Goal: Task Accomplishment & Management: Complete application form

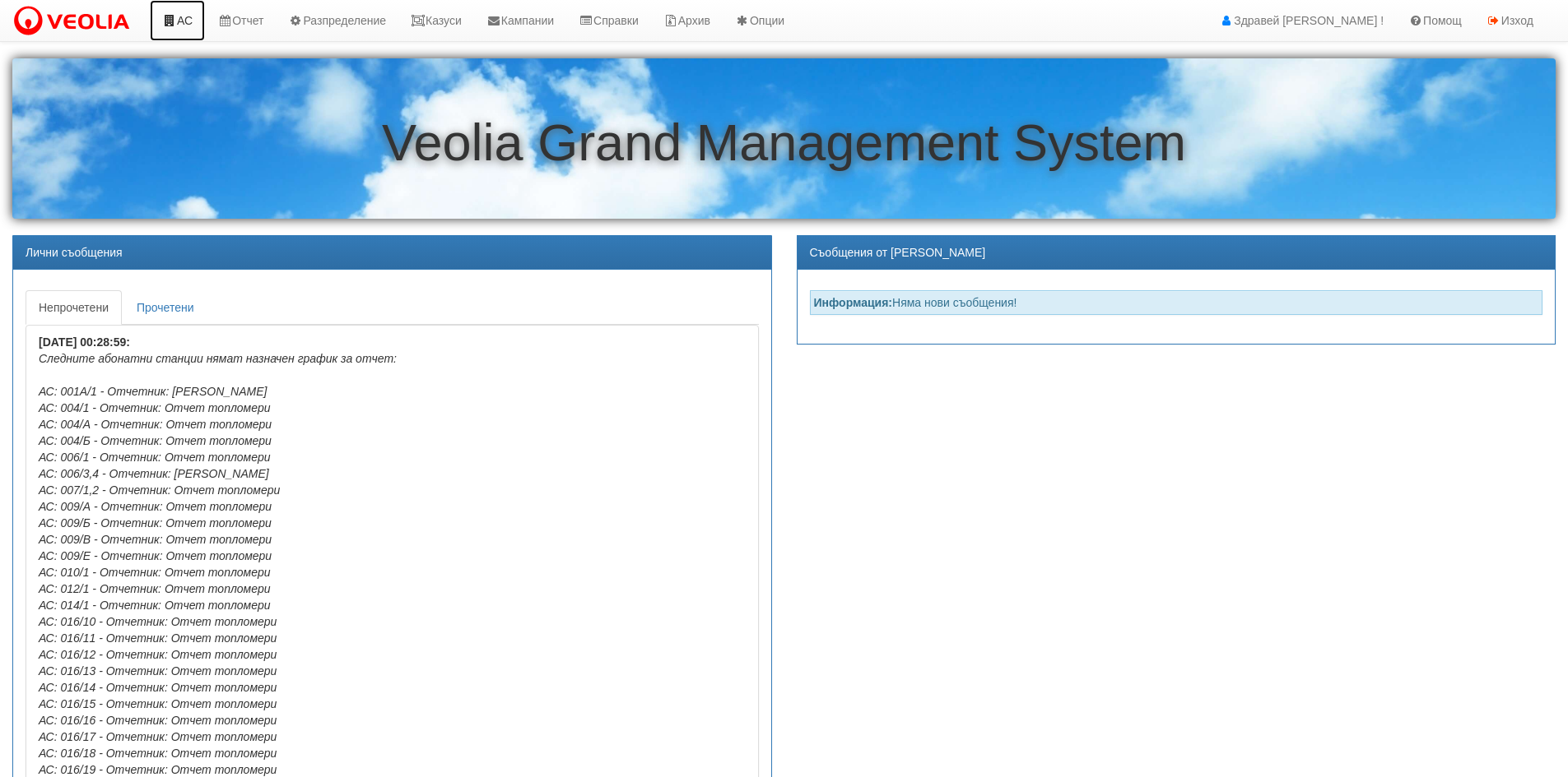
click at [194, 13] on link "АС" at bounding box center [177, 20] width 55 height 41
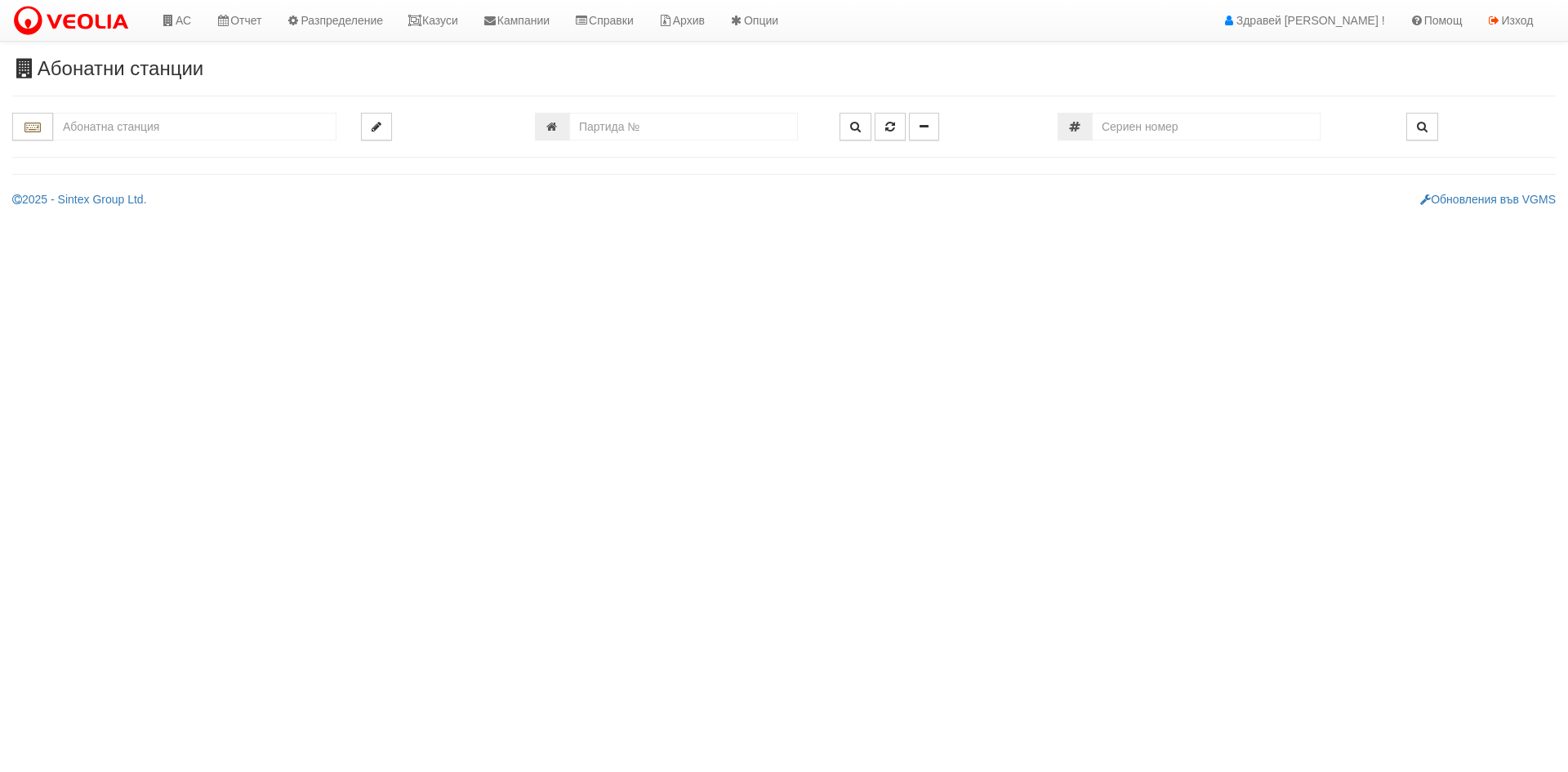
click at [154, 118] on input "text" at bounding box center [195, 127] width 283 height 28
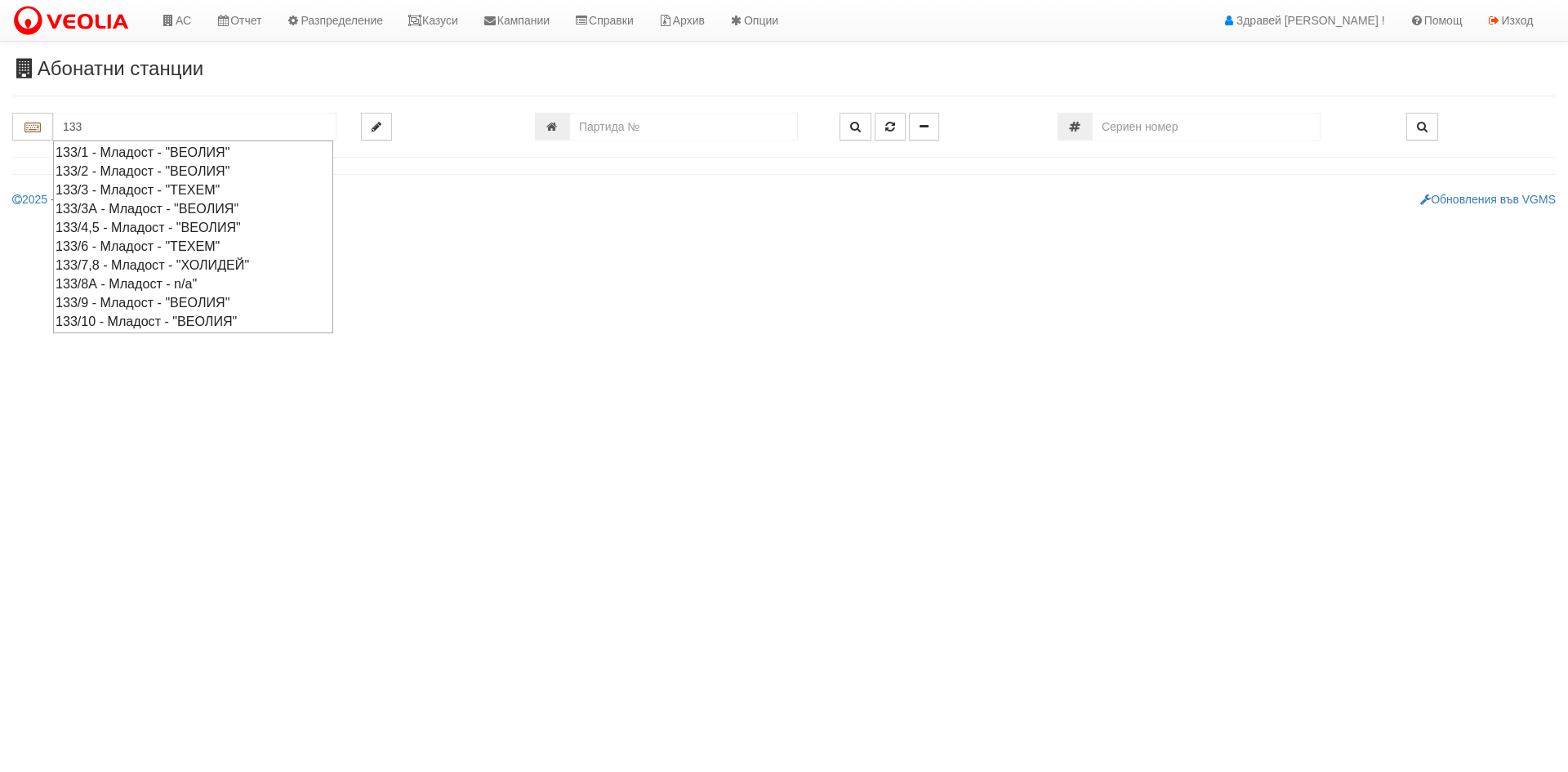
click at [133, 228] on div "133/4,5 - Младост - "ВЕОЛИЯ"" at bounding box center [193, 227] width 275 height 19
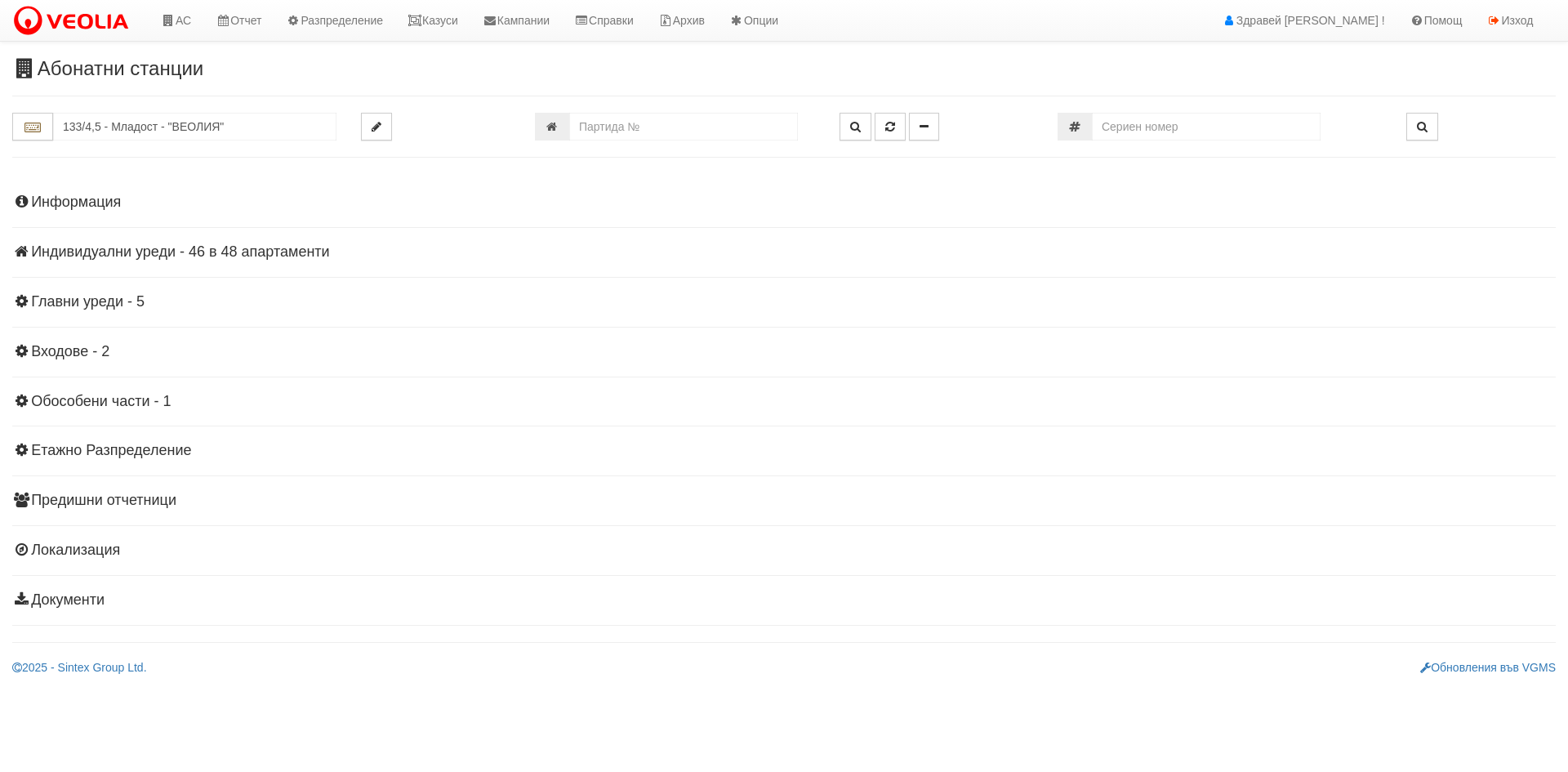
click at [246, 262] on div "Информация Параметри Брой Апартаменти: 48 Ползватели 08/2025 69 % 0 % 95" at bounding box center [784, 400] width 1544 height 451
click at [252, 253] on h4 "Индивидуални уреди - 46 в 48 апартаменти" at bounding box center [784, 253] width 1544 height 17
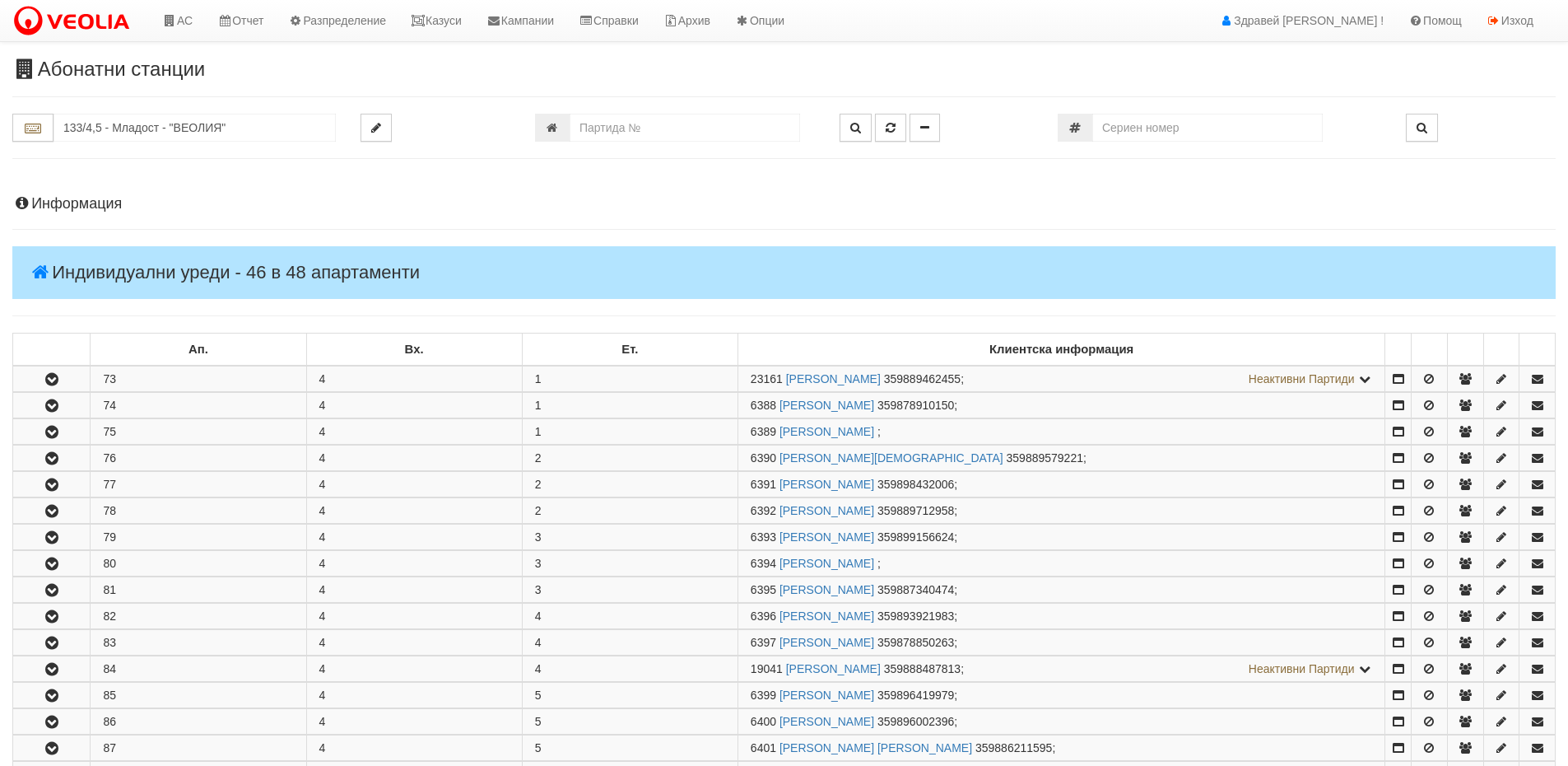
click at [87, 212] on h4 "Информация" at bounding box center [784, 205] width 1543 height 17
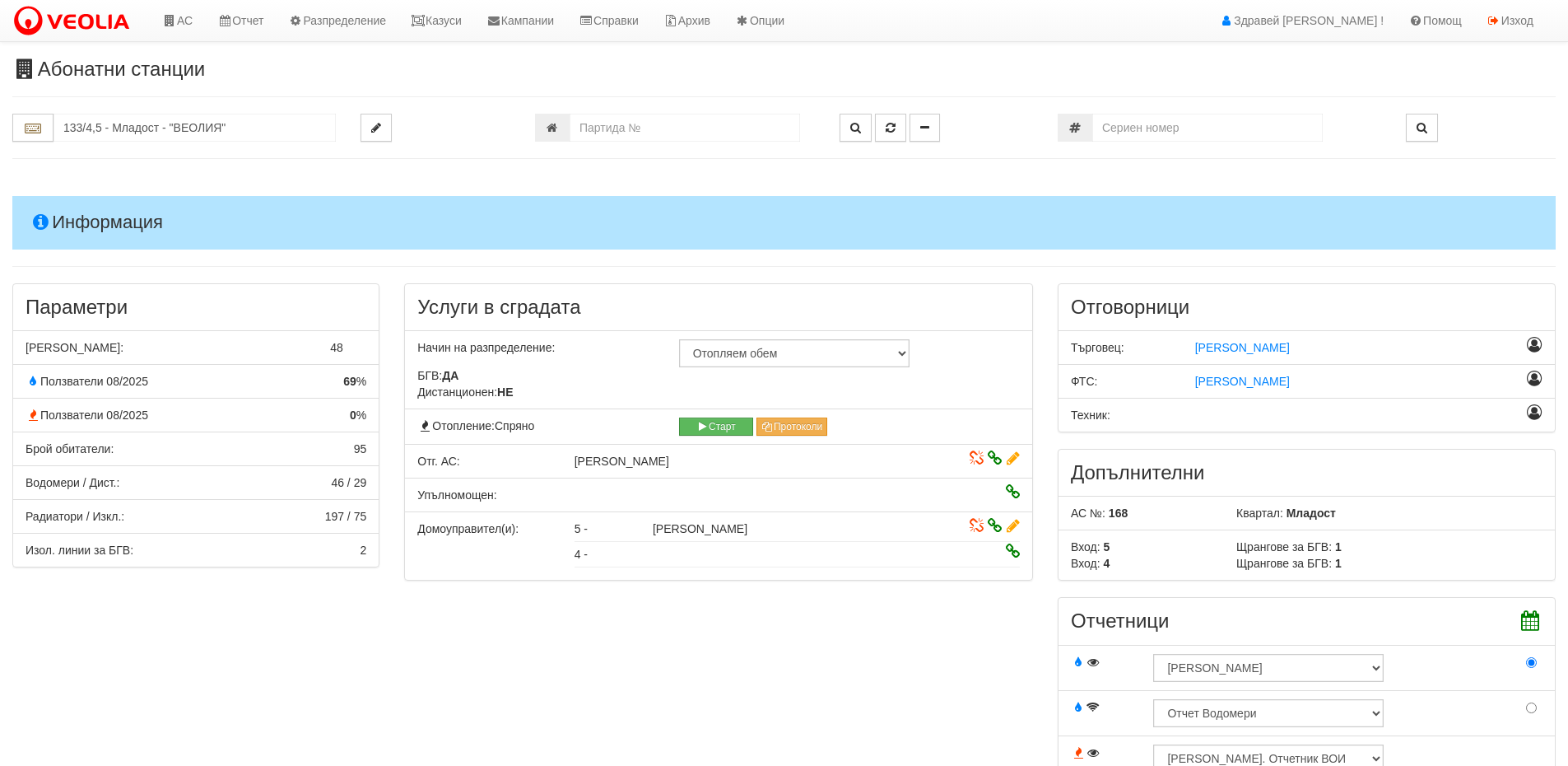
click at [91, 210] on h4 "Информация" at bounding box center [784, 222] width 1543 height 53
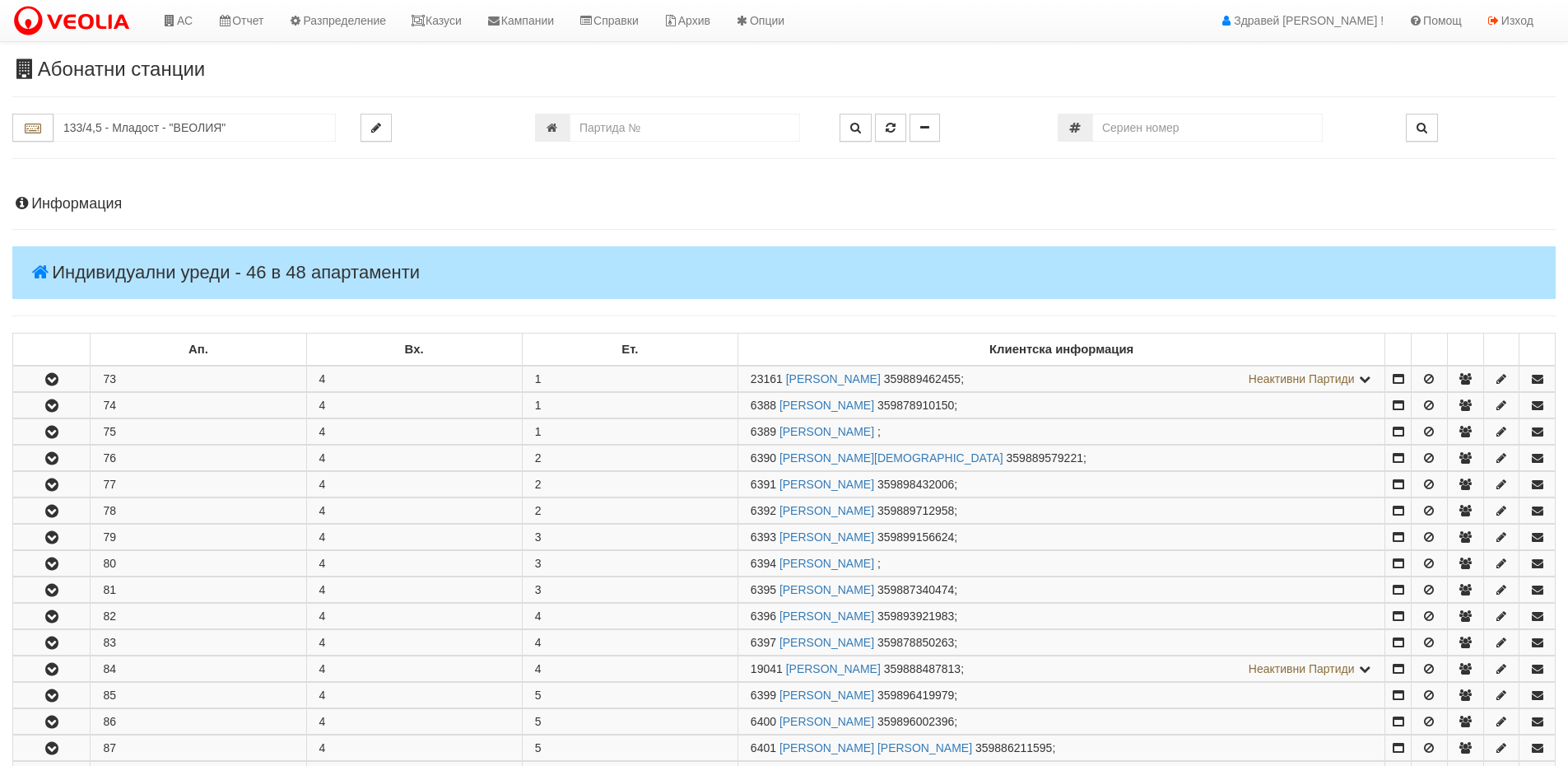
click at [105, 205] on h4 "Информация" at bounding box center [784, 205] width 1543 height 17
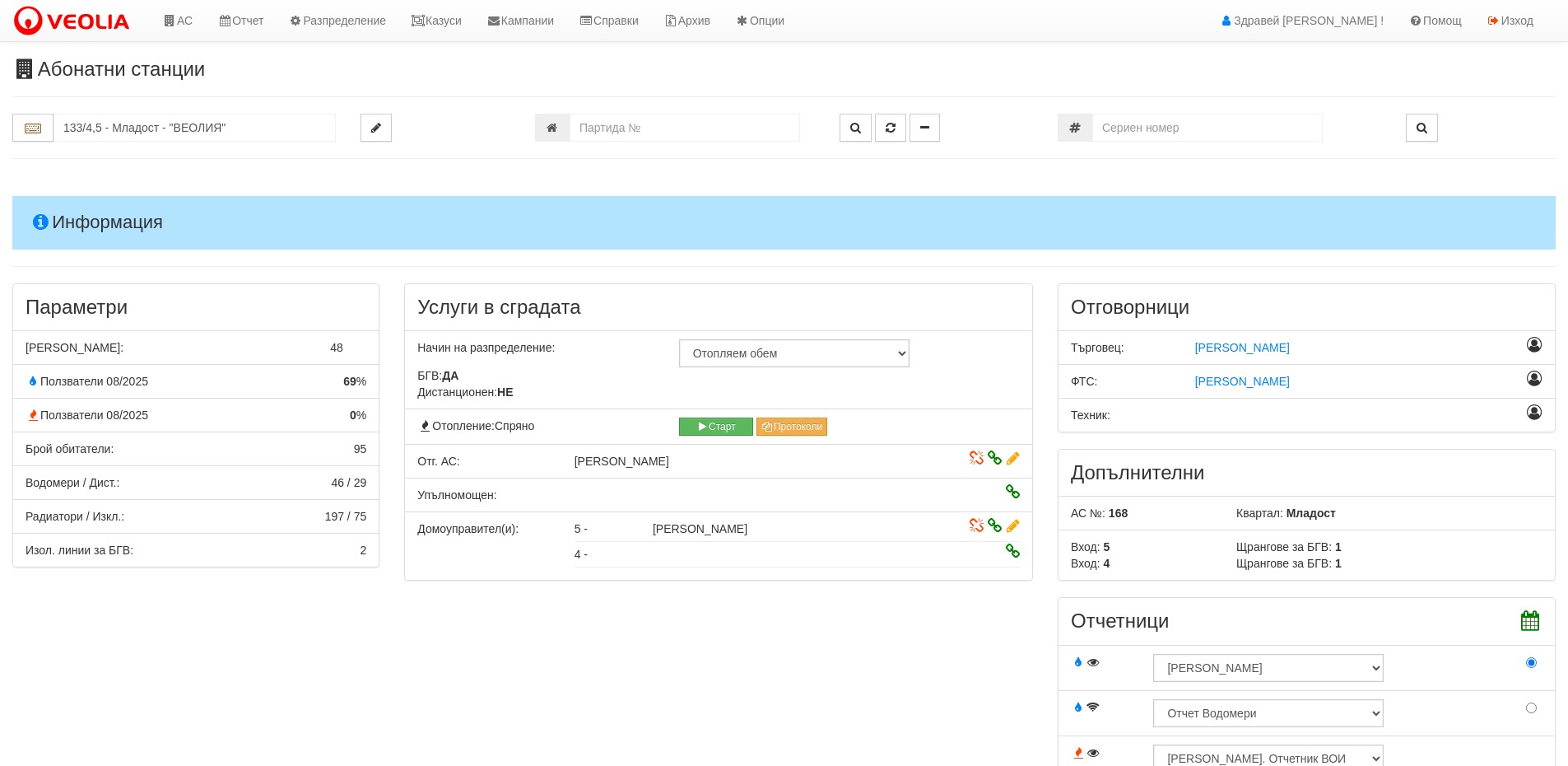
click at [144, 231] on h4 "Информация" at bounding box center [784, 222] width 1543 height 53
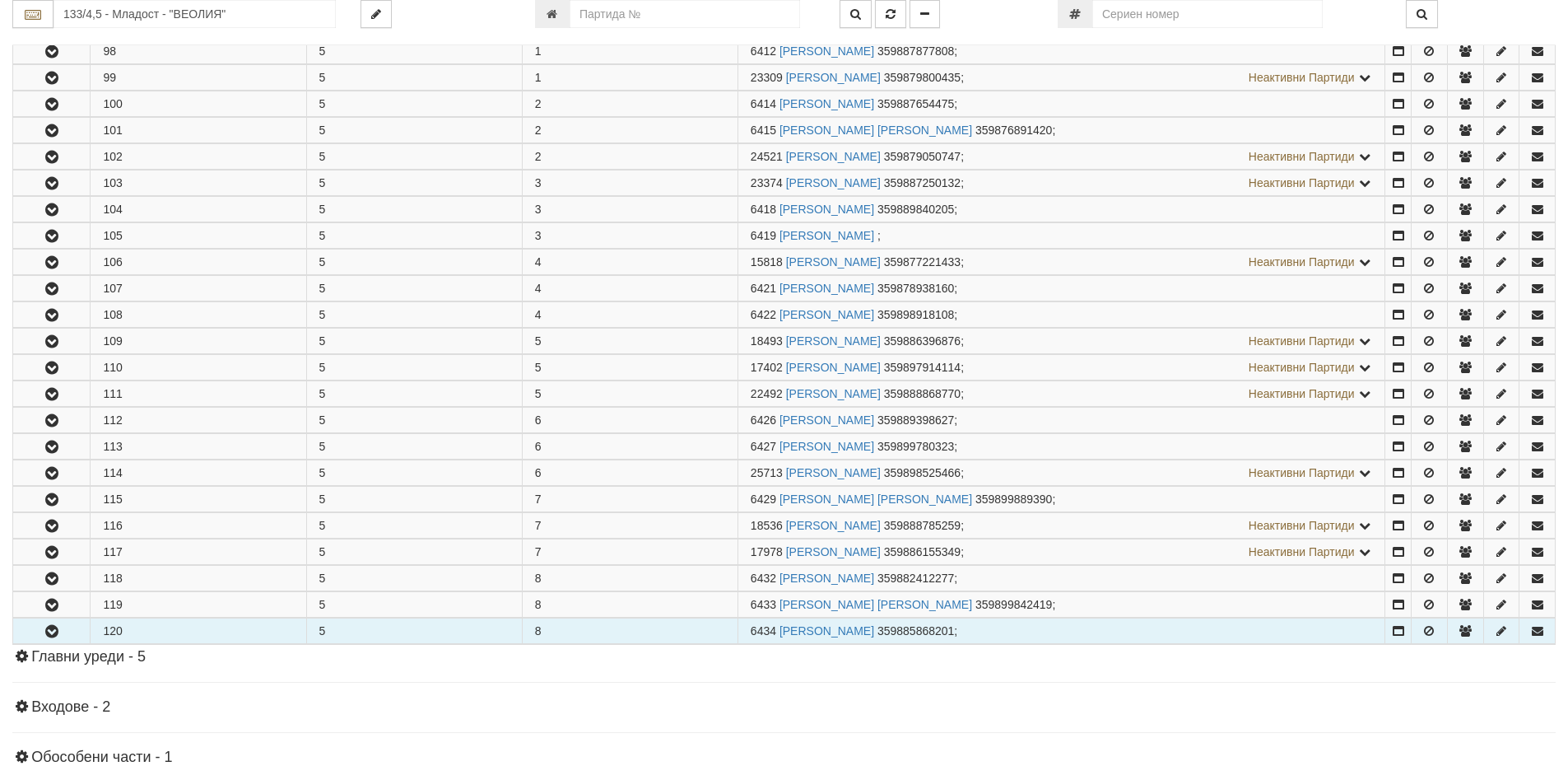
scroll to position [988, 0]
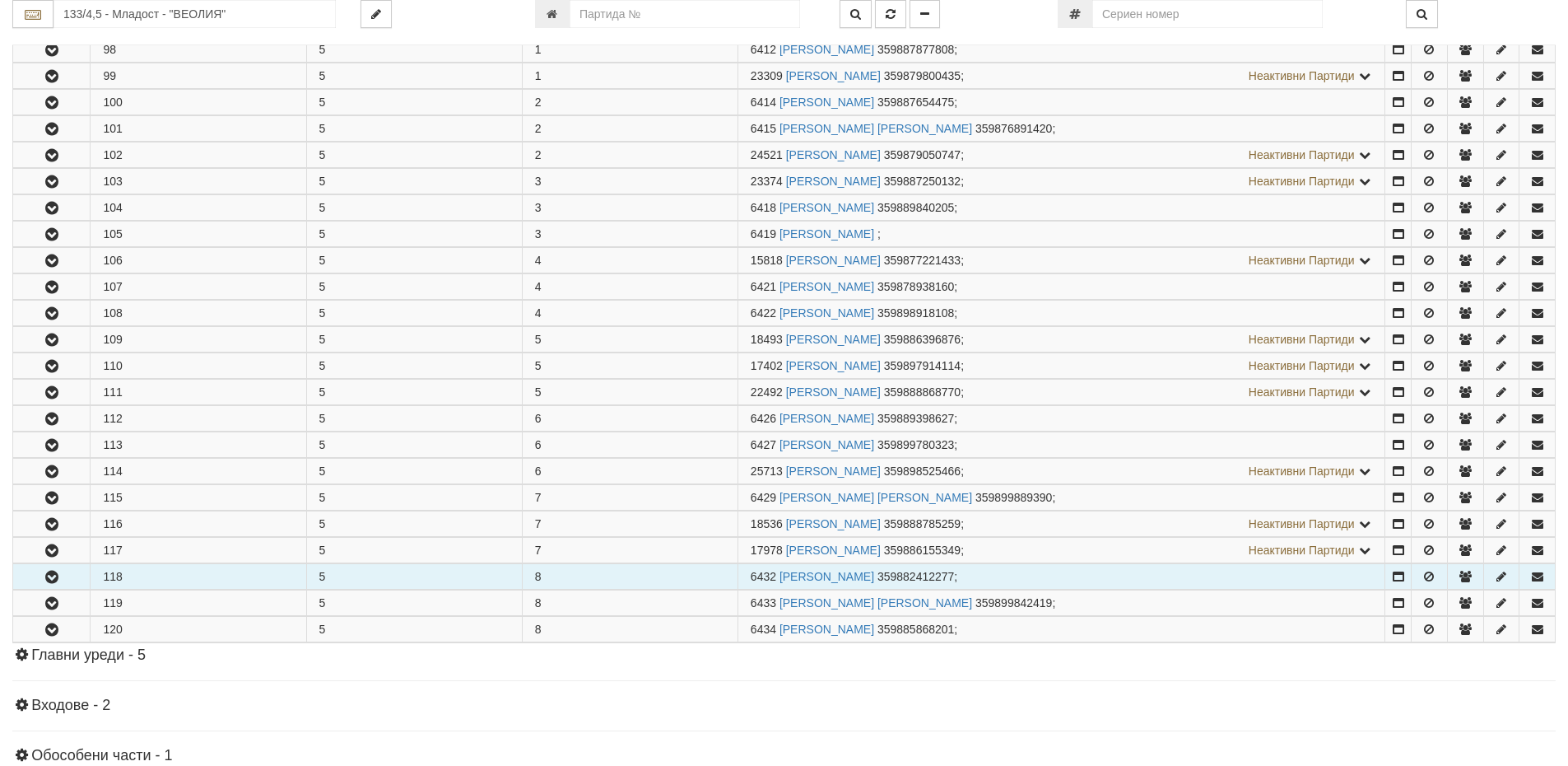
click at [52, 573] on icon "button" at bounding box center [52, 577] width 20 height 12
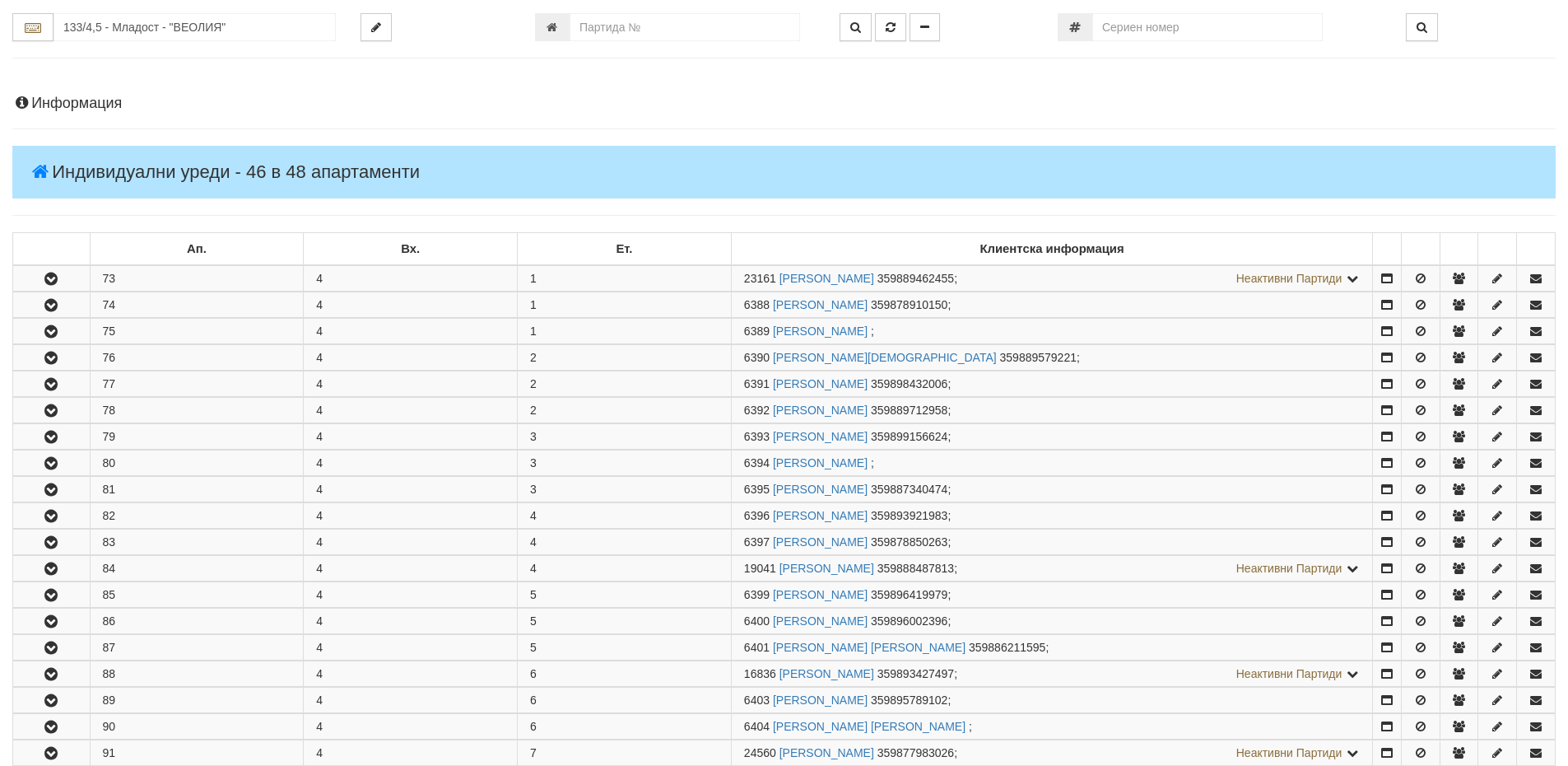
scroll to position [0, 0]
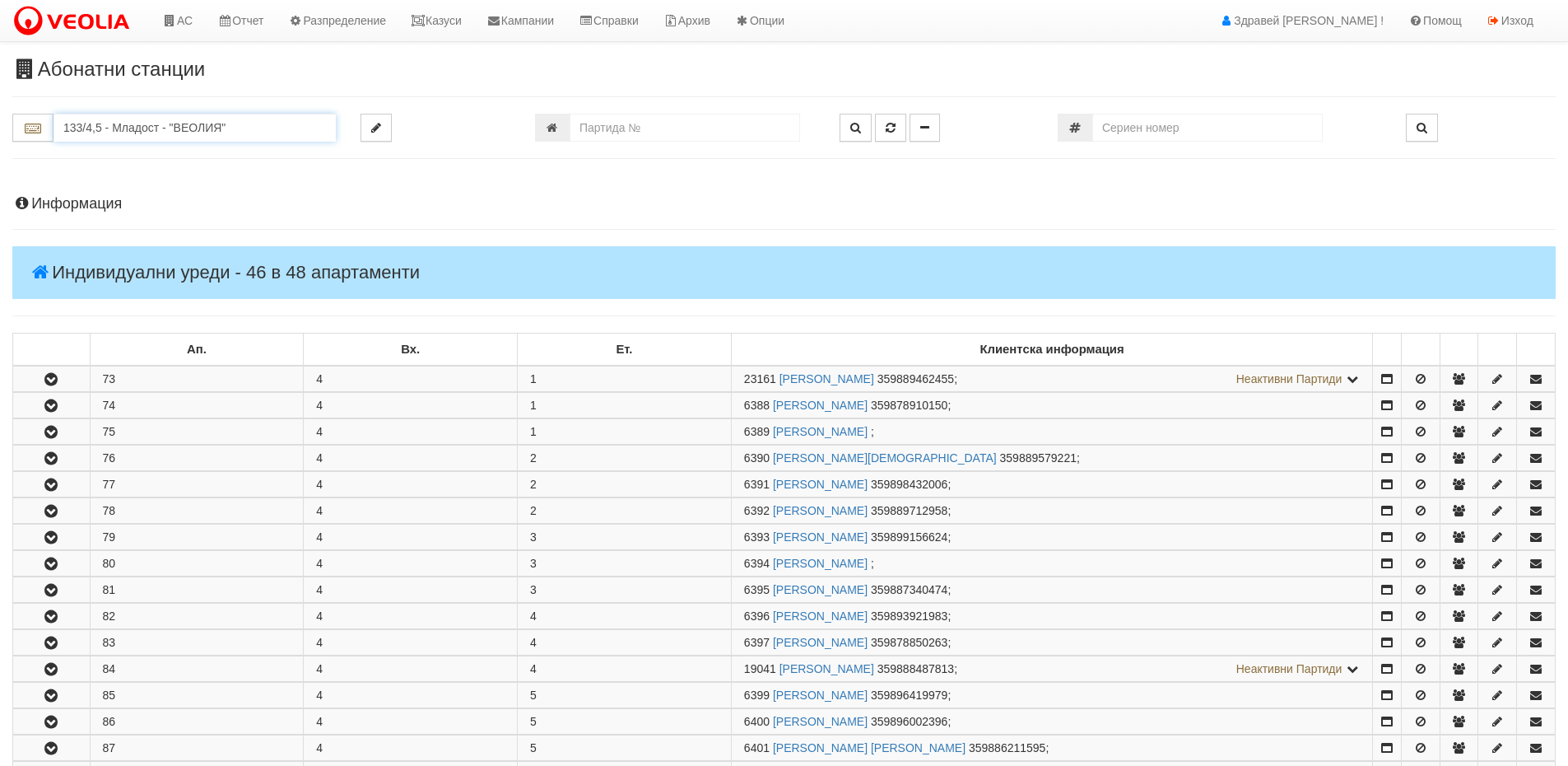
click at [159, 114] on input "133/4,5 - Младост - "ВЕОЛИЯ"" at bounding box center [195, 128] width 282 height 28
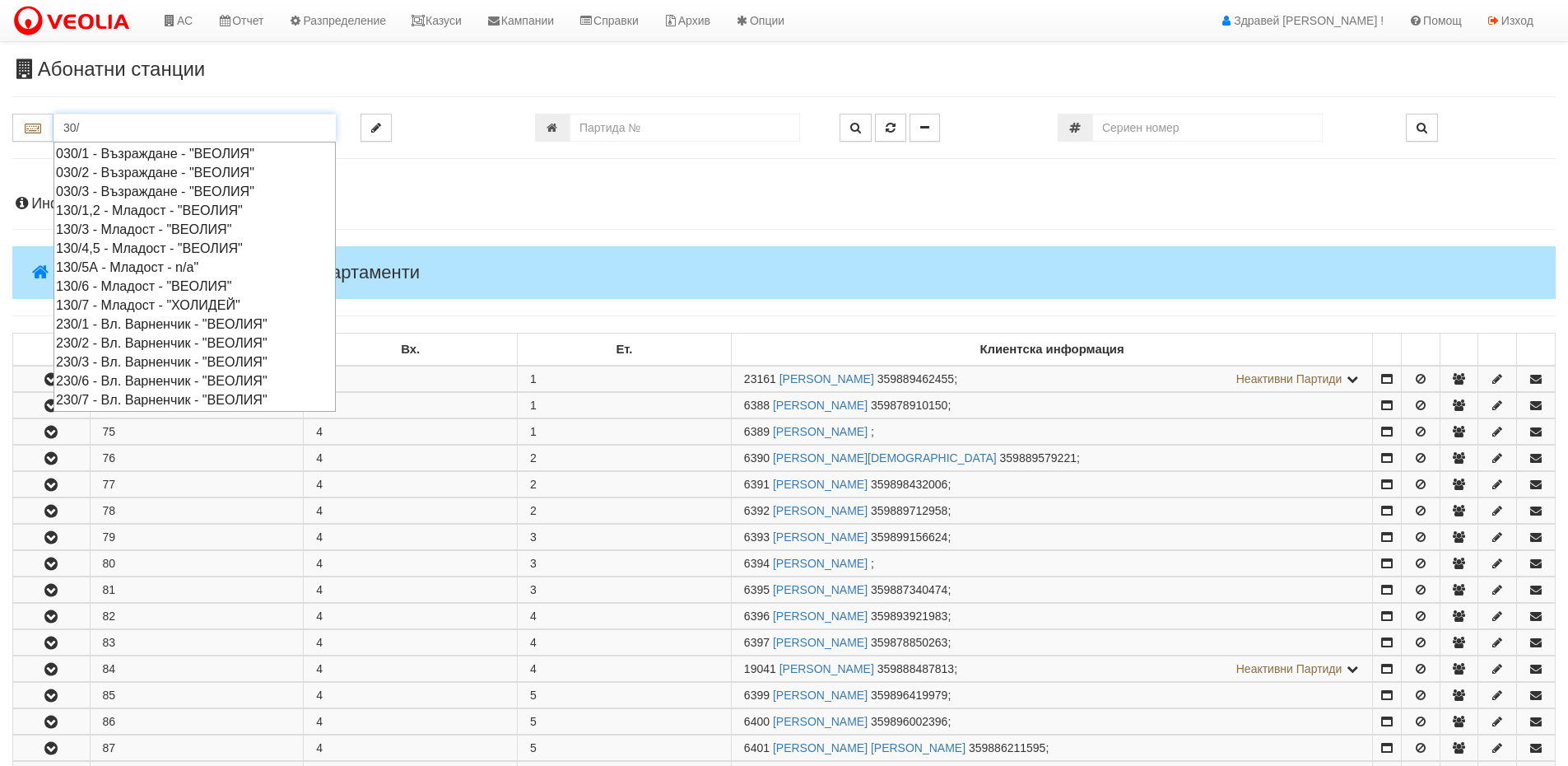
click at [107, 171] on div "030/2 - Възраждане - "ВЕОЛИЯ"" at bounding box center [195, 172] width 277 height 19
type input "030/2 - Възраждане - "ВЕОЛИЯ""
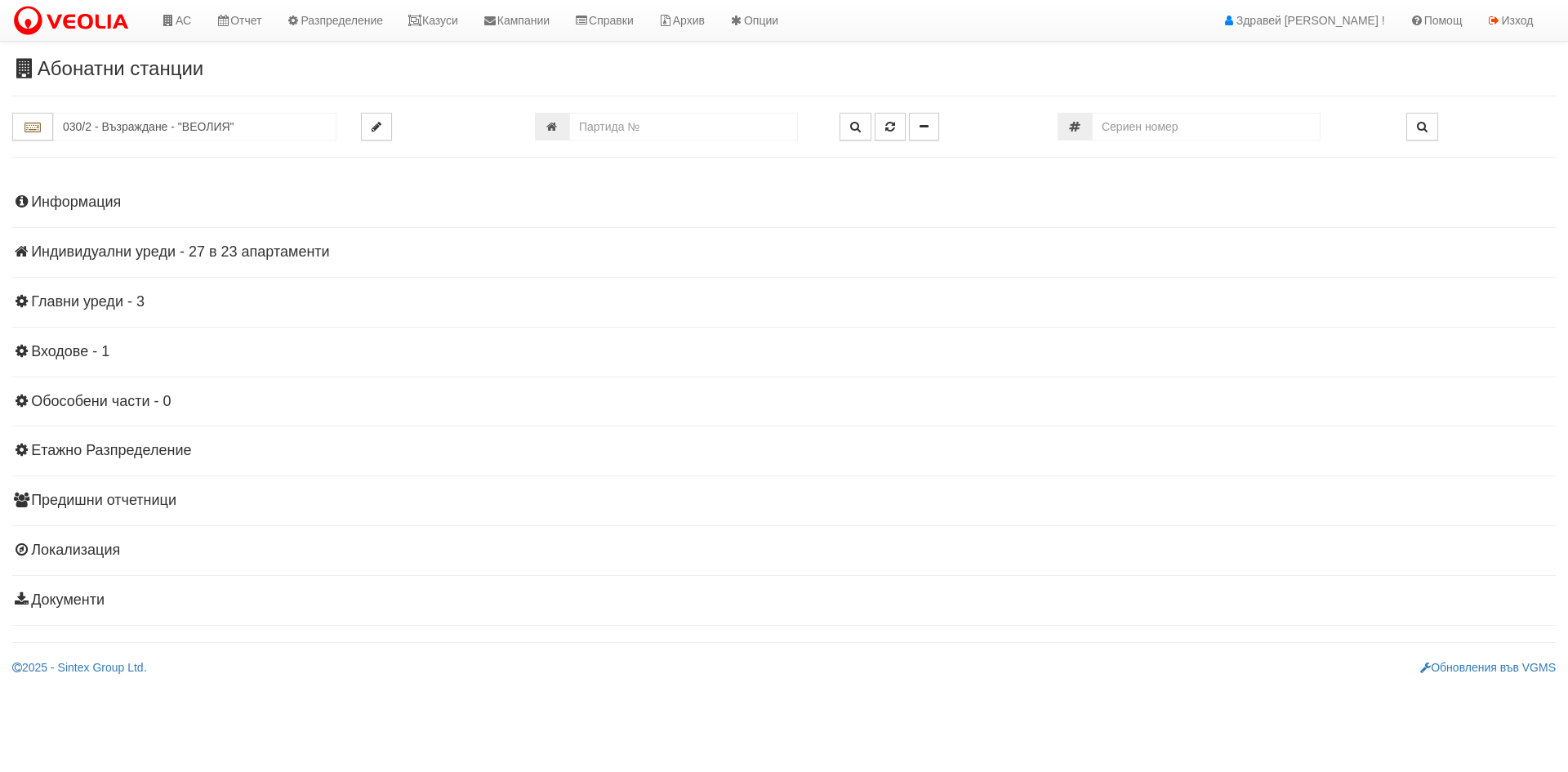
click at [125, 256] on h4 "Индивидуални уреди - 27 в 23 апартаменти" at bounding box center [784, 253] width 1544 height 17
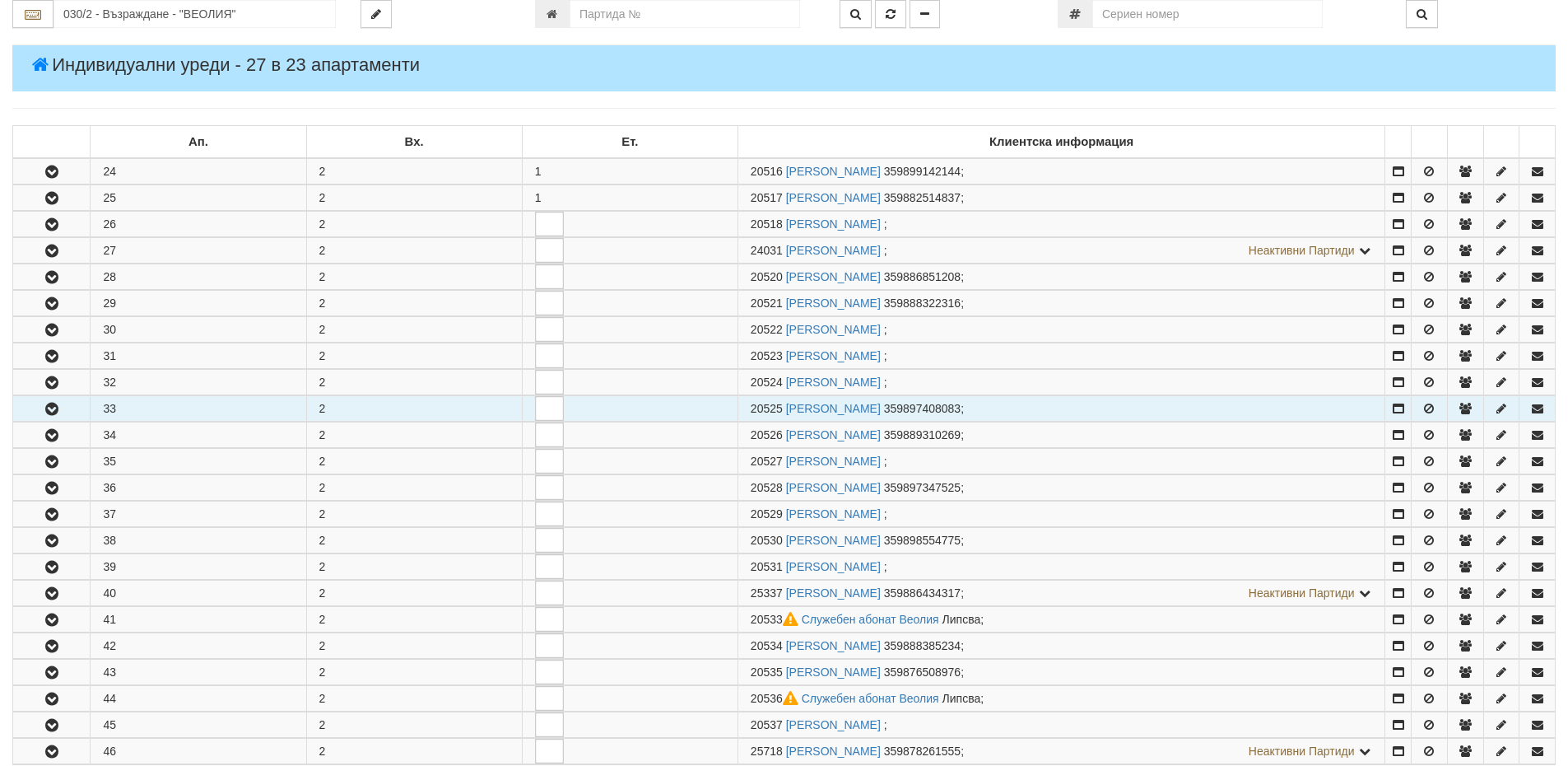
scroll to position [329, 0]
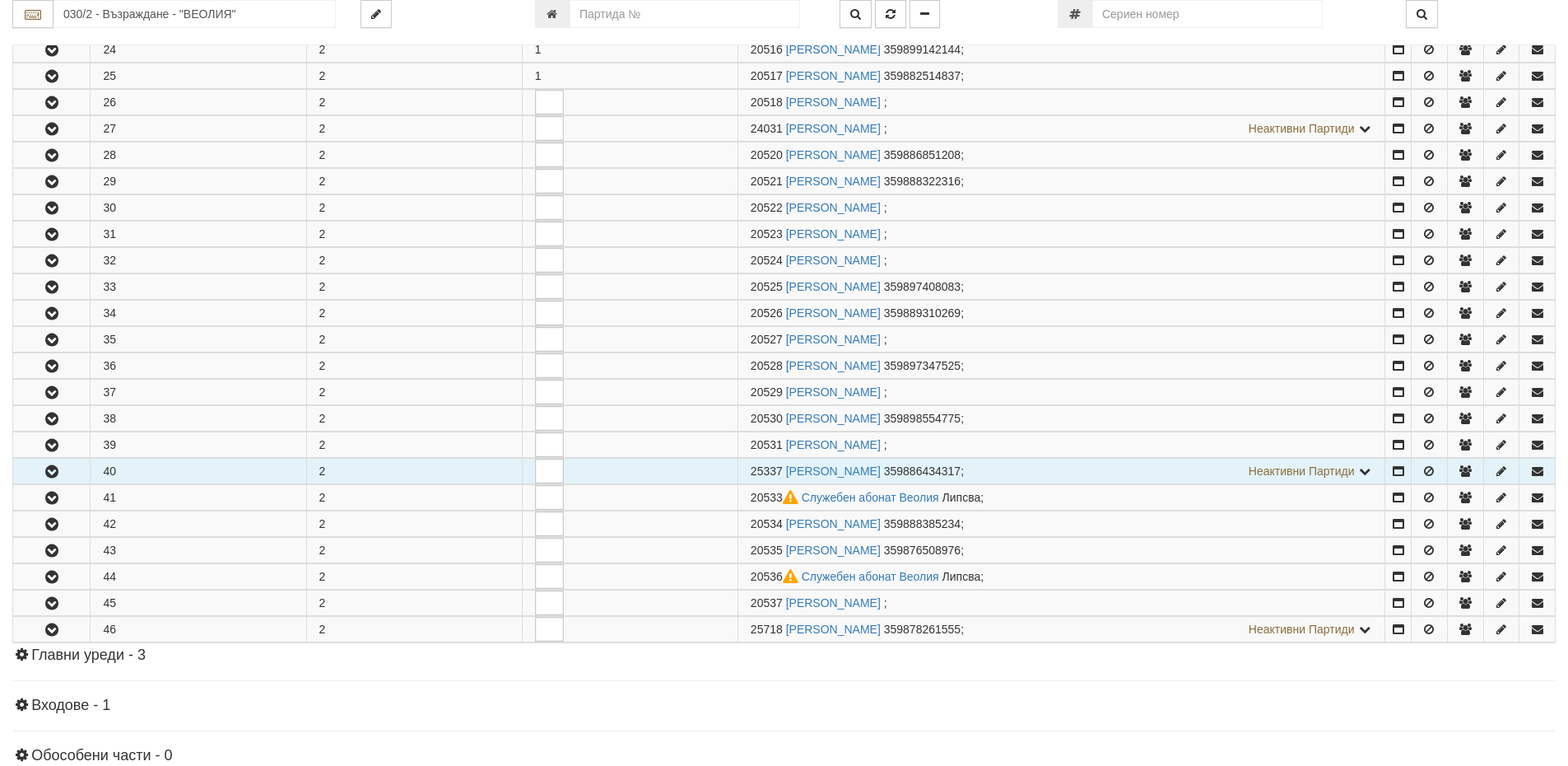
click at [54, 471] on icon "button" at bounding box center [52, 472] width 20 height 12
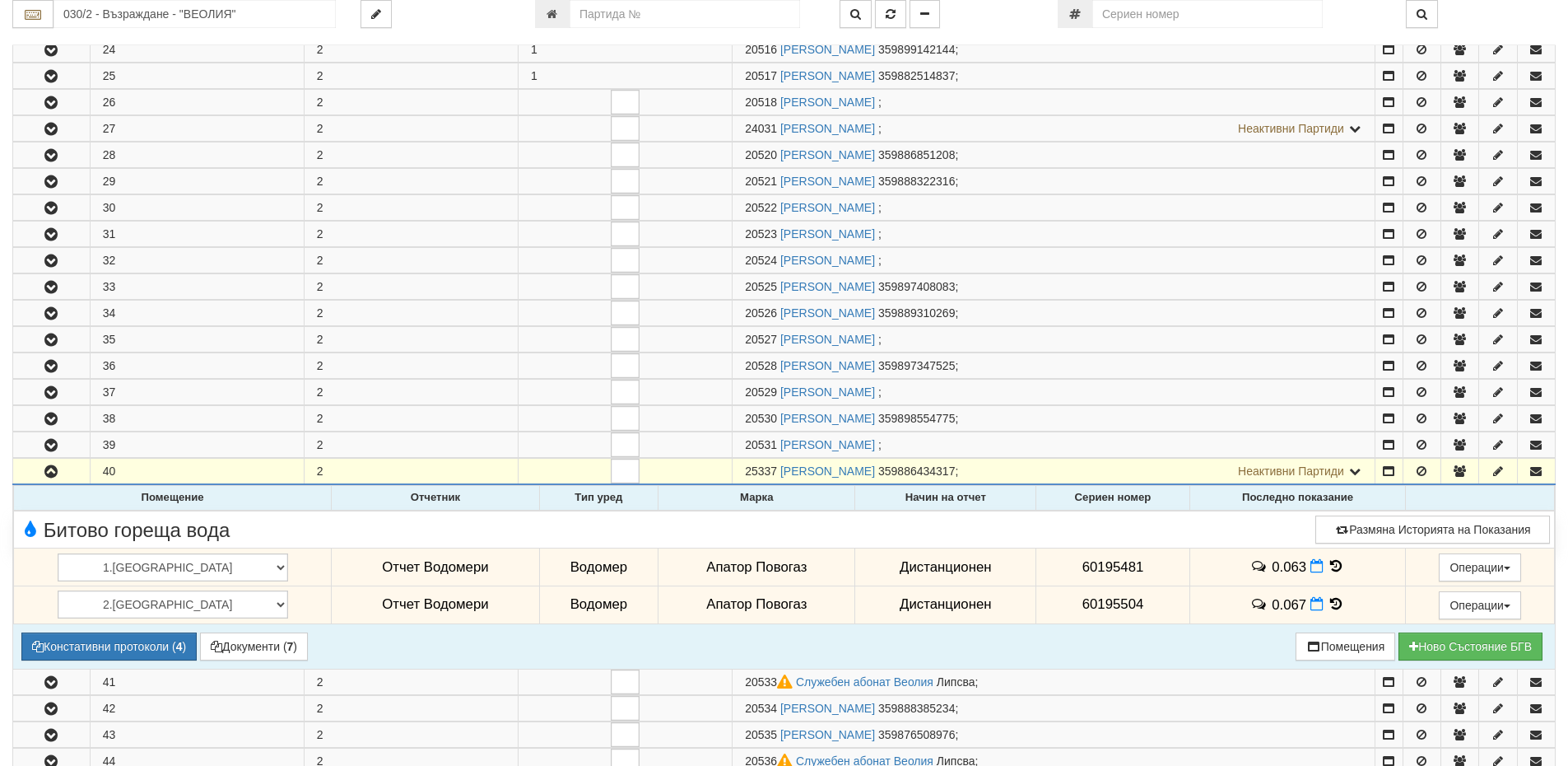
click at [1331, 566] on td "0.063" at bounding box center [1297, 566] width 216 height 38
click at [1328, 562] on icon at bounding box center [1337, 566] width 18 height 14
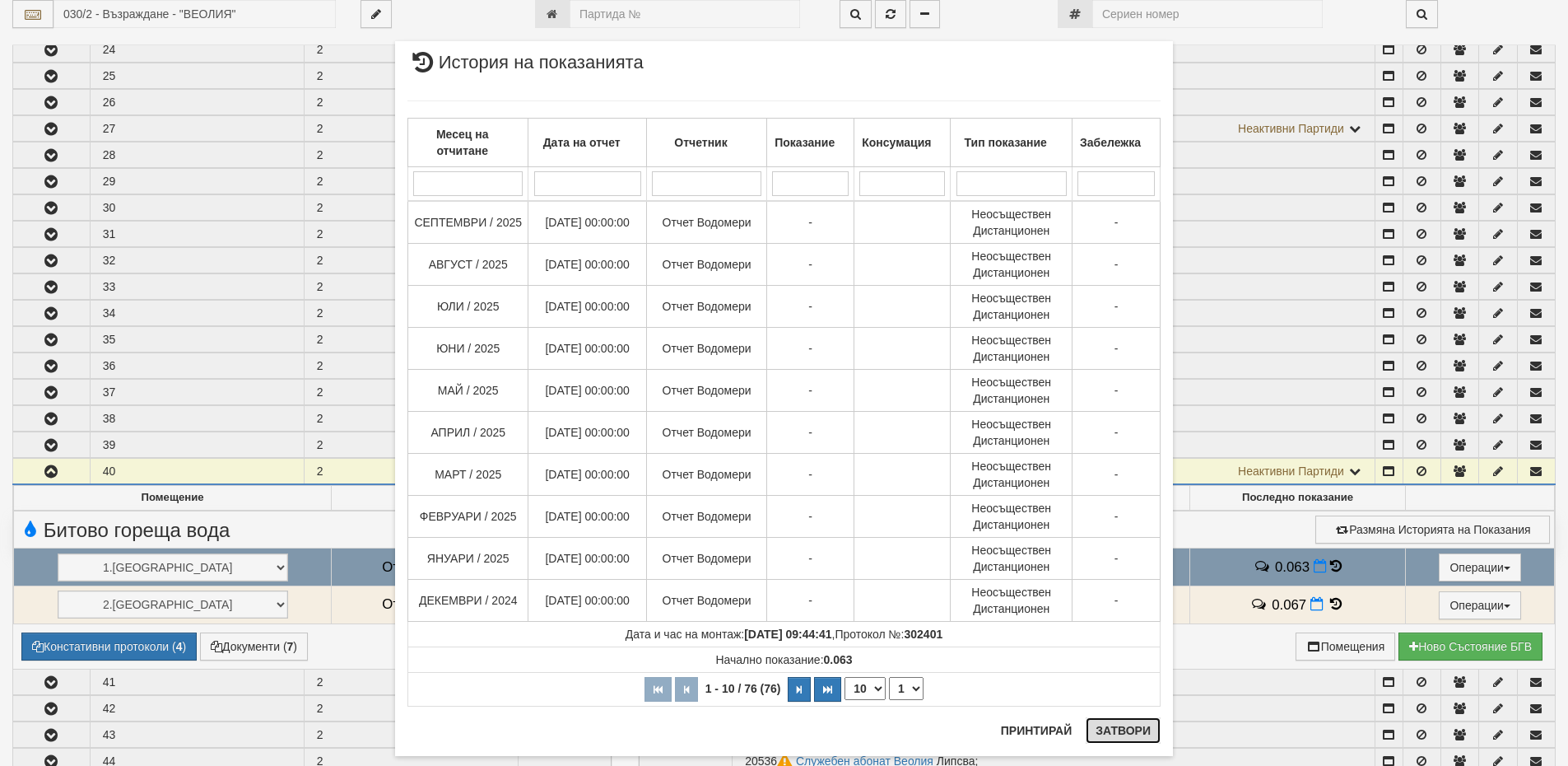
click at [1119, 728] on button "Затвори" at bounding box center [1123, 731] width 75 height 27
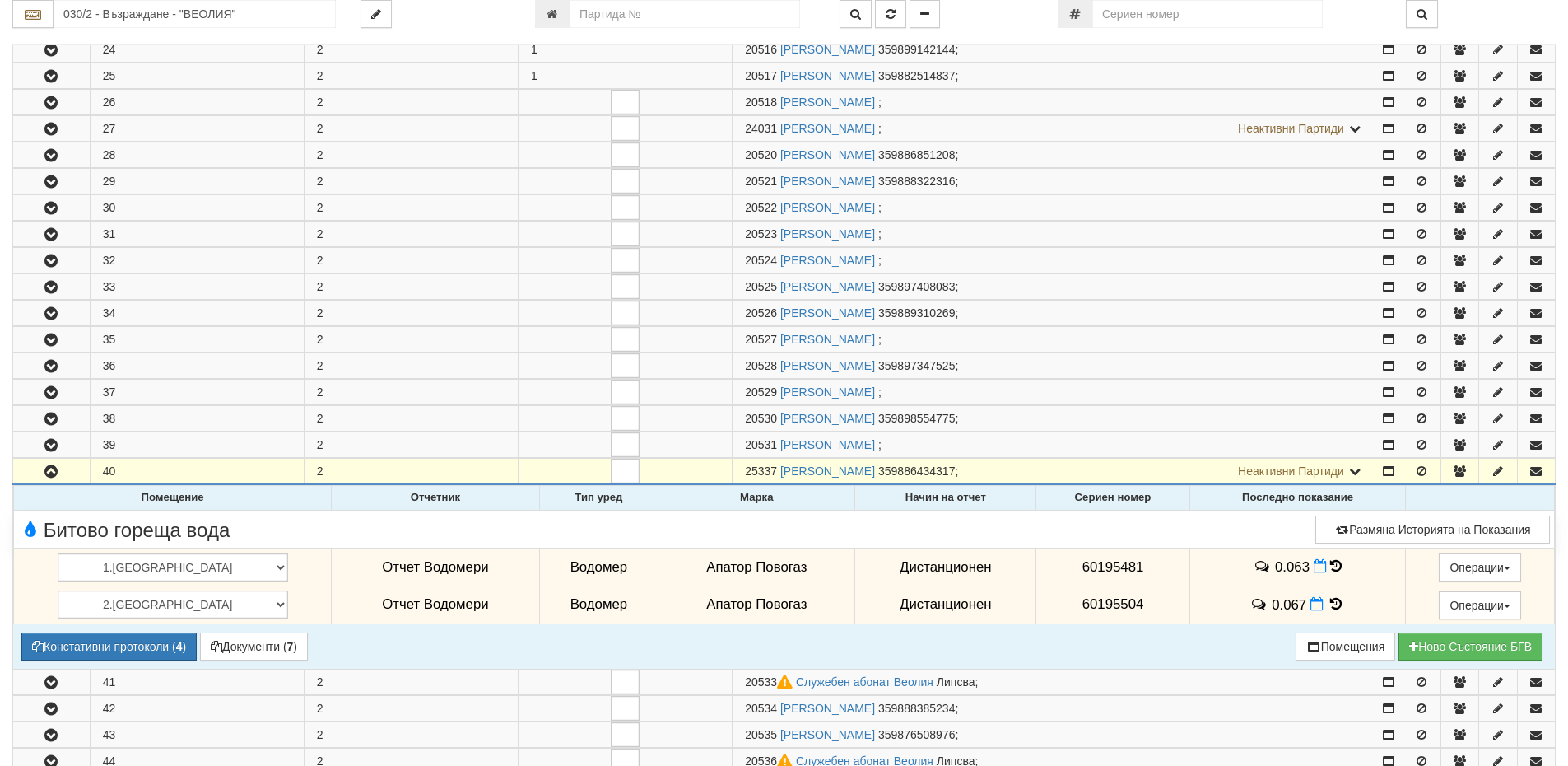
click at [1328, 610] on icon at bounding box center [1337, 604] width 18 height 14
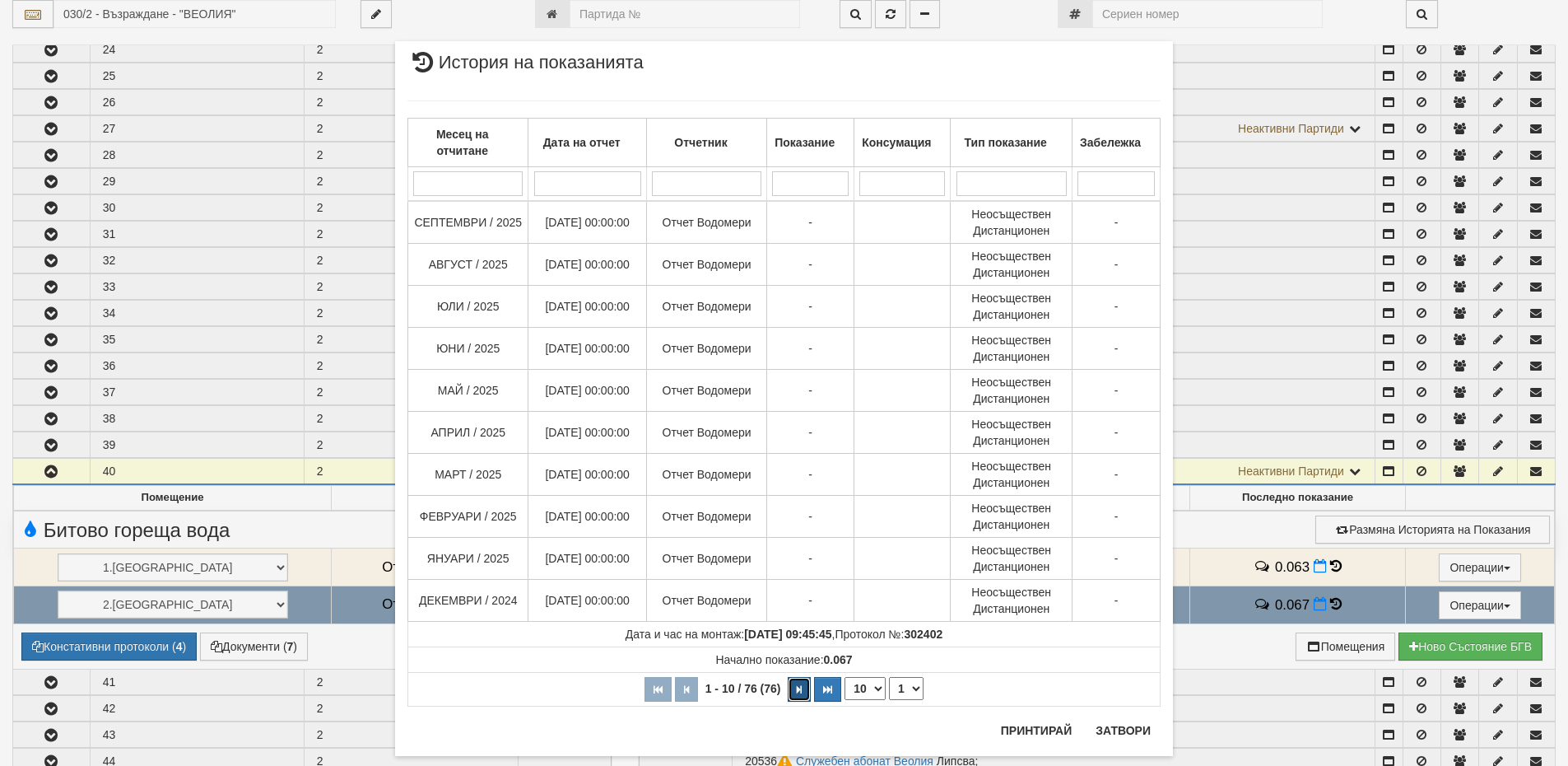
click at [788, 687] on button "button" at bounding box center [799, 689] width 23 height 25
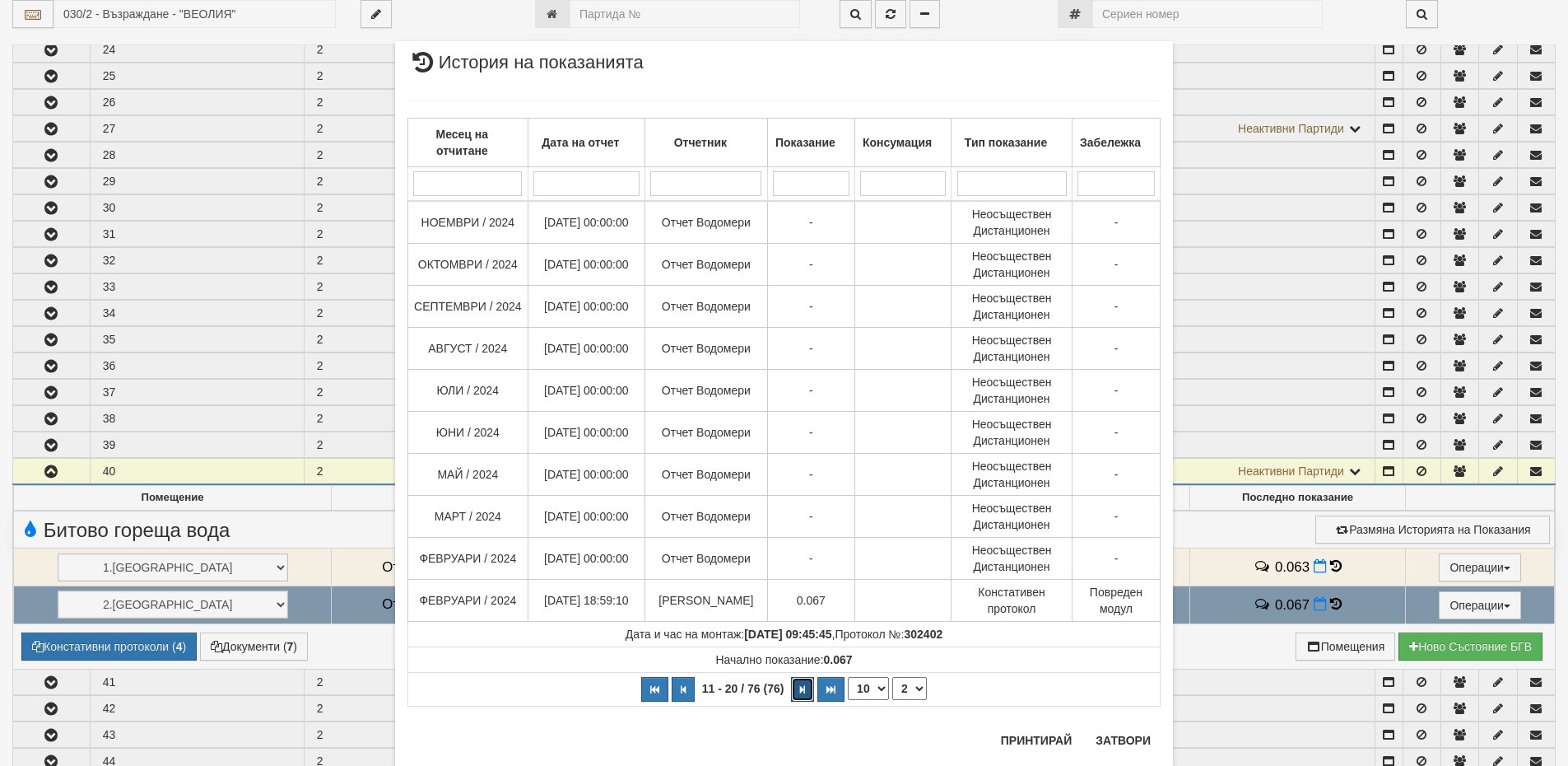
click at [802, 687] on button "button" at bounding box center [802, 689] width 23 height 25
click at [680, 692] on icon "button" at bounding box center [683, 689] width 5 height 9
click at [797, 691] on icon "button" at bounding box center [799, 689] width 5 height 9
click at [792, 691] on button "button" at bounding box center [802, 689] width 23 height 25
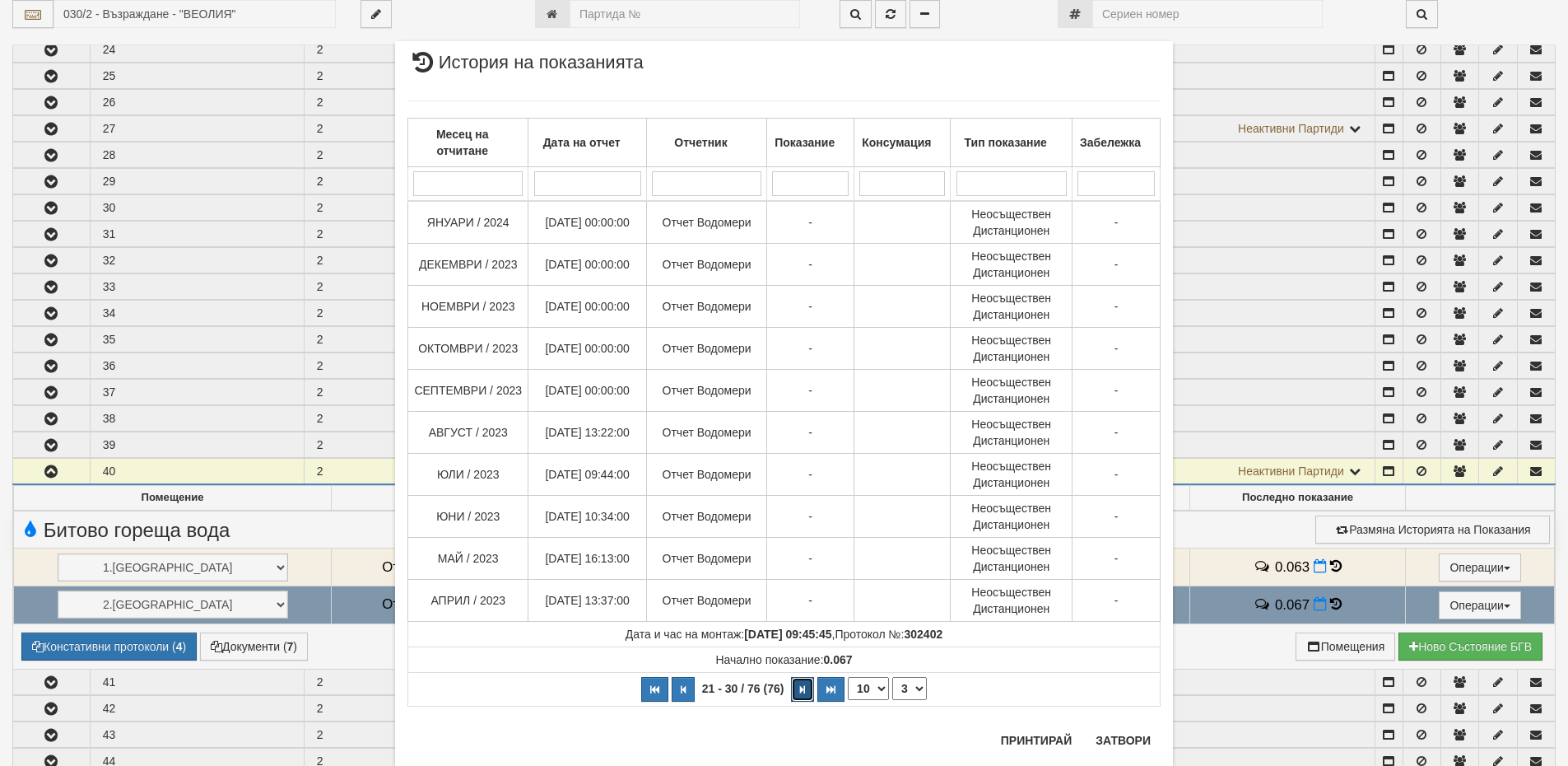
click at [792, 691] on button "button" at bounding box center [802, 689] width 23 height 25
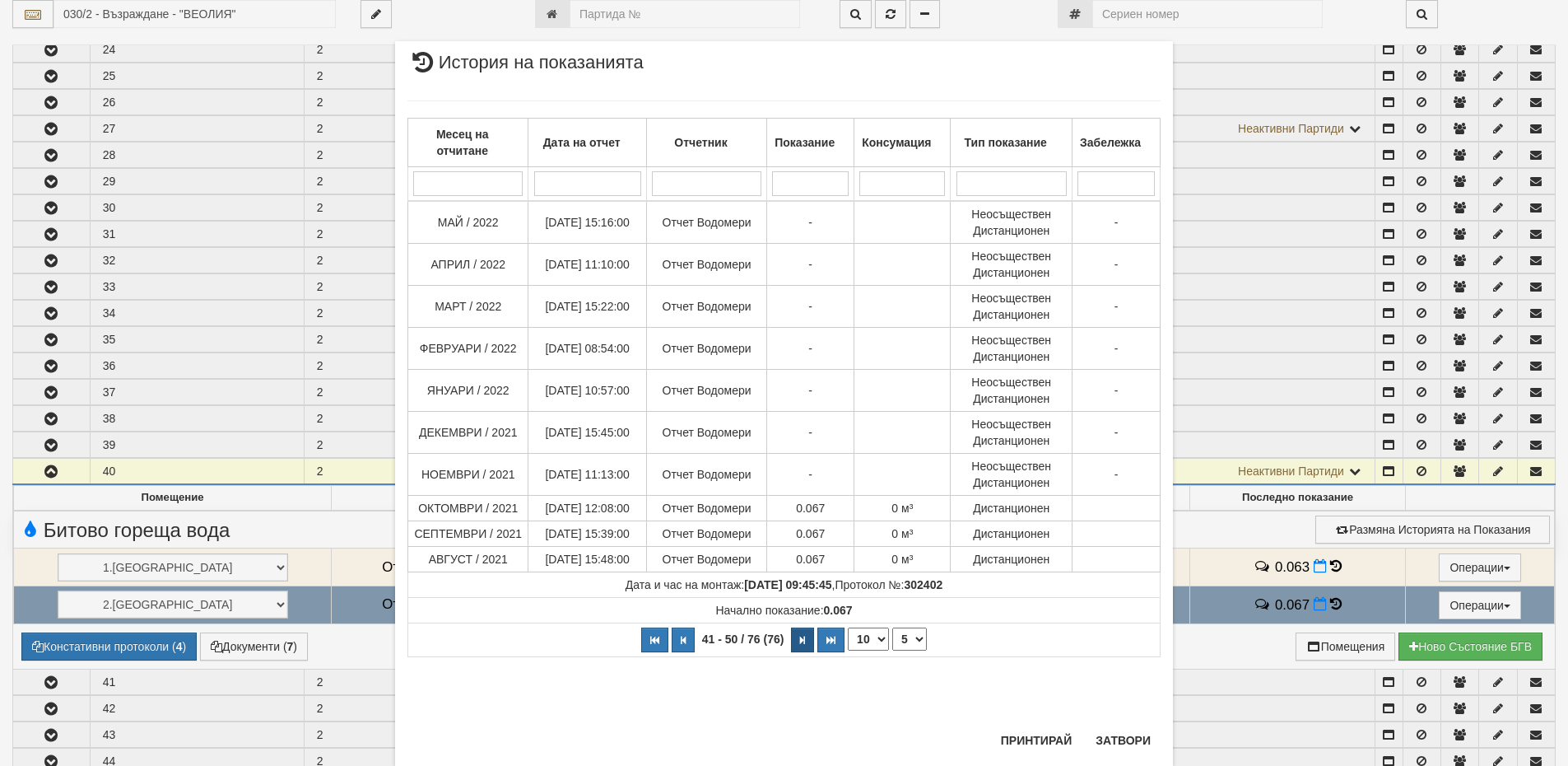
click at [792, 691] on div "Месец на отчитане Дата на отчет Отчетник Показание Консумация Тип показание Заб…" at bounding box center [784, 403] width 753 height 639
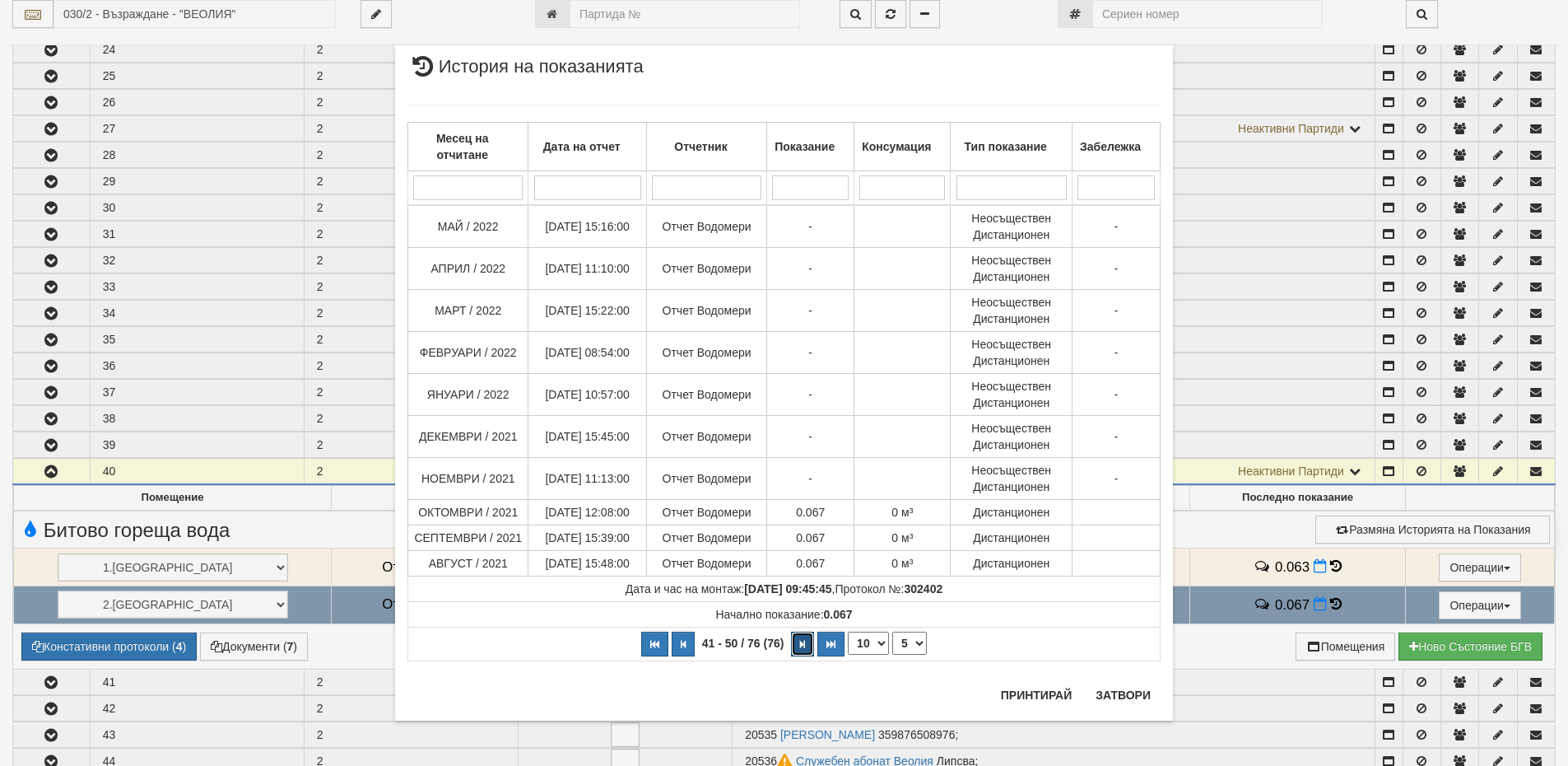
click at [809, 652] on button "button" at bounding box center [802, 644] width 23 height 25
select select "6"
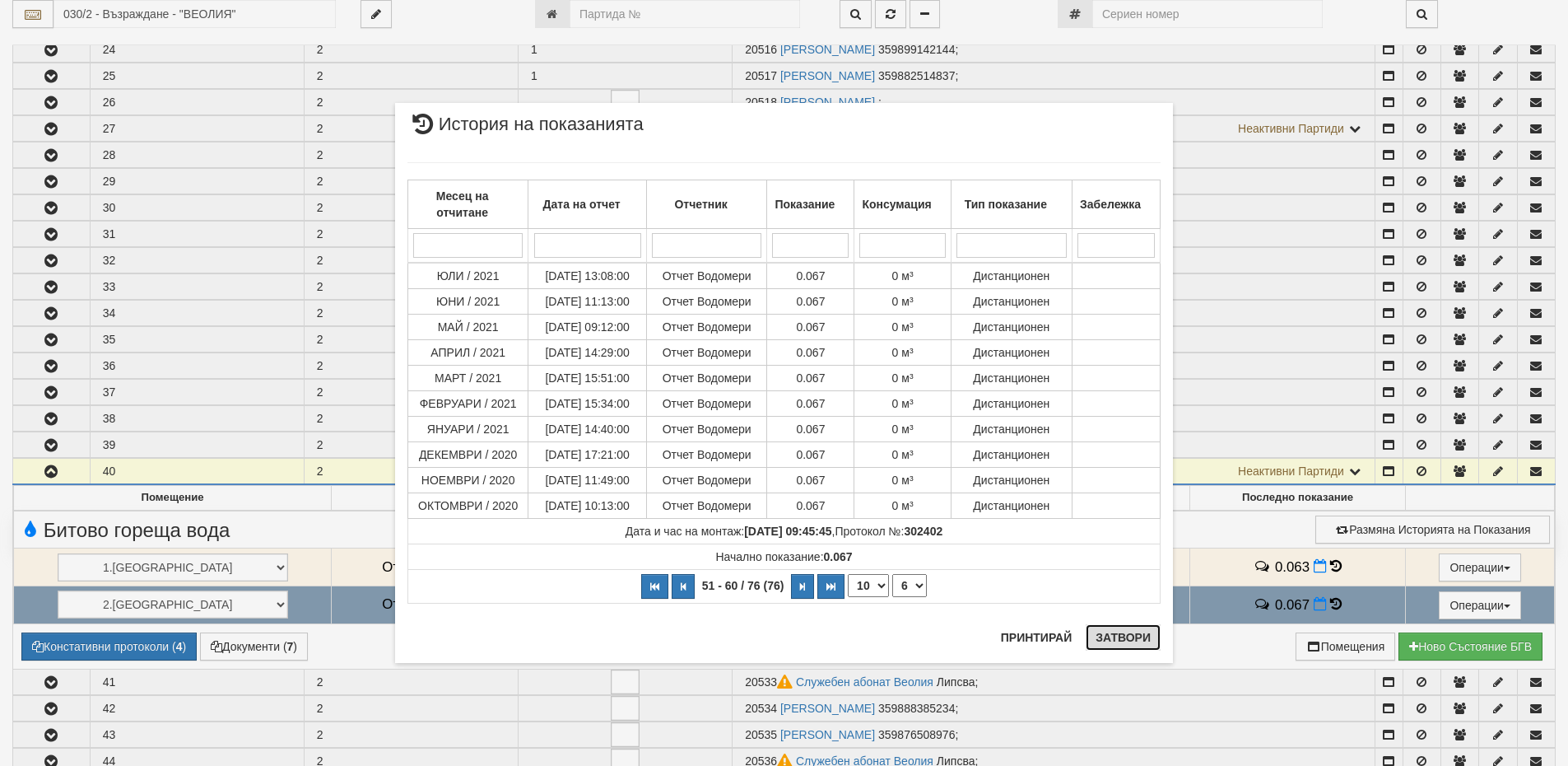
click at [1118, 640] on button "Затвори" at bounding box center [1123, 637] width 75 height 27
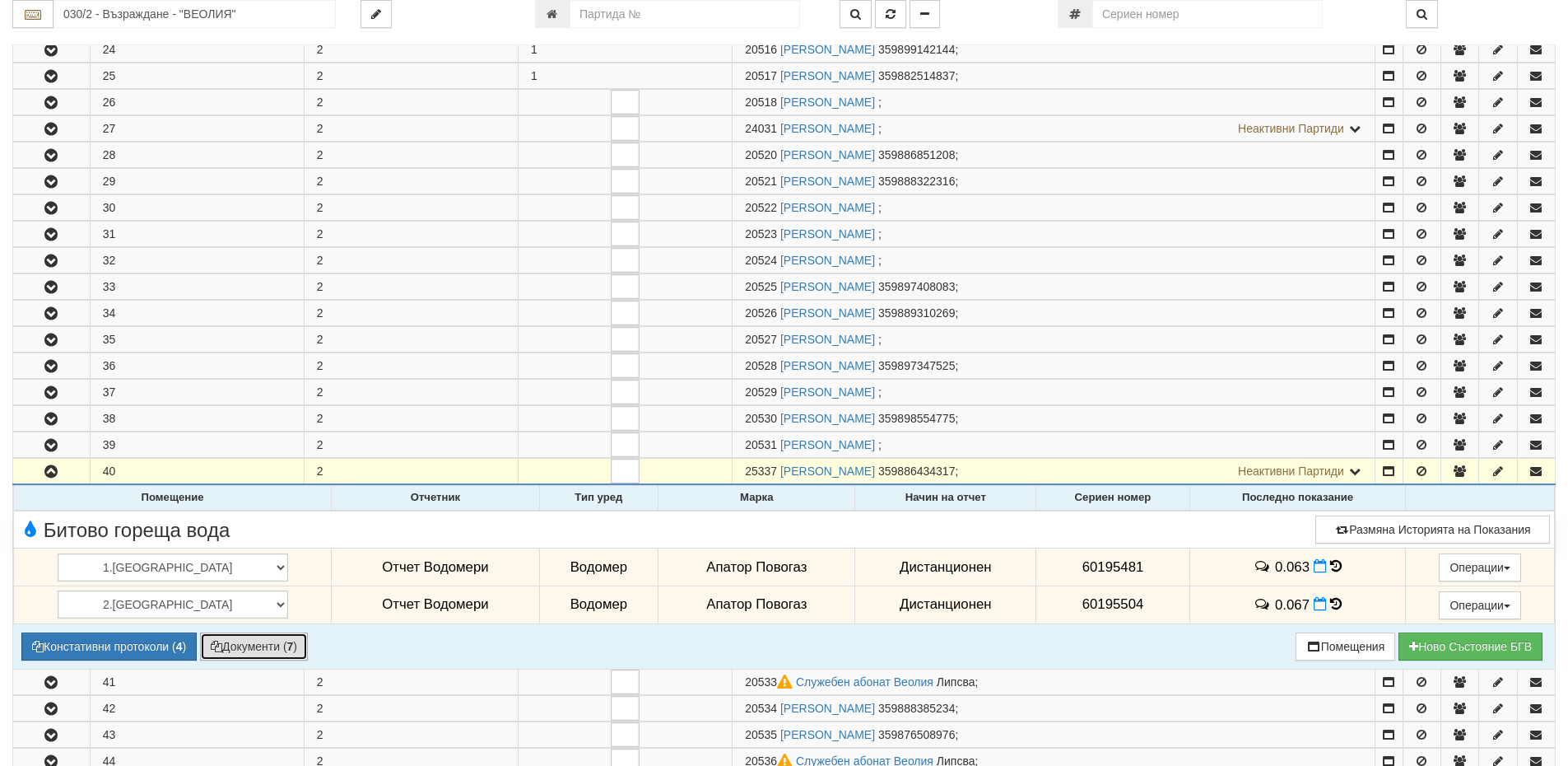
click at [250, 644] on button "Документи ( 7 )" at bounding box center [254, 647] width 108 height 28
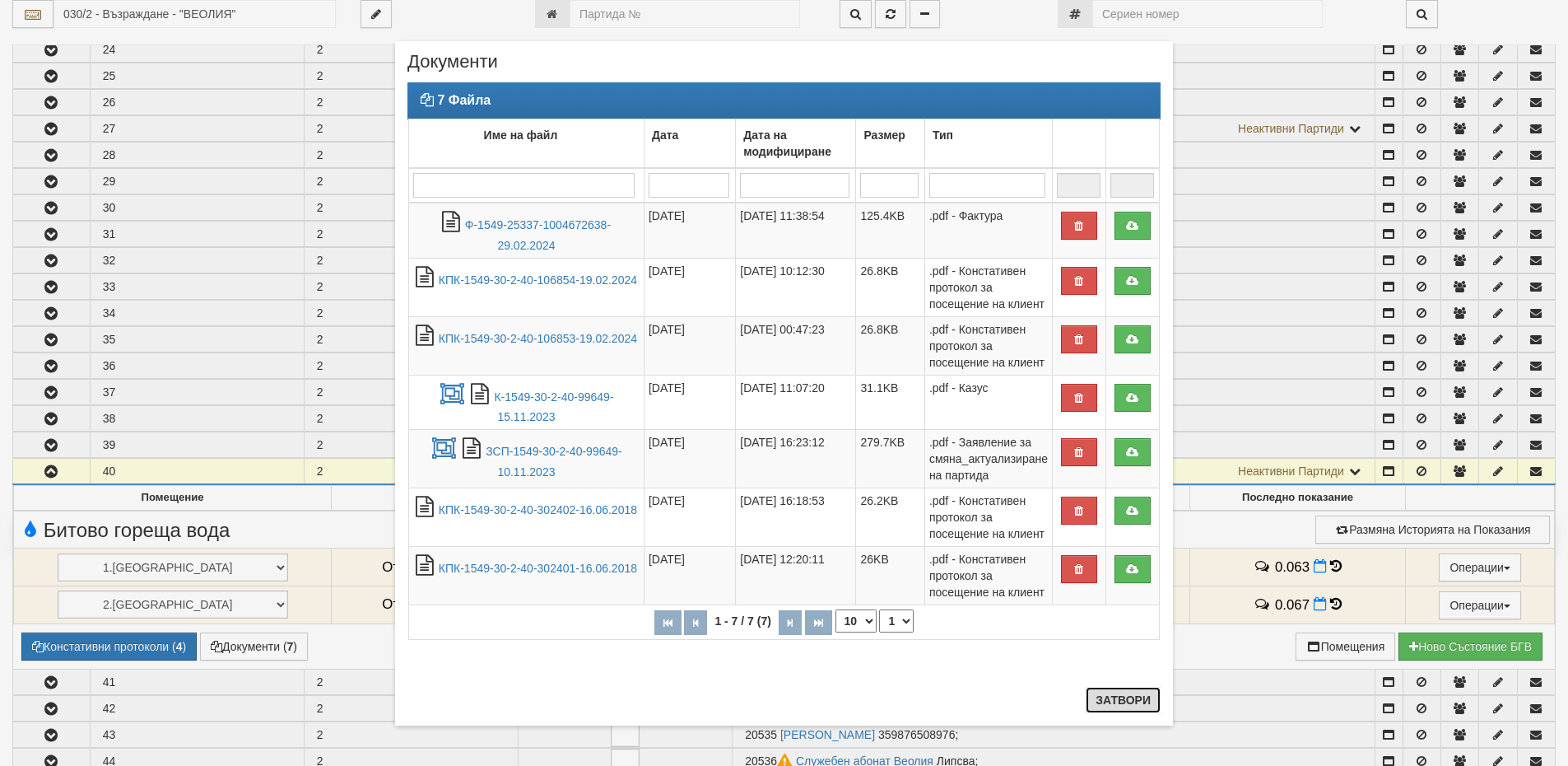
click at [1091, 708] on button "Затвори" at bounding box center [1123, 700] width 75 height 27
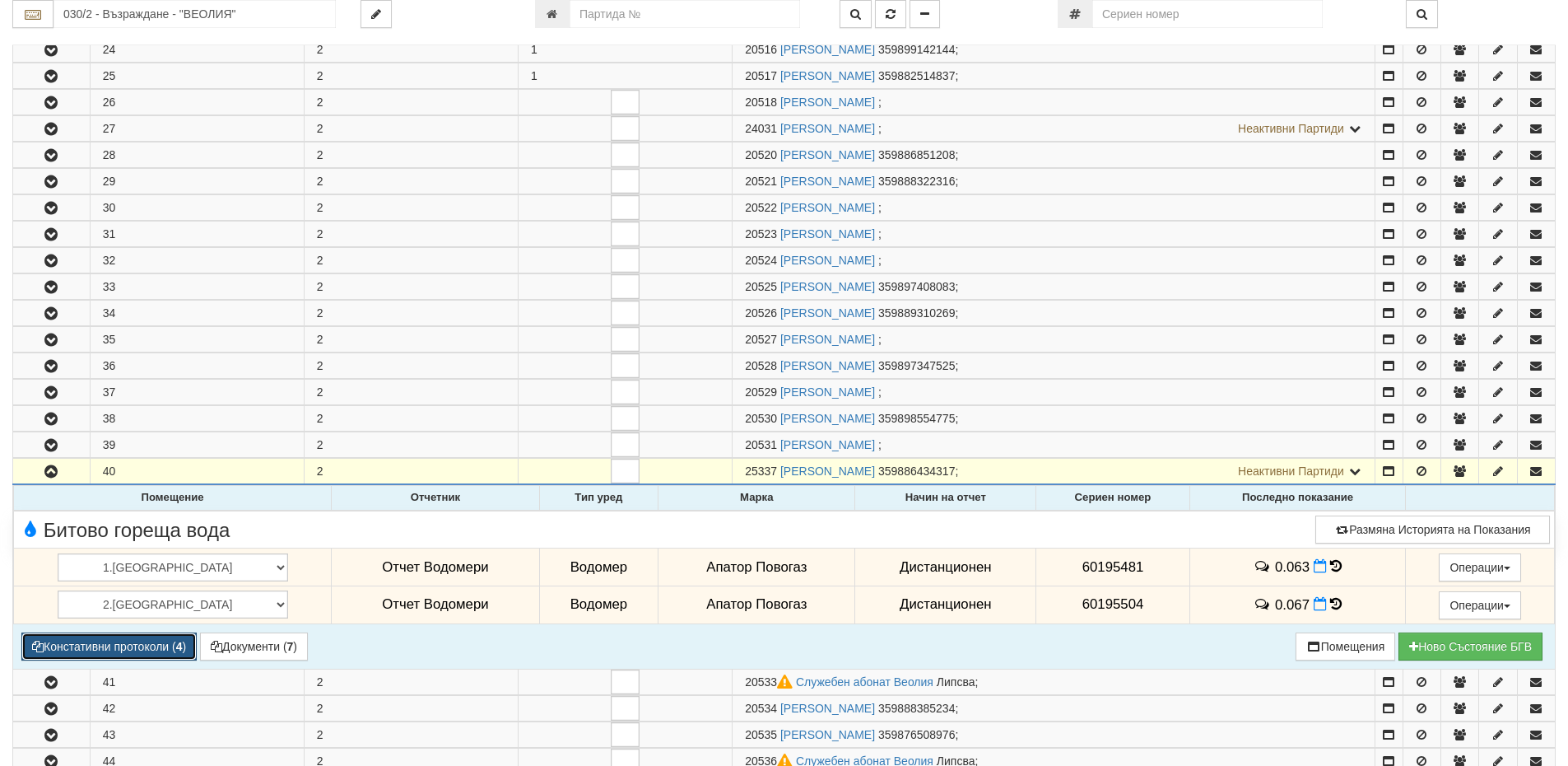
click at [114, 645] on button "Констативни протоколи ( 4 )" at bounding box center [109, 647] width 175 height 28
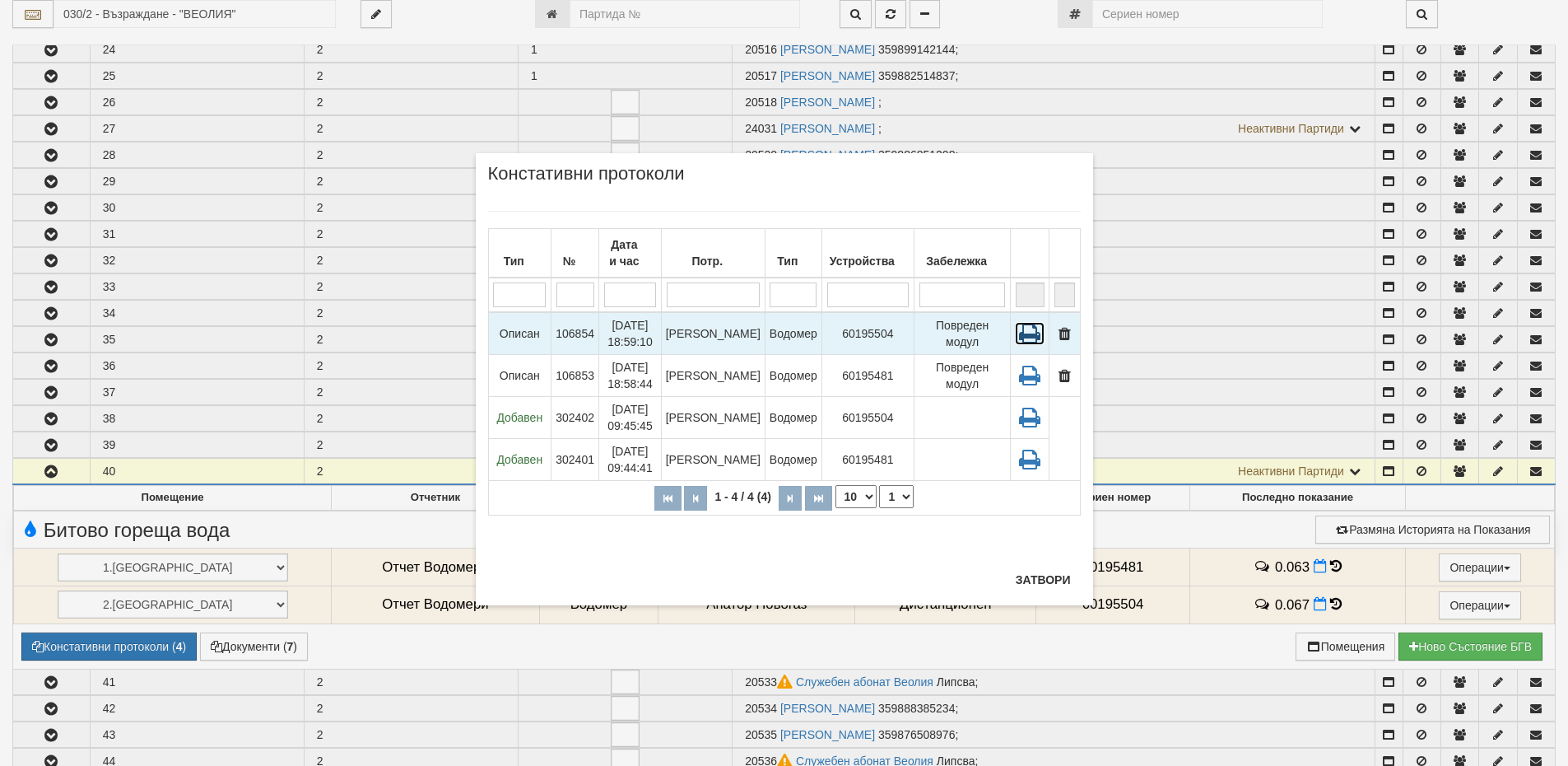
click at [1027, 334] on icon at bounding box center [1029, 333] width 29 height 23
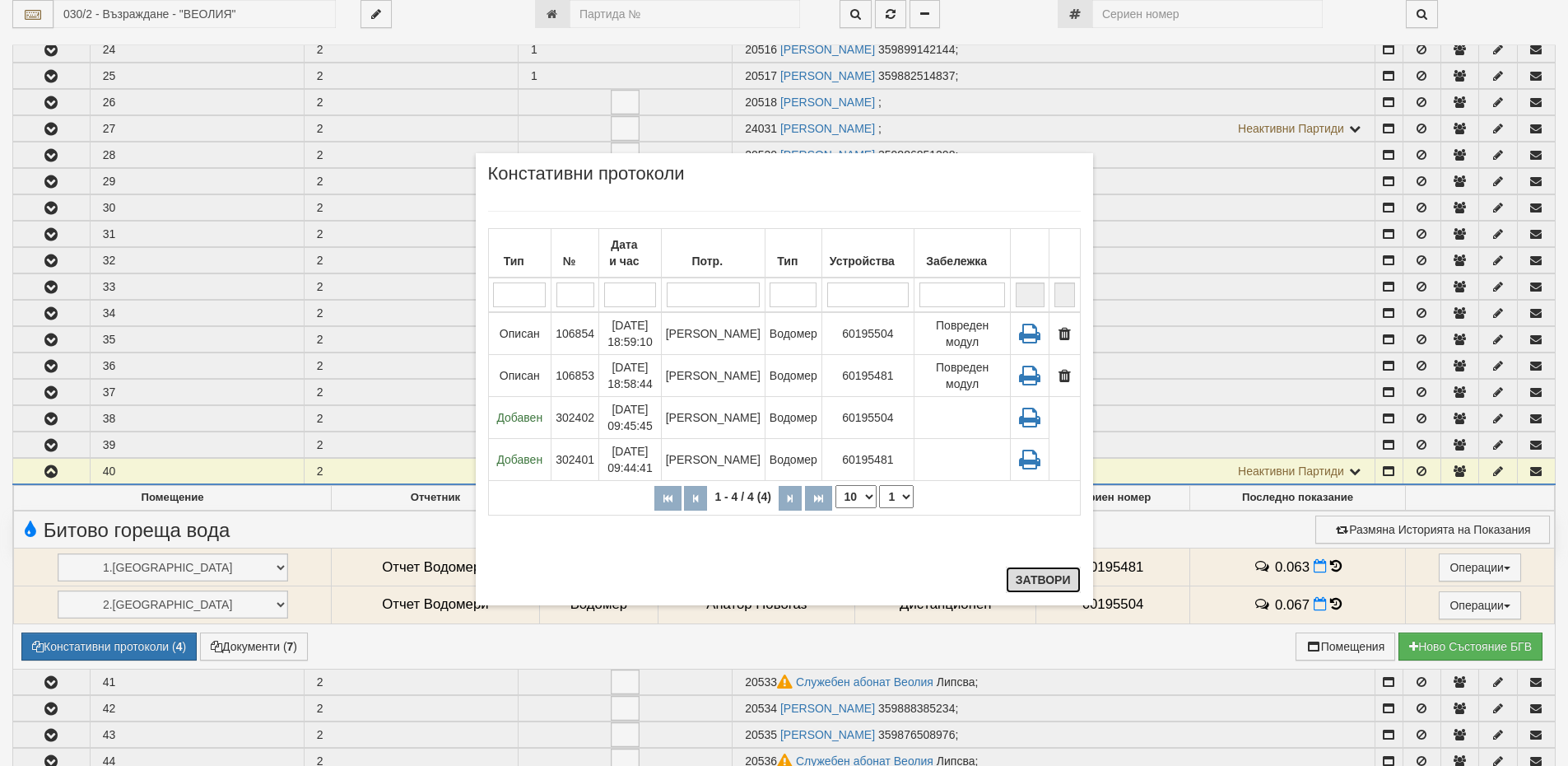
click at [1029, 580] on button "Затвори" at bounding box center [1043, 580] width 75 height 27
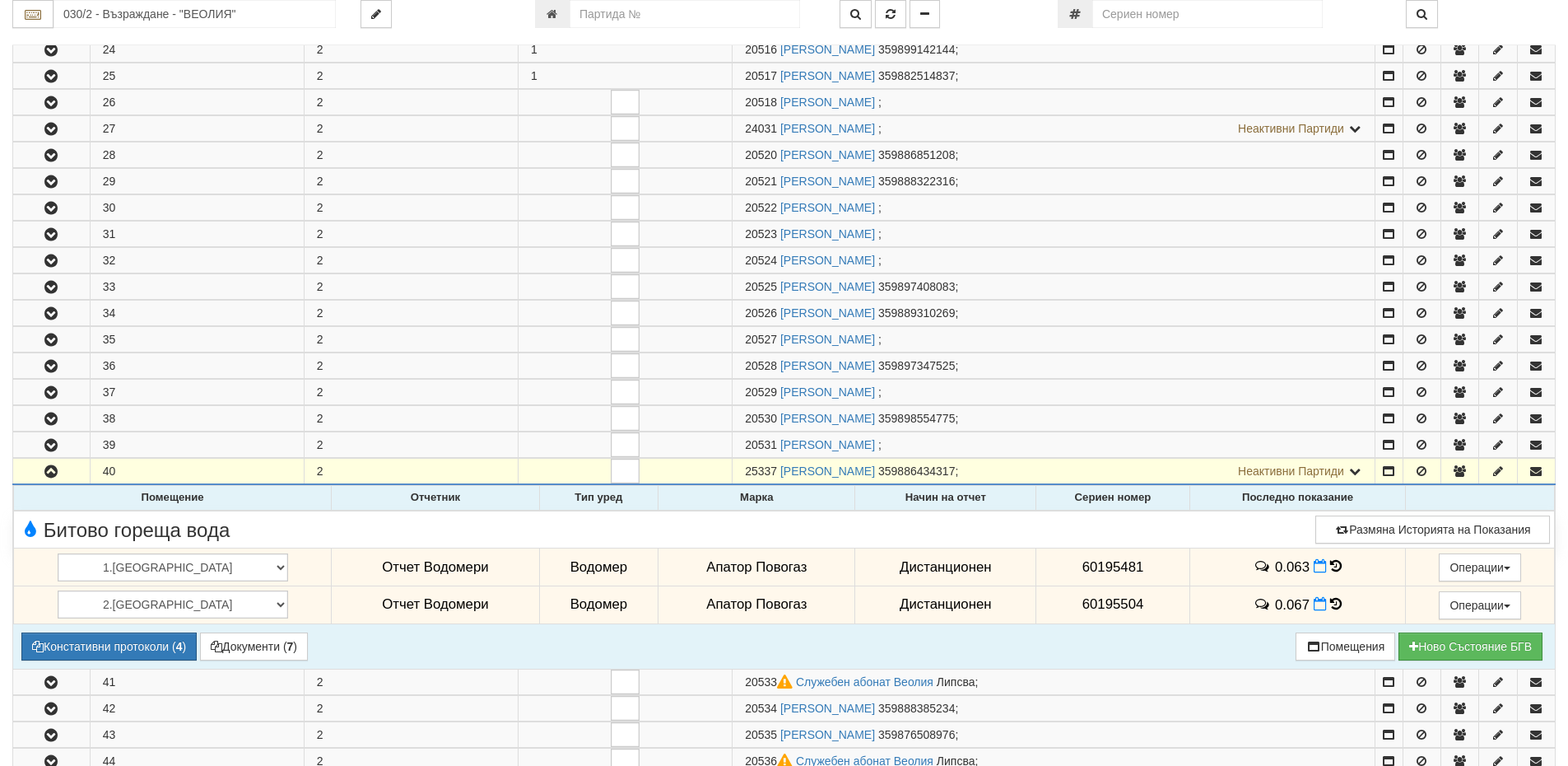
drag, startPoint x: 864, startPoint y: 565, endPoint x: 947, endPoint y: 580, distance: 84.3
click at [947, 580] on td "Дистанционен" at bounding box center [945, 566] width 181 height 38
click at [953, 572] on td "Дистанционен" at bounding box center [945, 566] width 181 height 38
drag, startPoint x: 953, startPoint y: 572, endPoint x: 852, endPoint y: 565, distance: 101.2
click at [855, 565] on td "Дистанционен" at bounding box center [945, 566] width 181 height 38
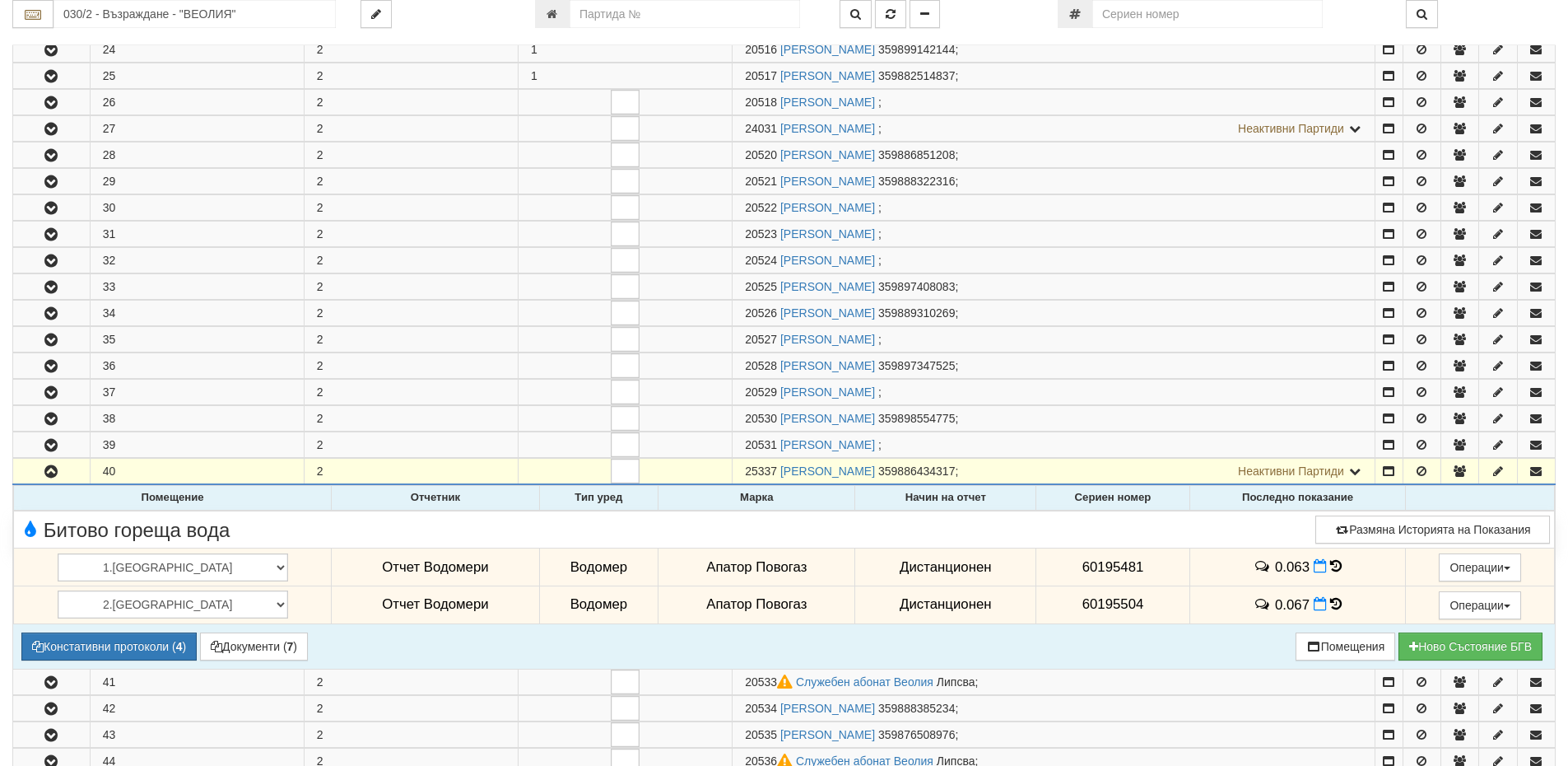
click at [855, 572] on td "Дистанционен" at bounding box center [945, 566] width 181 height 38
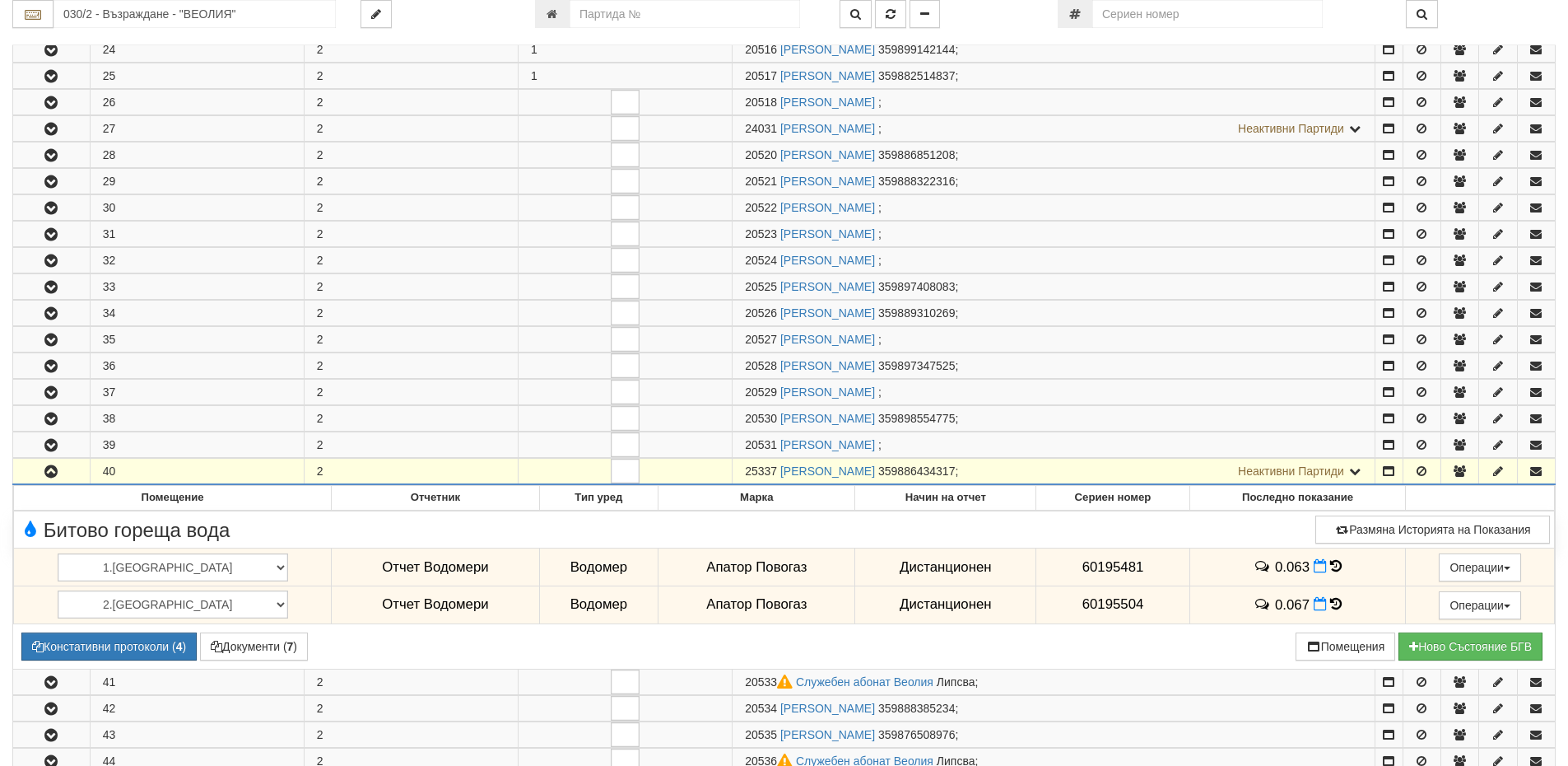
drag, startPoint x: 738, startPoint y: 474, endPoint x: 773, endPoint y: 474, distance: 35.0
click at [773, 474] on td "25337 РОСИЦА ЙОРДАНОВА ГЕОРГИЕВА 359886434317 ; Неактивни Партиди 20532 АЛЕКСАН…" at bounding box center [1054, 472] width 643 height 27
click at [772, 474] on span "25337" at bounding box center [761, 471] width 32 height 13
drag, startPoint x: 775, startPoint y: 470, endPoint x: 739, endPoint y: 469, distance: 36.0
click at [739, 469] on td "25337 РОСИЦА ЙОРДАНОВА ГЕОРГИЕВА 359886434317 ; Неактивни Партиди 20532 АЛЕКСАН…" at bounding box center [1054, 472] width 643 height 27
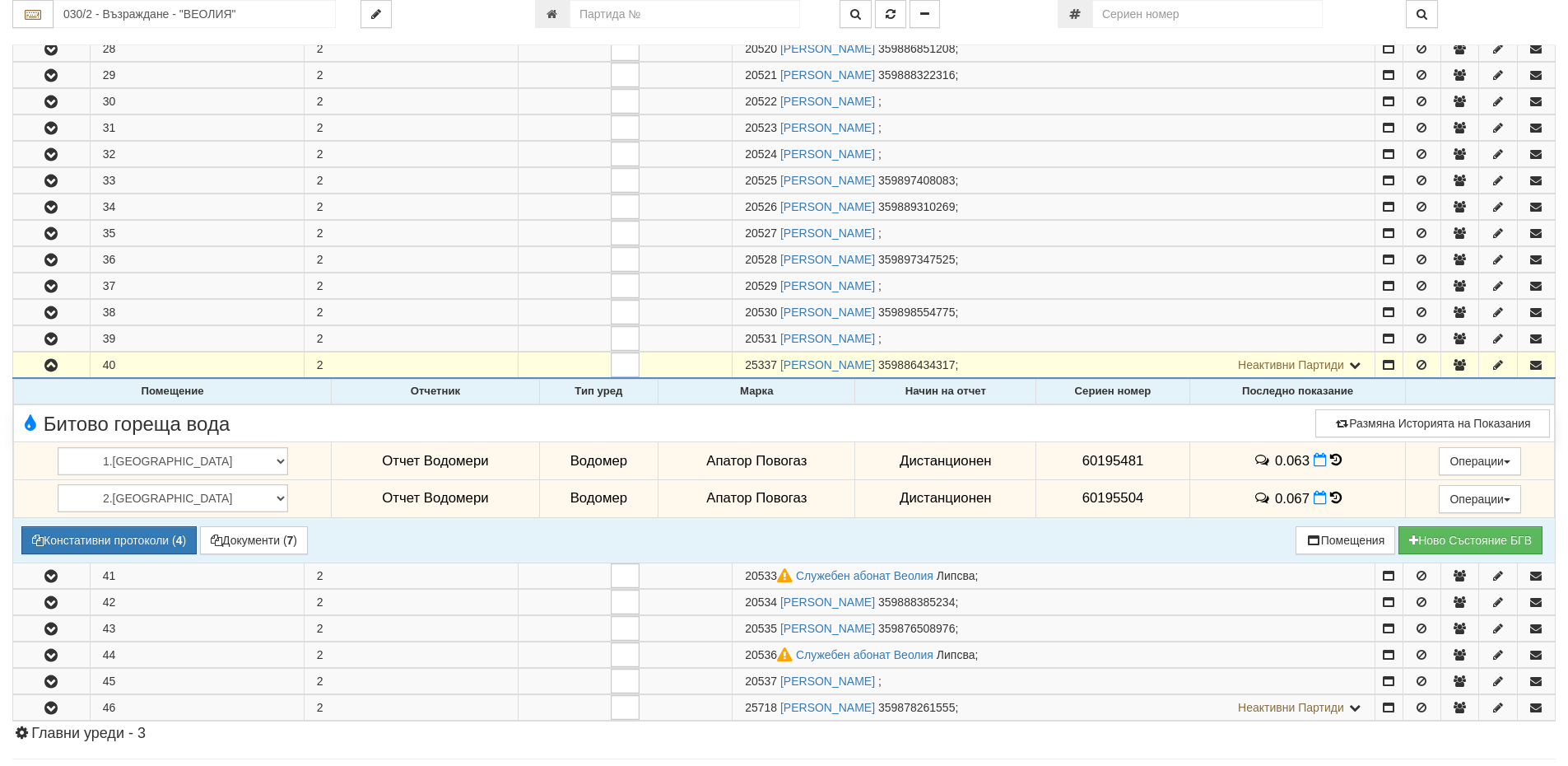
scroll to position [494, 0]
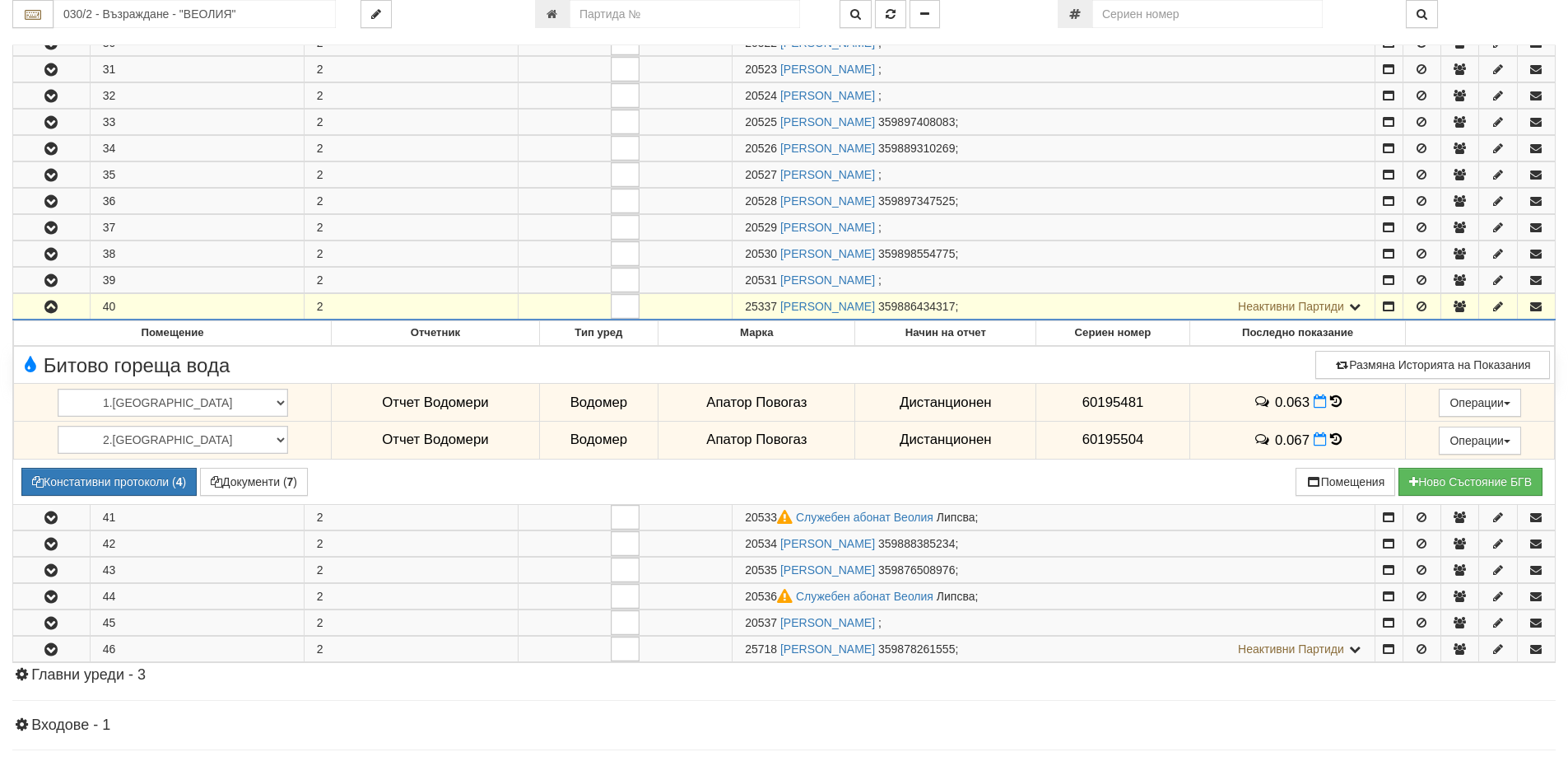
click at [759, 308] on span "25337" at bounding box center [761, 307] width 32 height 13
click at [744, 308] on td "25337 РОСИЦА ЙОРДАНОВА ГЕОРГИЕВА 359886434317 ; Неактивни Партиди 20532 АЛЕКСАН…" at bounding box center [1054, 307] width 643 height 27
drag, startPoint x: 744, startPoint y: 308, endPoint x: 758, endPoint y: 308, distance: 14.0
click at [758, 308] on td "25337 РОСИЦА ЙОРДАНОВА ГЕОРГИЕВА 359886434317 ; Неактивни Партиди 20532 АЛЕКСАН…" at bounding box center [1054, 307] width 643 height 27
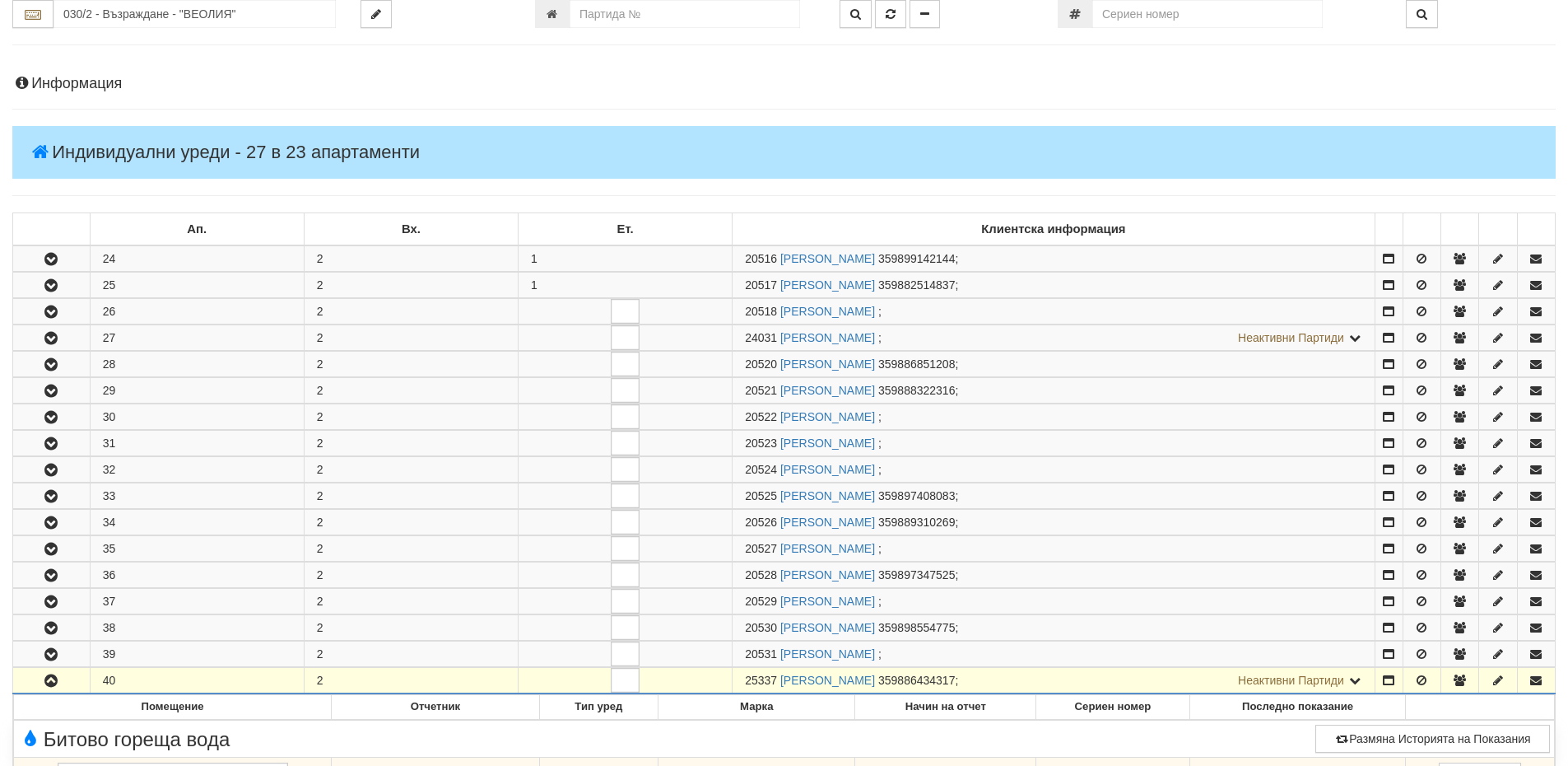
scroll to position [0, 0]
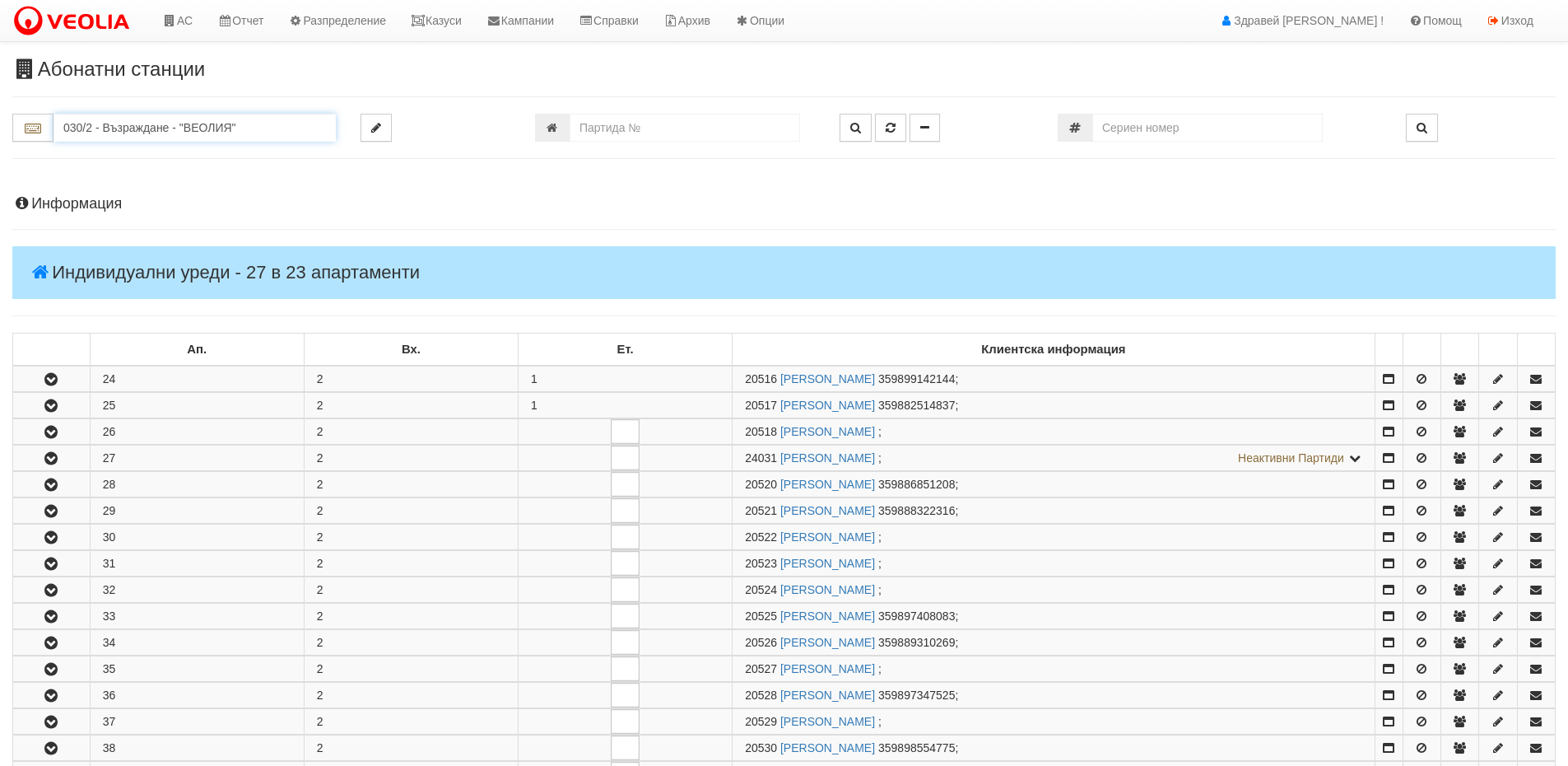
click at [118, 122] on input "030/2 - Възраждане - "ВЕОЛИЯ"" at bounding box center [195, 128] width 282 height 28
click at [129, 155] on div "166/А - Възраждане - "ВЕОЛИЯ"" at bounding box center [195, 153] width 277 height 19
type input "166/А - Възраждане - "ВЕОЛИЯ""
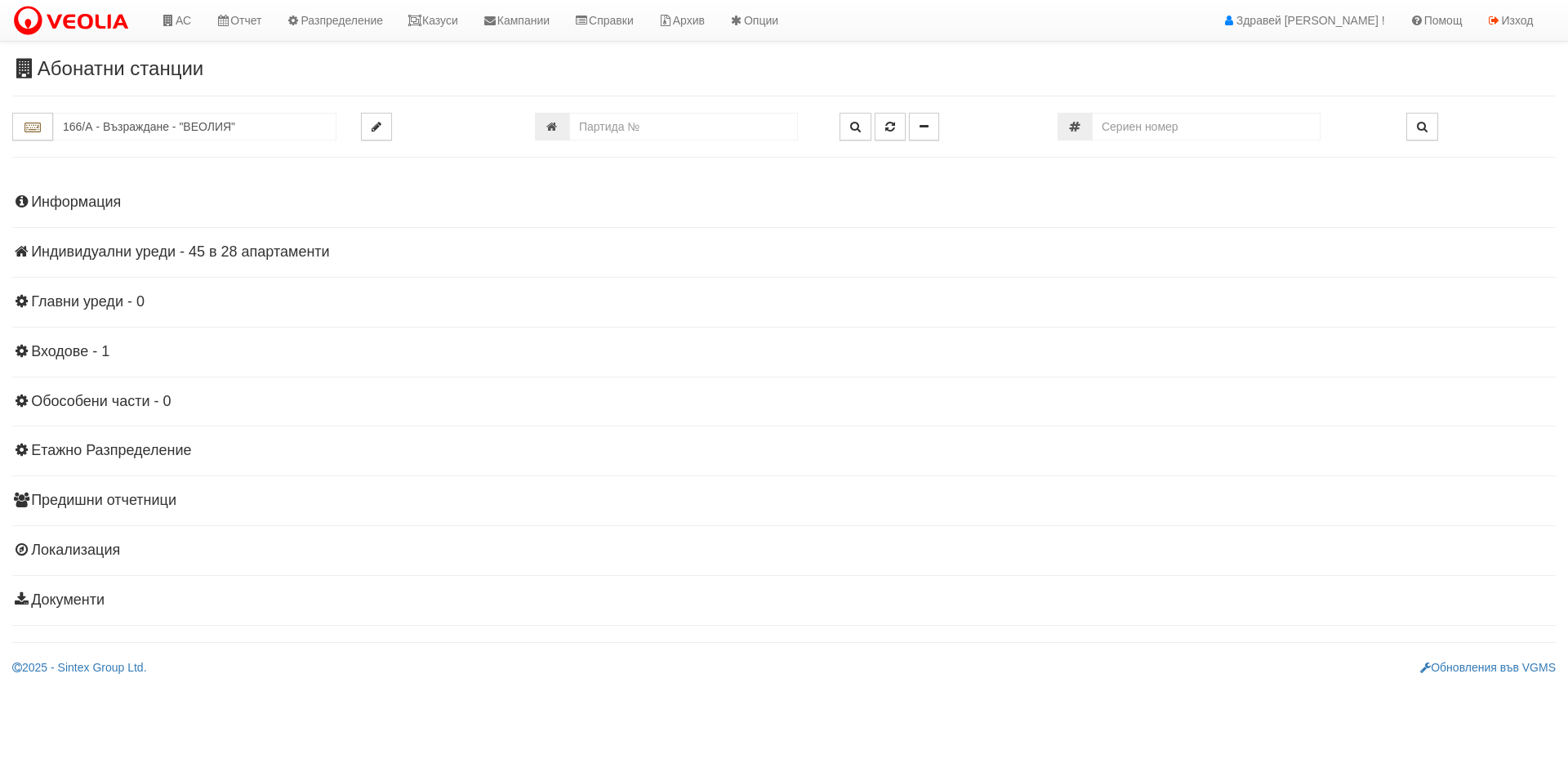
click at [83, 250] on h4 "Индивидуални уреди - 45 в 28 апартаменти" at bounding box center [784, 253] width 1544 height 17
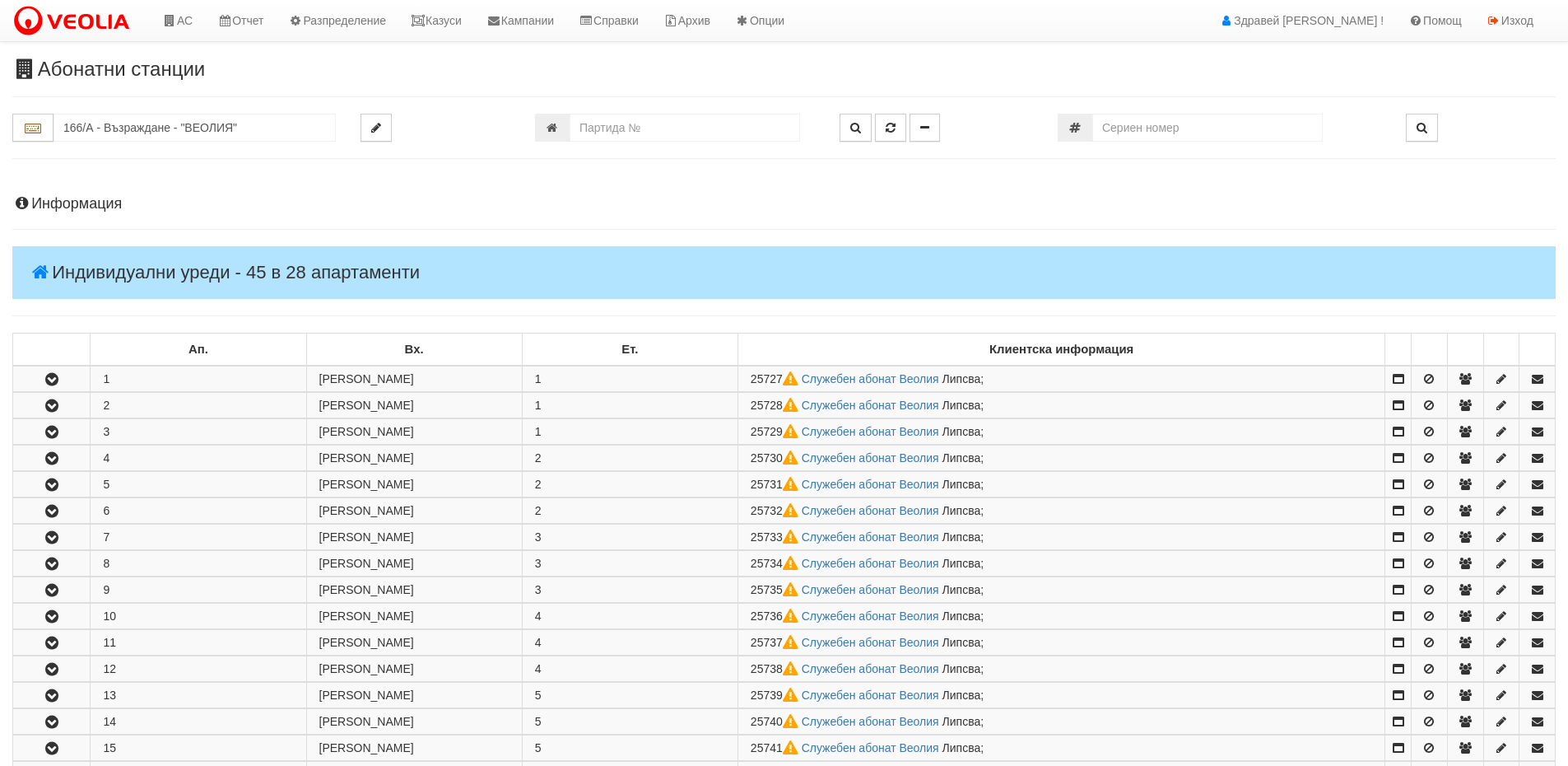
click at [86, 199] on h4 "Информация" at bounding box center [784, 205] width 1543 height 17
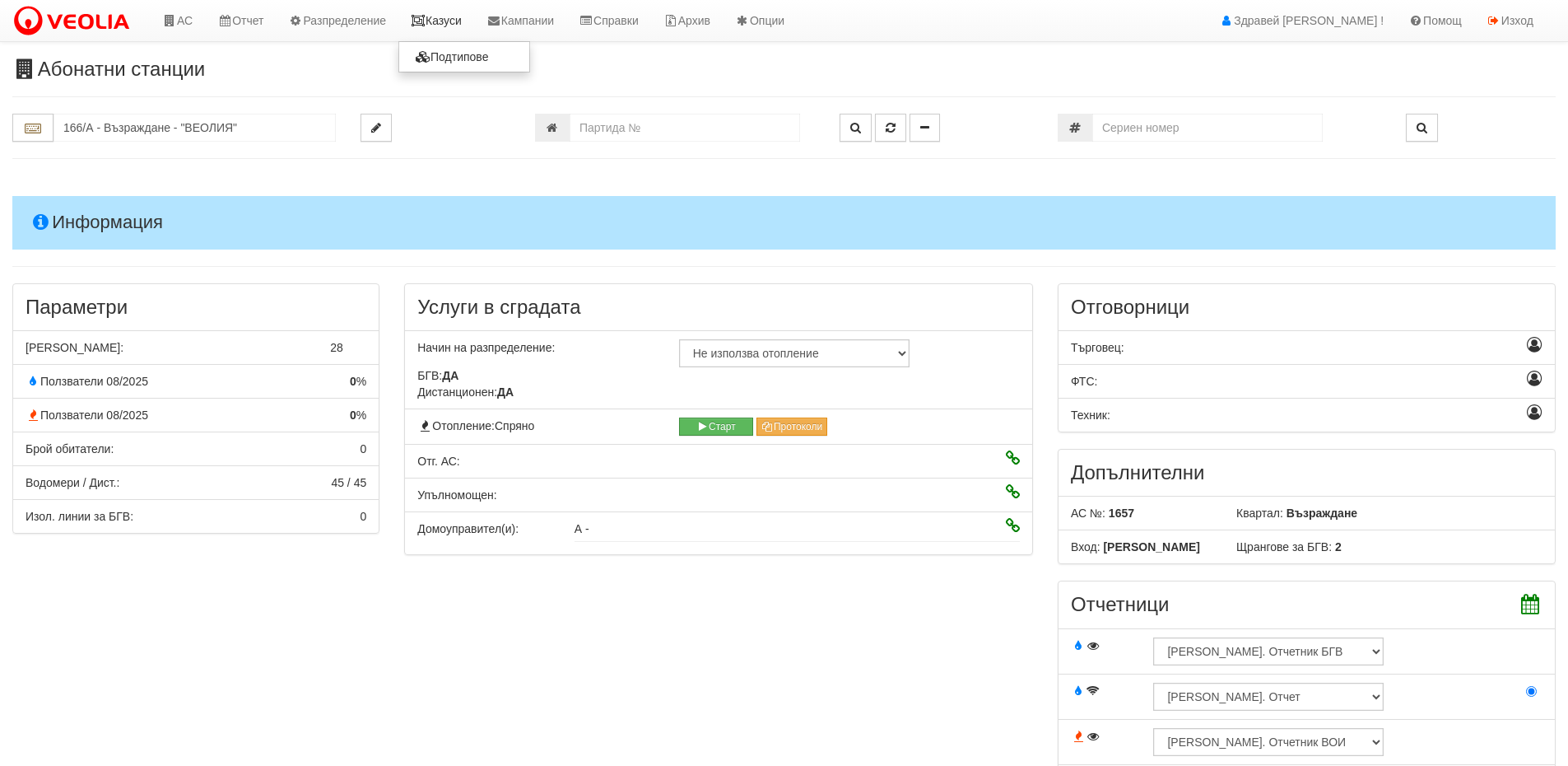
click at [440, 31] on link "Казуси" at bounding box center [436, 20] width 76 height 41
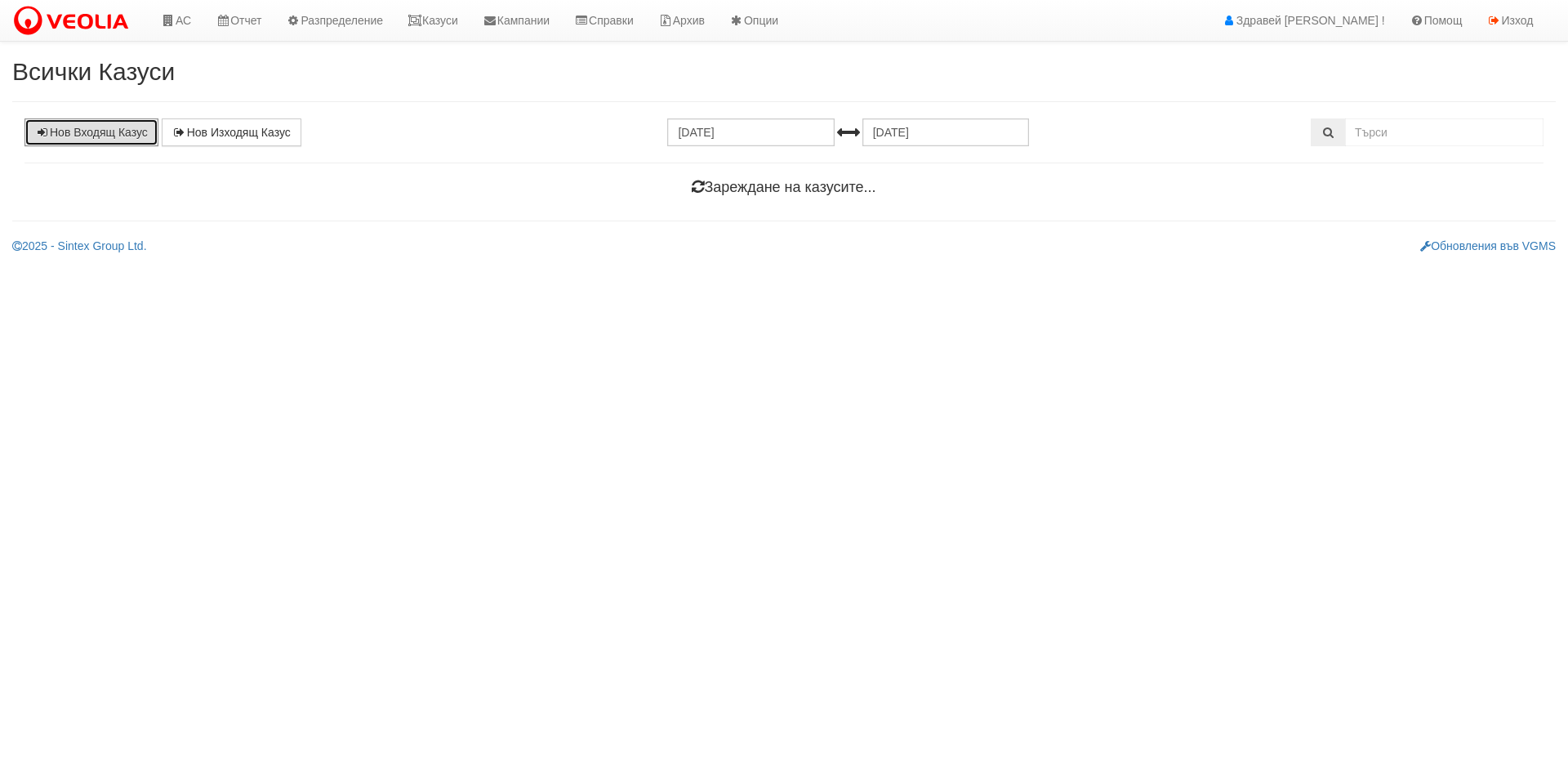
click at [123, 138] on link "Нов Входящ Казус" at bounding box center [92, 133] width 134 height 28
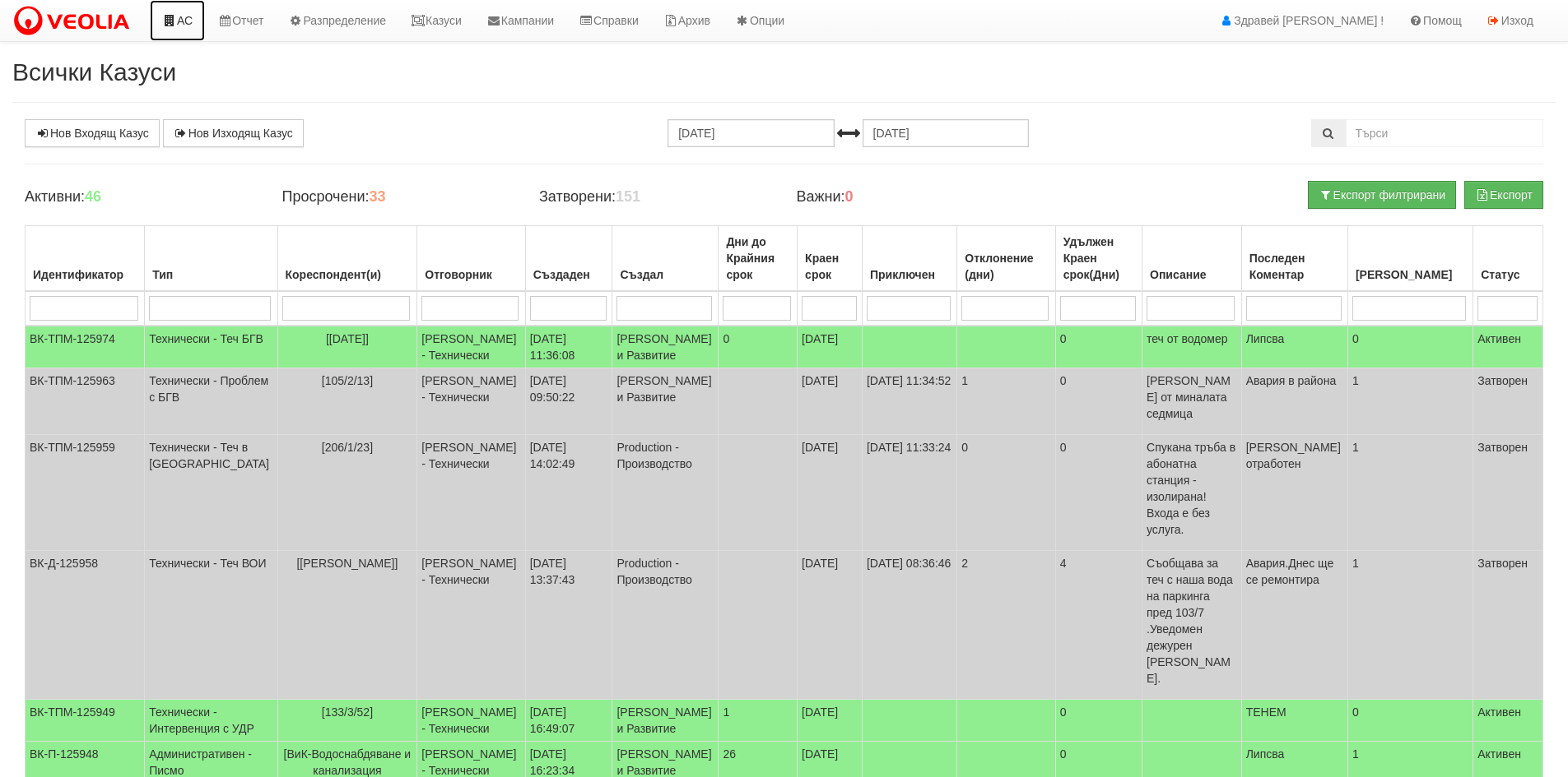
click at [164, 21] on icon at bounding box center [169, 21] width 15 height 12
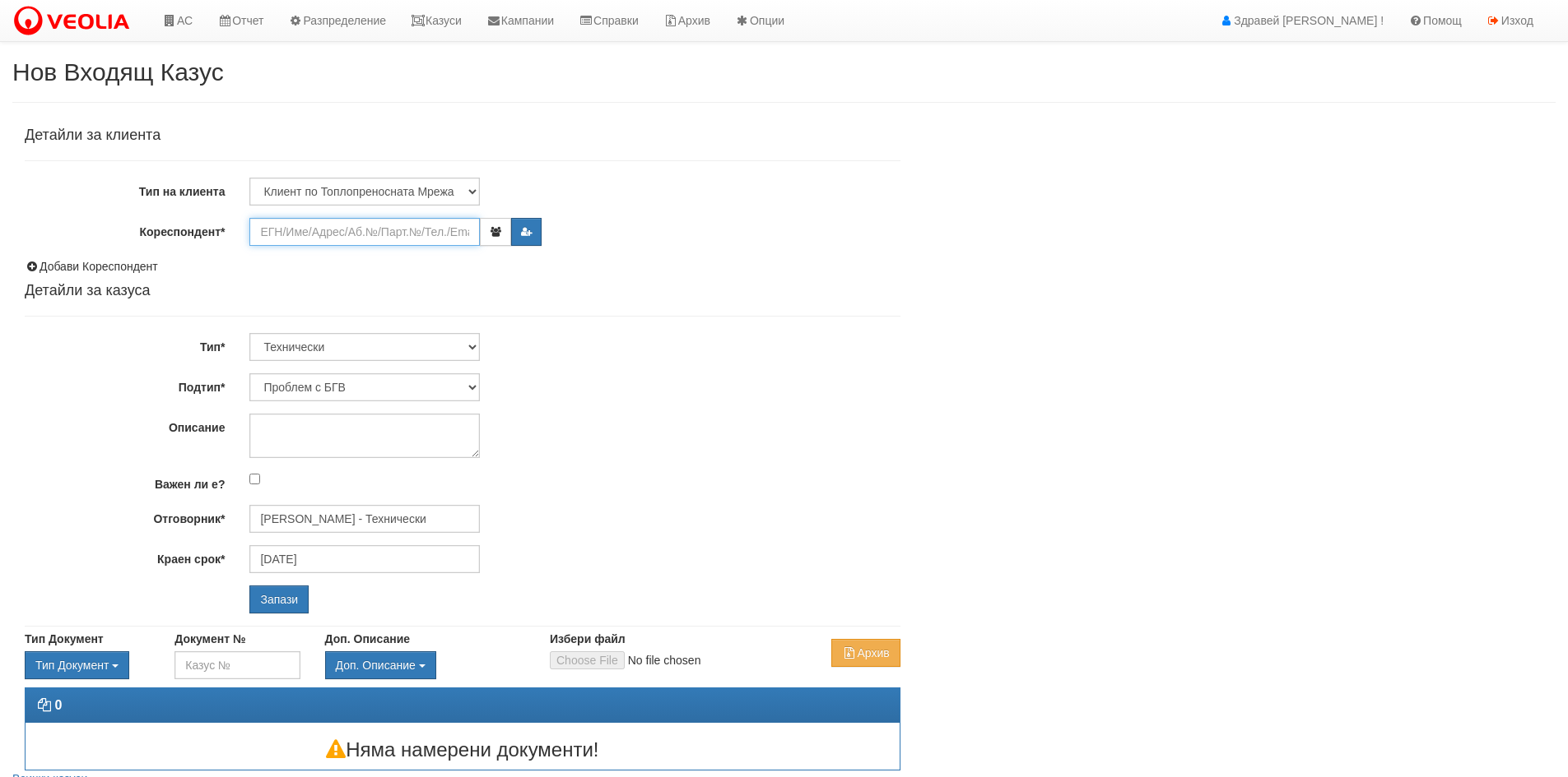
click at [306, 232] on input "Кореспондент*" at bounding box center [365, 232] width 230 height 28
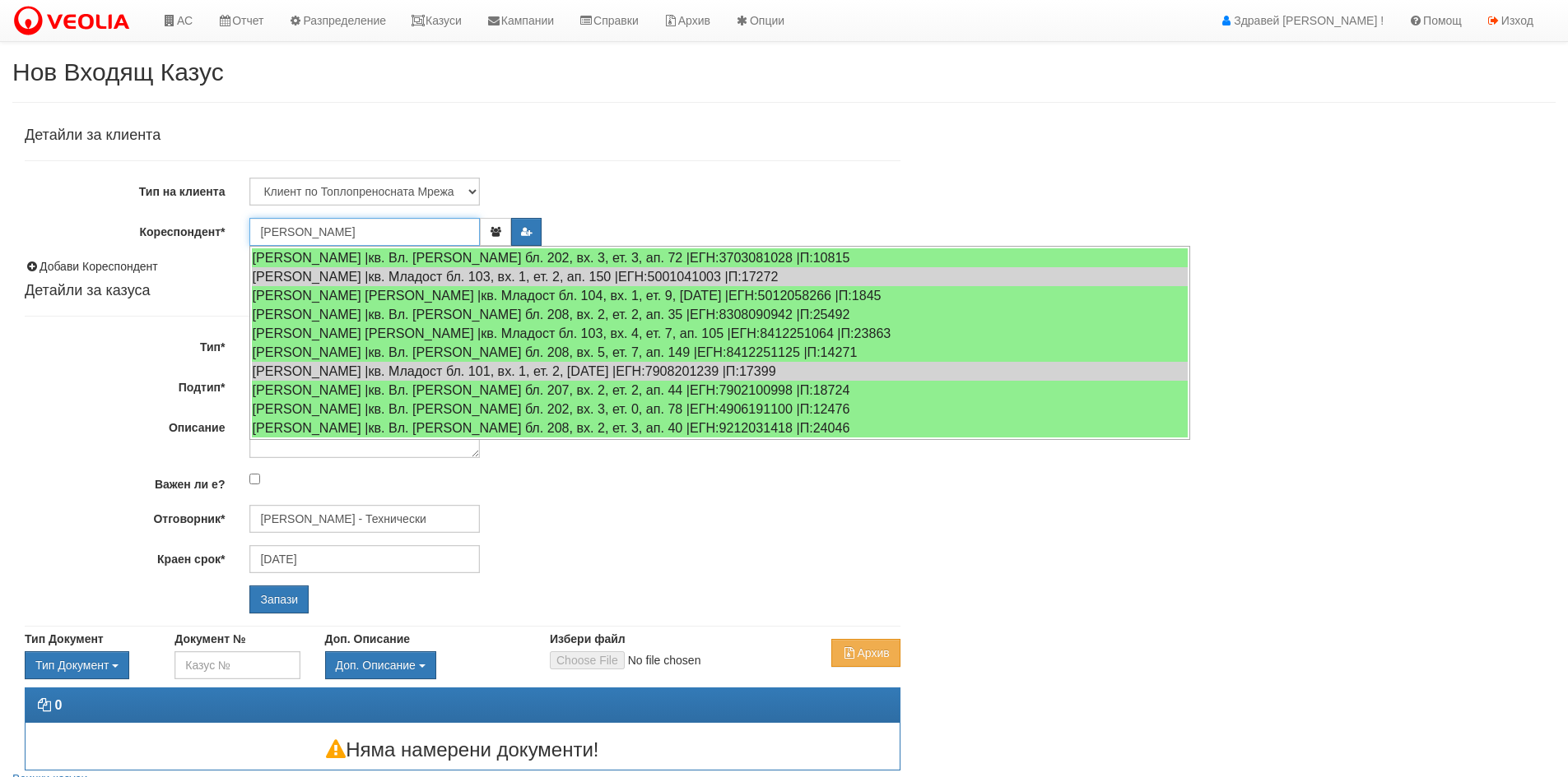
type input "А"
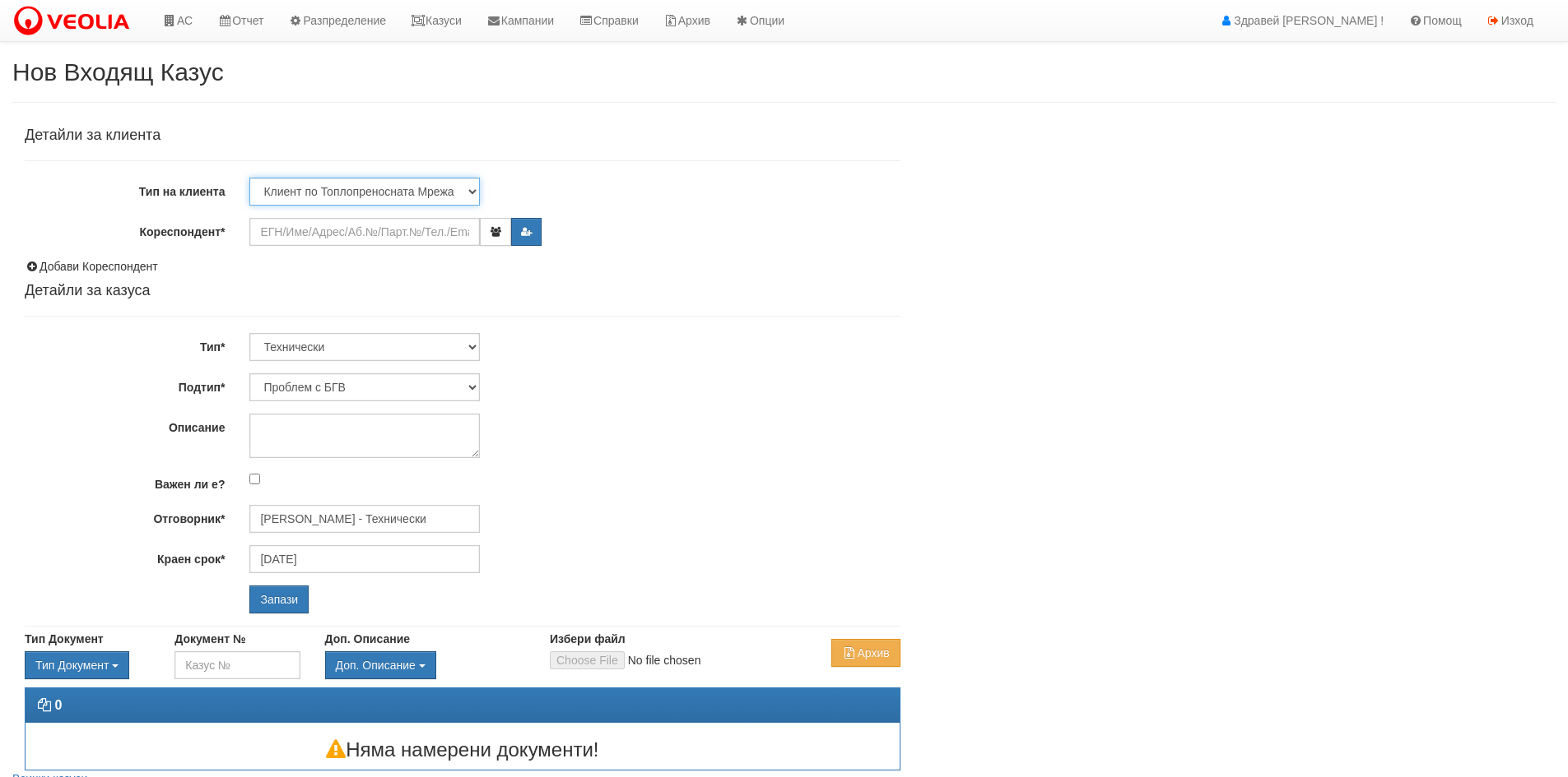
click at [321, 190] on select "Клиент по Топлопреносната Мрежа Институция Партньори Други" at bounding box center [365, 192] width 230 height 28
select select "Other"
click at [250, 178] on select "Клиент по Топлопреносната Мрежа Институция Партньори Други" at bounding box center [365, 192] width 230 height 28
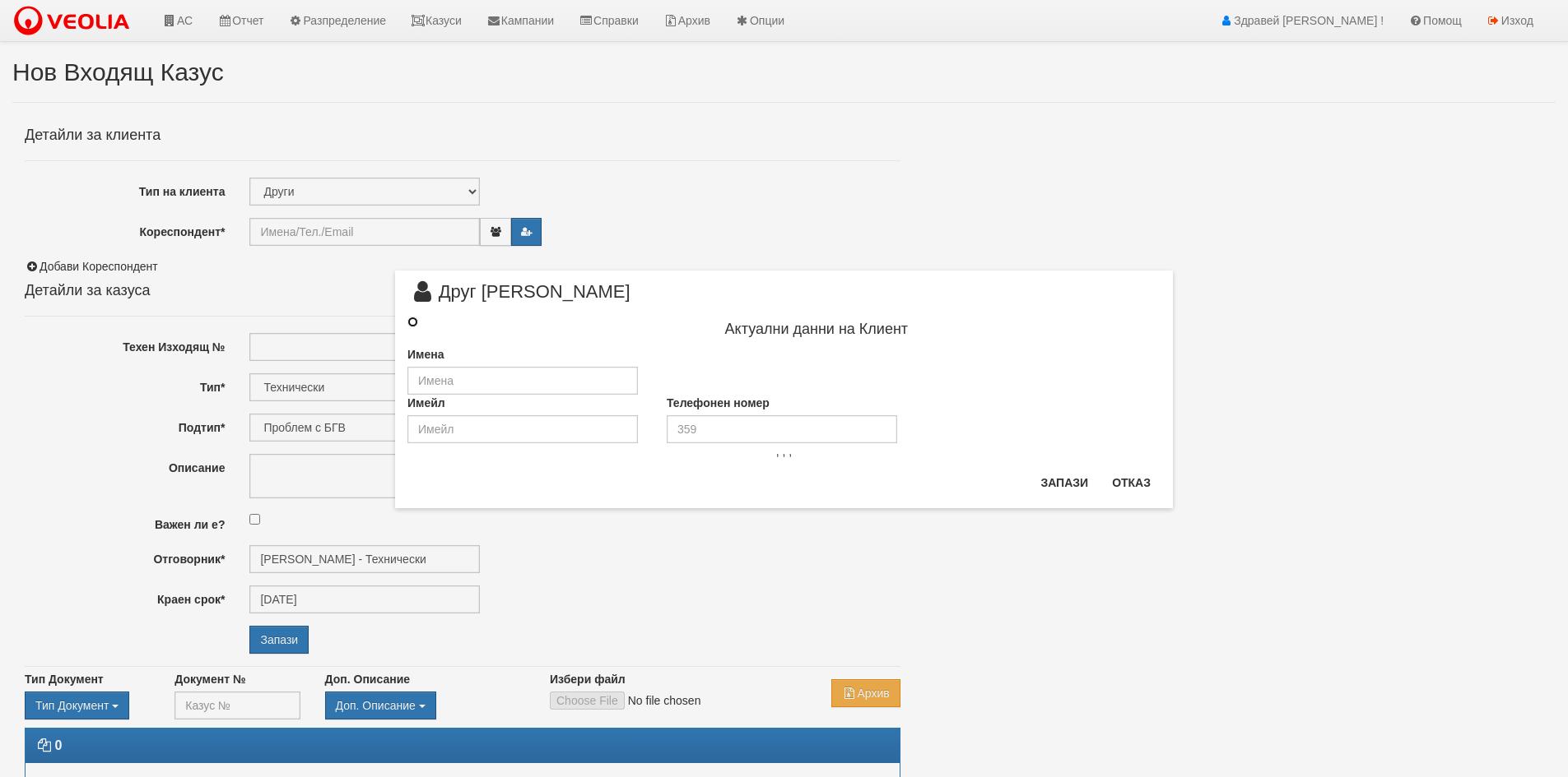
click at [415, 316] on input "radio" at bounding box center [412, 321] width 11 height 11
radio input "true"
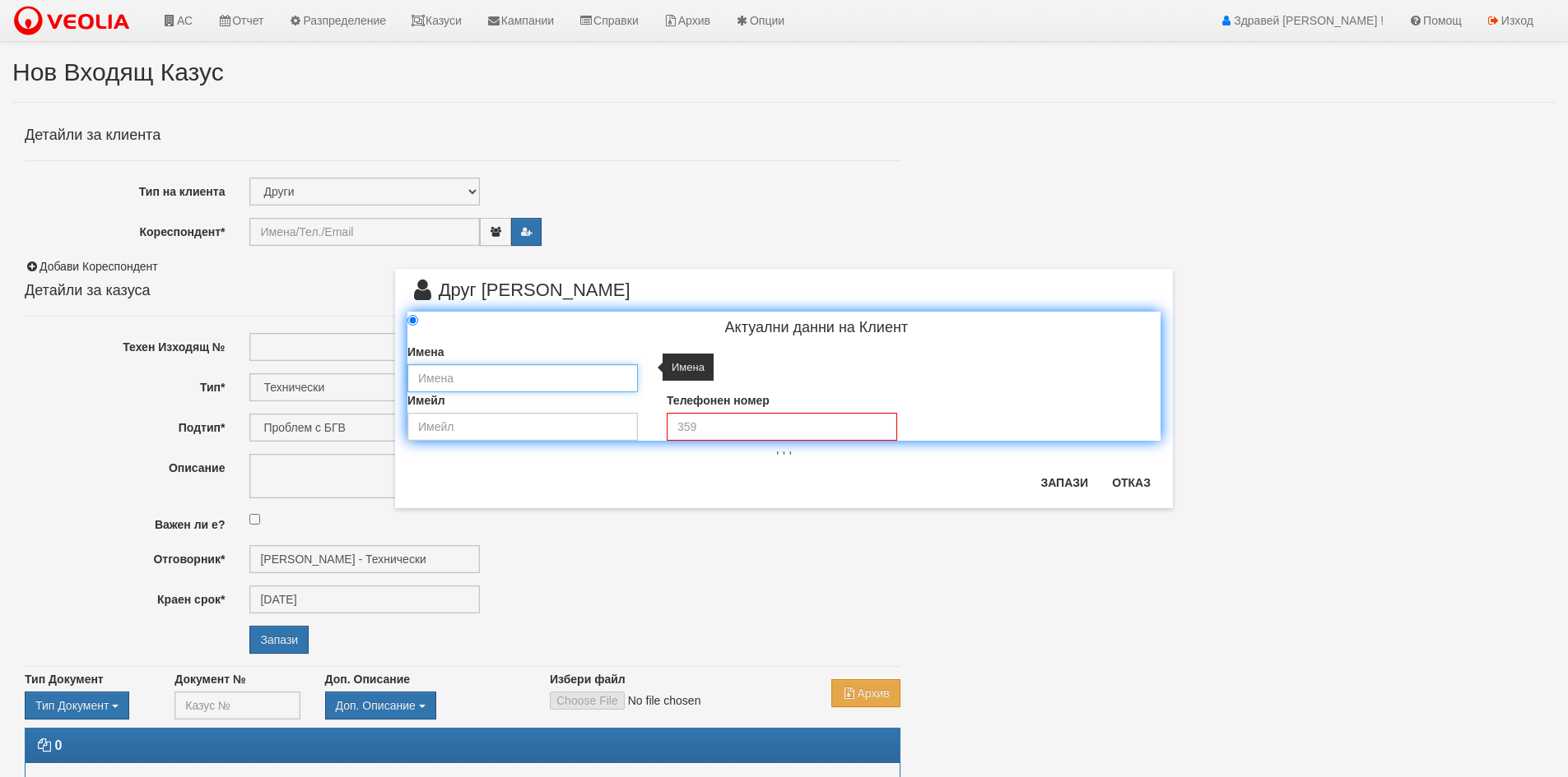
click at [463, 382] on input "text" at bounding box center [523, 379] width 230 height 28
paste input "ОУ "Антон Страшимиров""
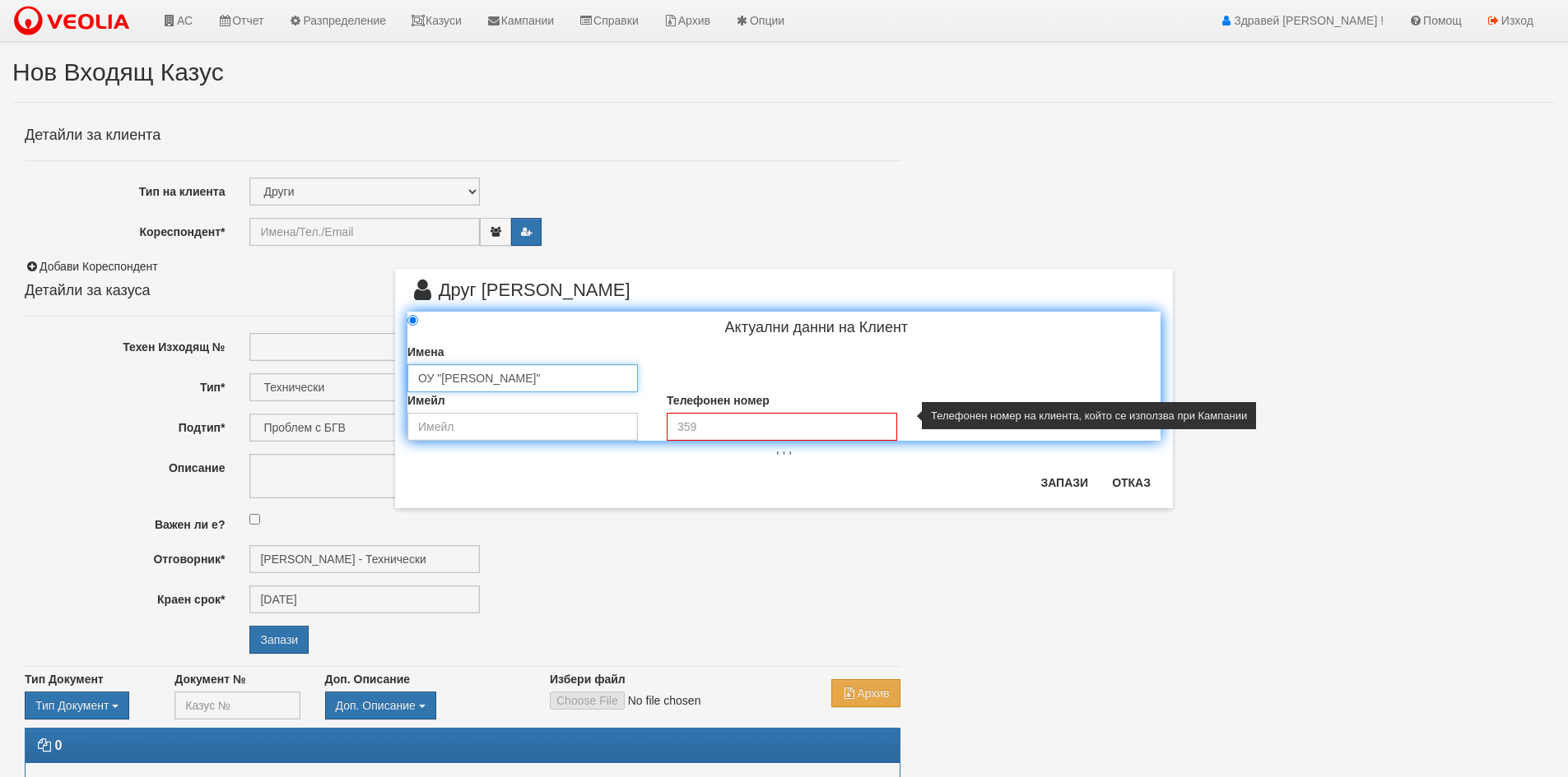
type input "ОУ "Антон Страшимиров""
click at [711, 425] on input "tel" at bounding box center [781, 427] width 230 height 28
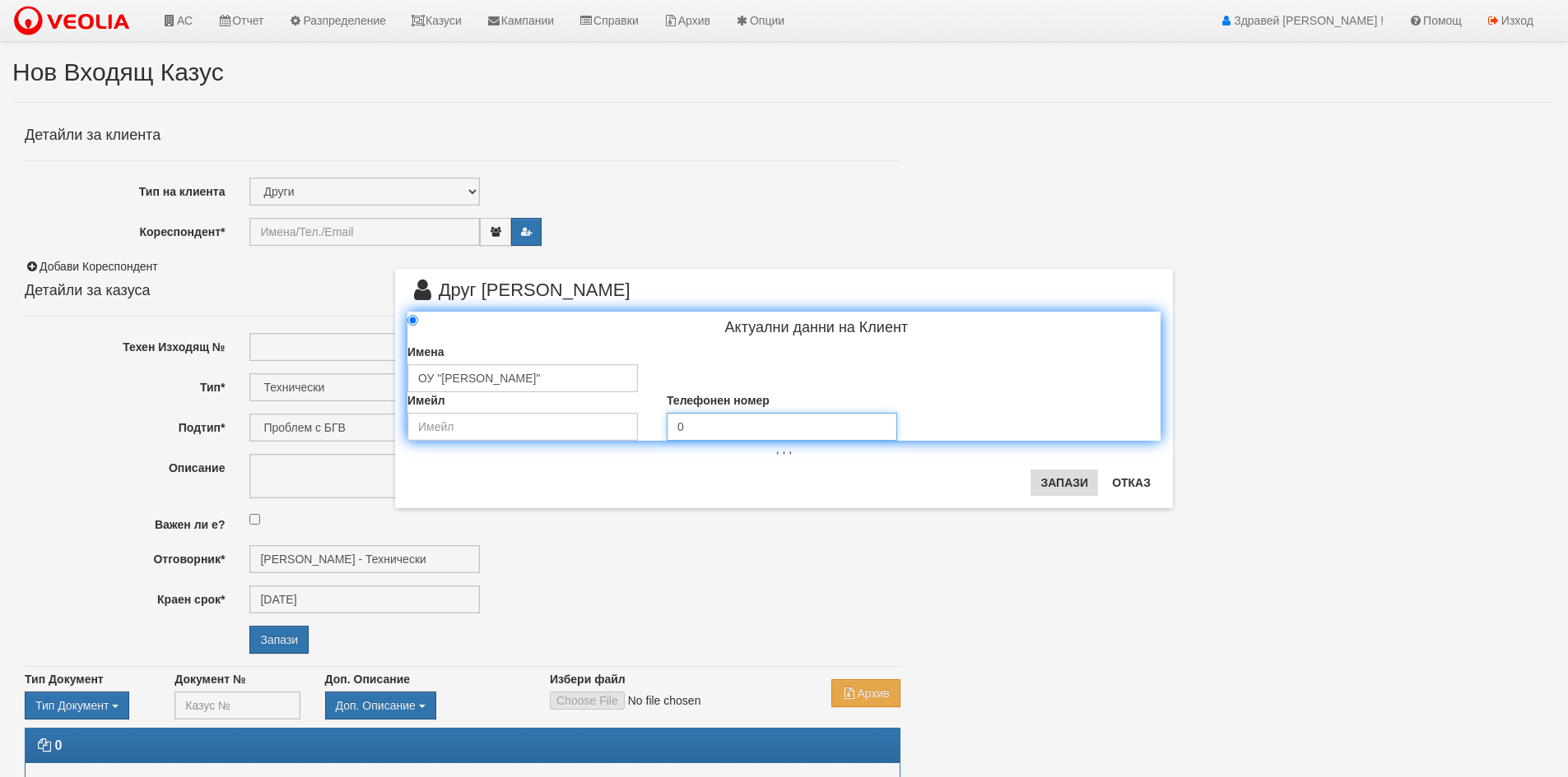
type input "0"
click at [1050, 482] on button "Запази" at bounding box center [1064, 483] width 68 height 27
type input "ОУ "[PERSON_NAME]""
radio input "true"
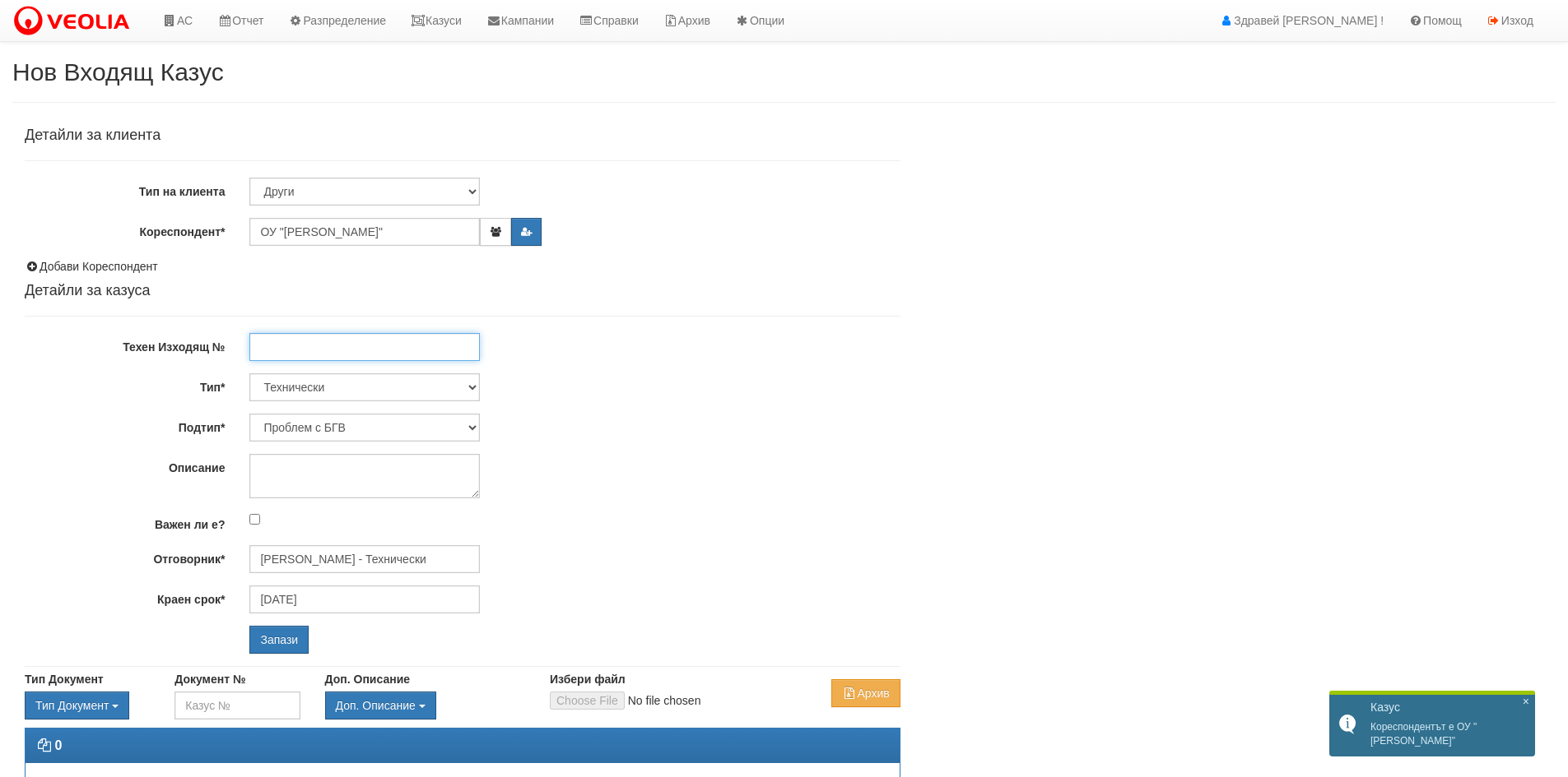
click at [377, 354] on input "Техен Изходящ №" at bounding box center [365, 347] width 230 height 28
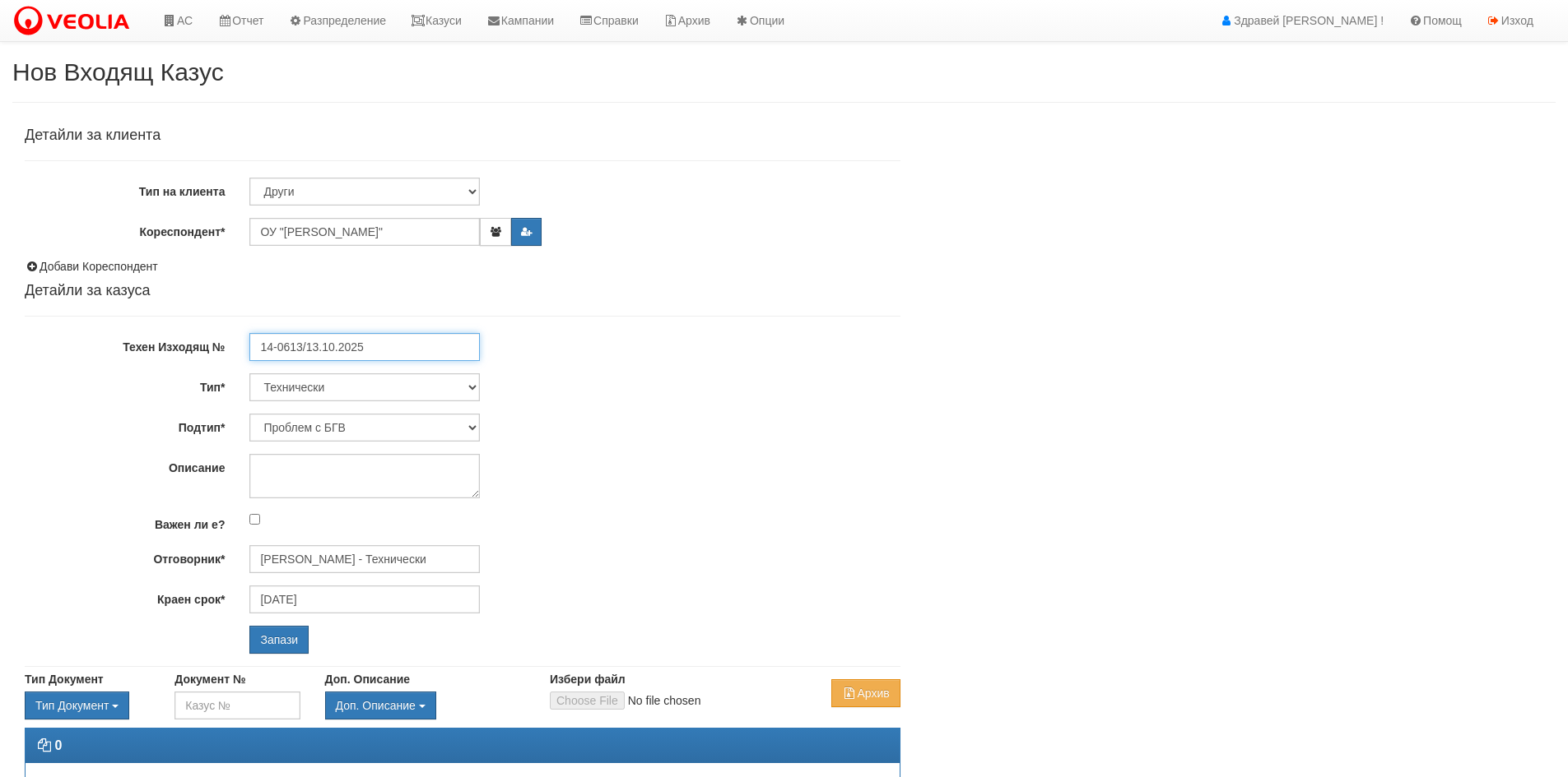
type input "14-0613/13.10.2025"
click at [343, 393] on select "Технически ФТС Търговски Административен Производствен Експлоатационен Финансов…" at bounding box center [365, 387] width 230 height 28
click at [337, 418] on select "Проблем с БГВ Теч ВОИ Теч БГВ Теч в АС Теч от водомер Проблем в АС Интервенция …" at bounding box center [365, 428] width 230 height 28
select select "Пуск/Спиране на отопление"
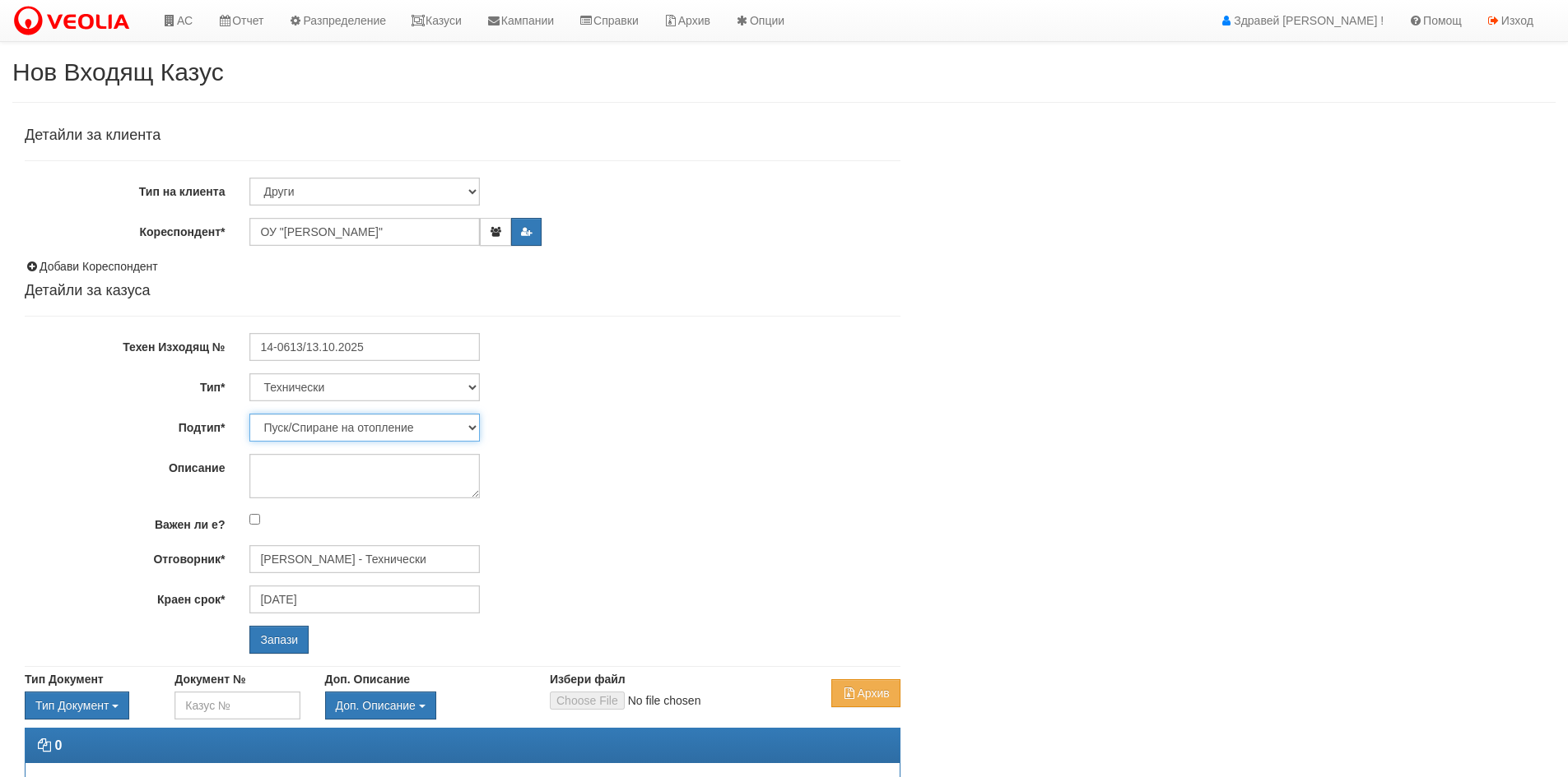
click at [250, 414] on select "Проблем с БГВ Теч ВОИ Теч БГВ Теч в АС Теч от водомер Проблем в АС Интервенция …" at bounding box center [365, 428] width 230 height 28
type input "Дончо Дончев - Технически"
click at [341, 478] on textarea "Описание" at bounding box center [365, 476] width 230 height 44
type textarea "Молба за пускане от 27.10"
click at [276, 644] on input "Запази" at bounding box center [279, 640] width 59 height 28
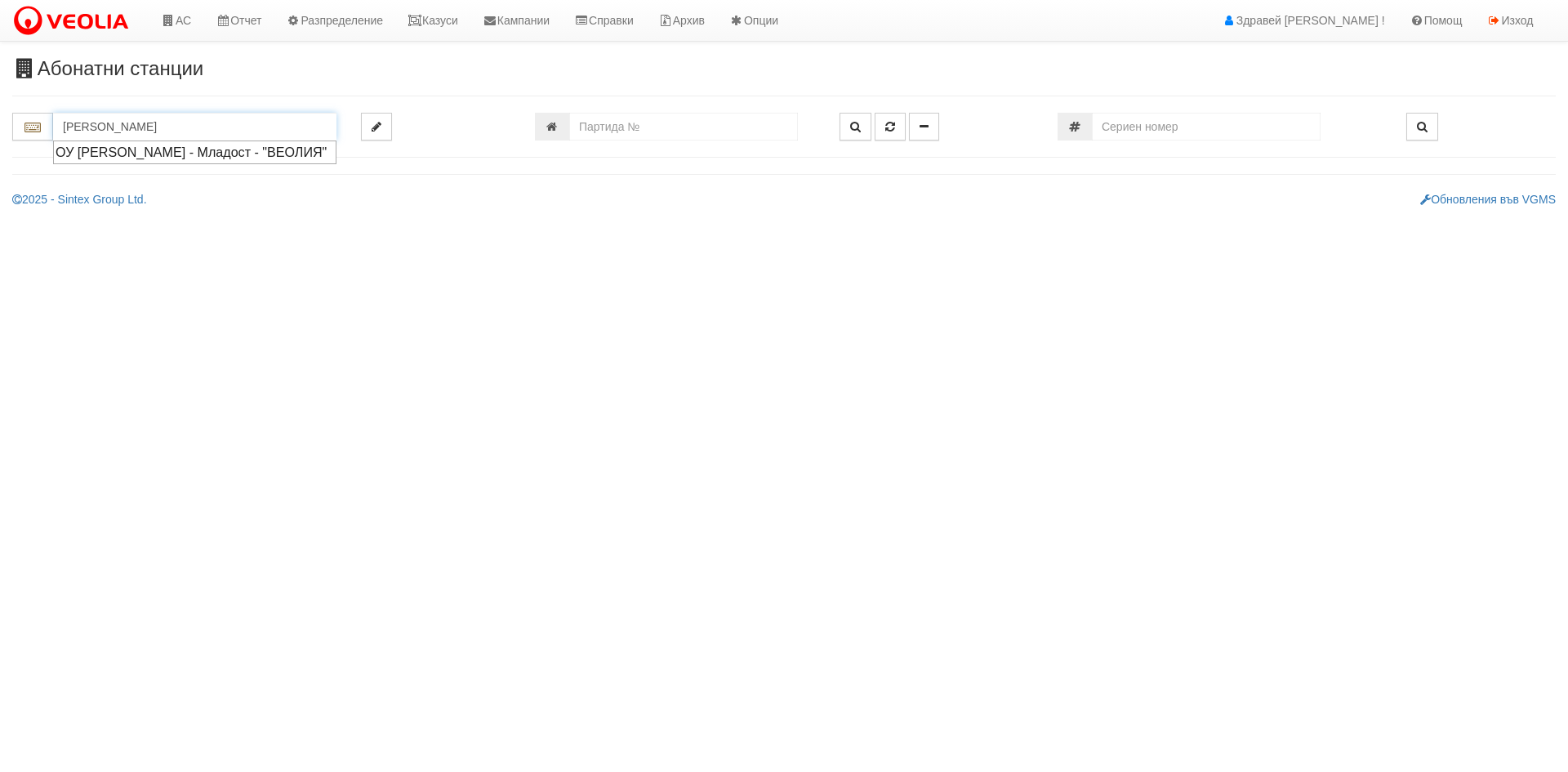
click at [144, 152] on div "ОУ [PERSON_NAME] - Младост - "ВЕОЛИЯ"" at bounding box center [195, 152] width 278 height 19
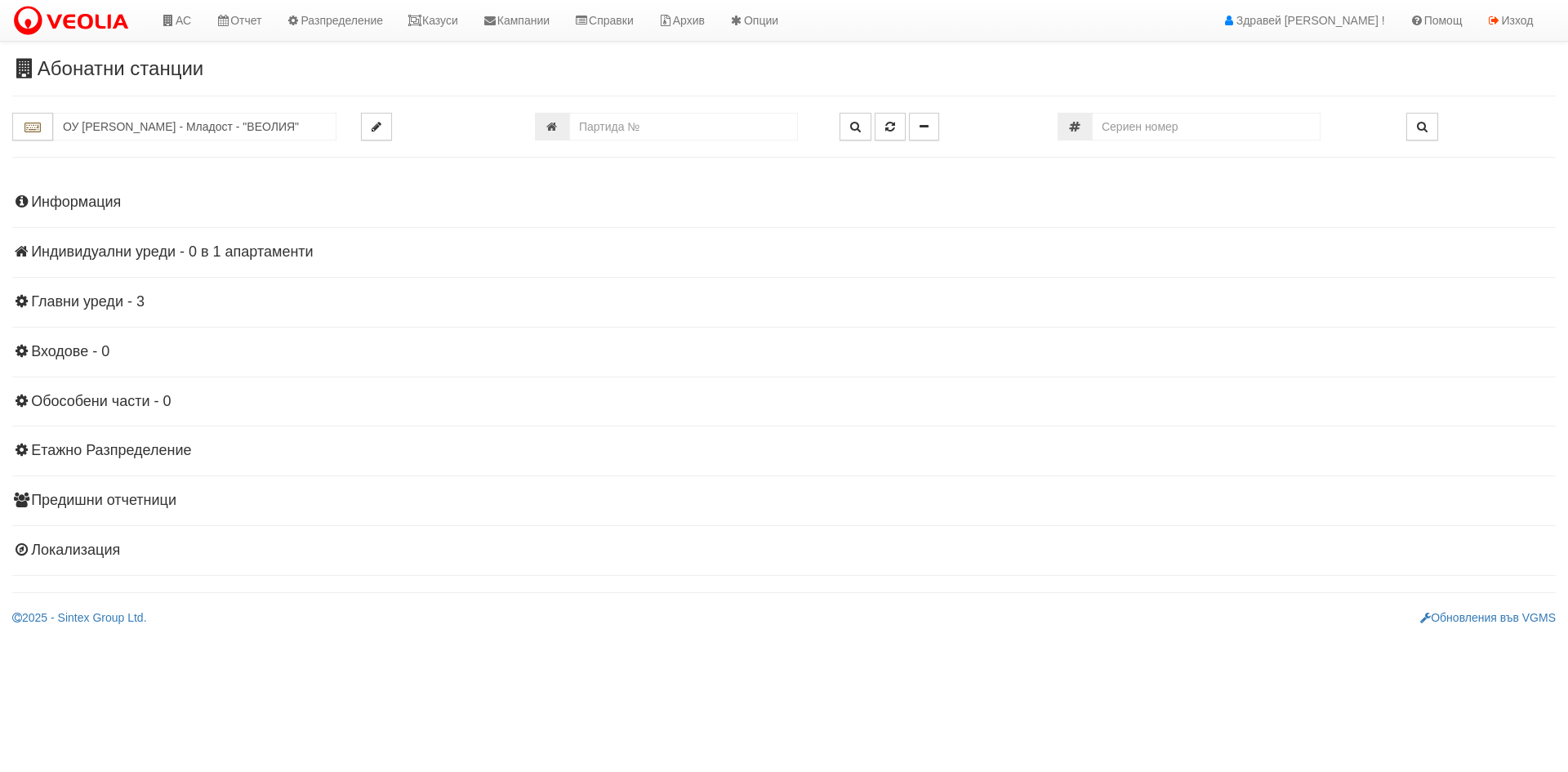
click at [95, 245] on h4 "Индивидуални уреди - 0 в 1 апартаменти" at bounding box center [784, 253] width 1544 height 17
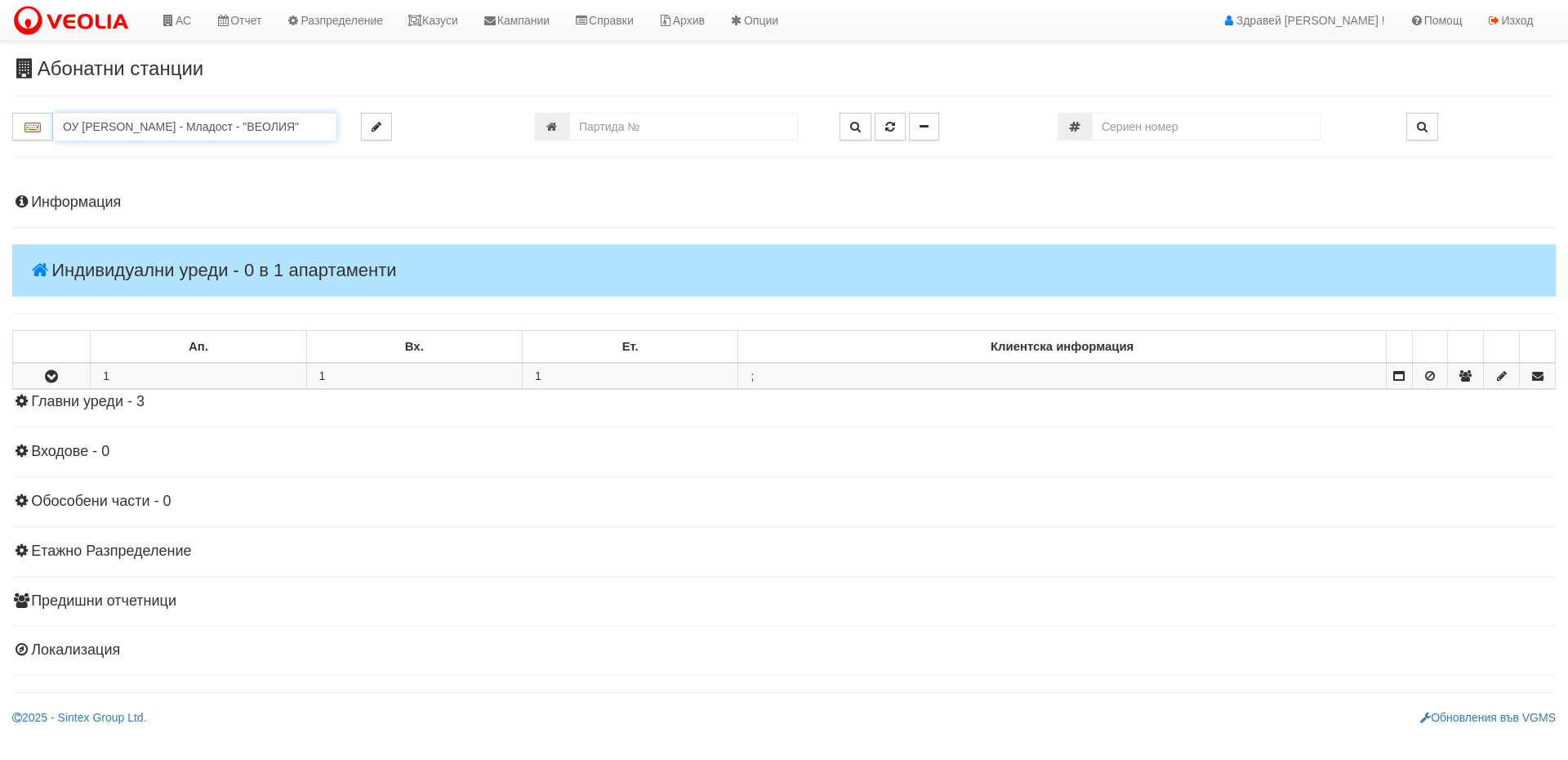
click at [151, 121] on input "ОУ [PERSON_NAME] - Младост - "ВЕОЛИЯ"" at bounding box center [195, 127] width 283 height 28
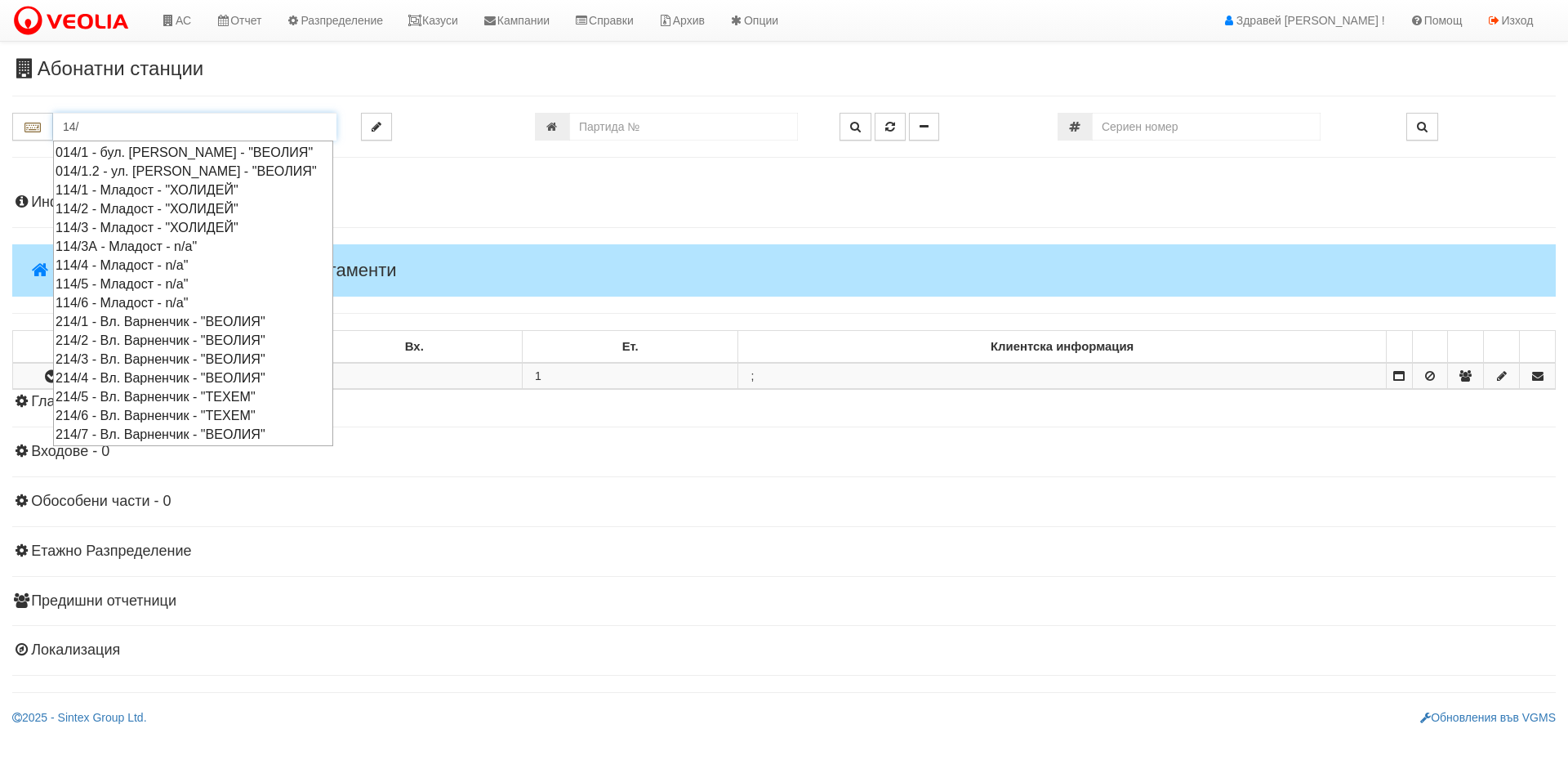
click at [126, 169] on div "014/1.2 - ул. [PERSON_NAME] - "ВЕОЛИЯ"" at bounding box center [193, 171] width 275 height 19
type input "014/1.2 - ул. [PERSON_NAME] - "ВЕОЛИЯ""
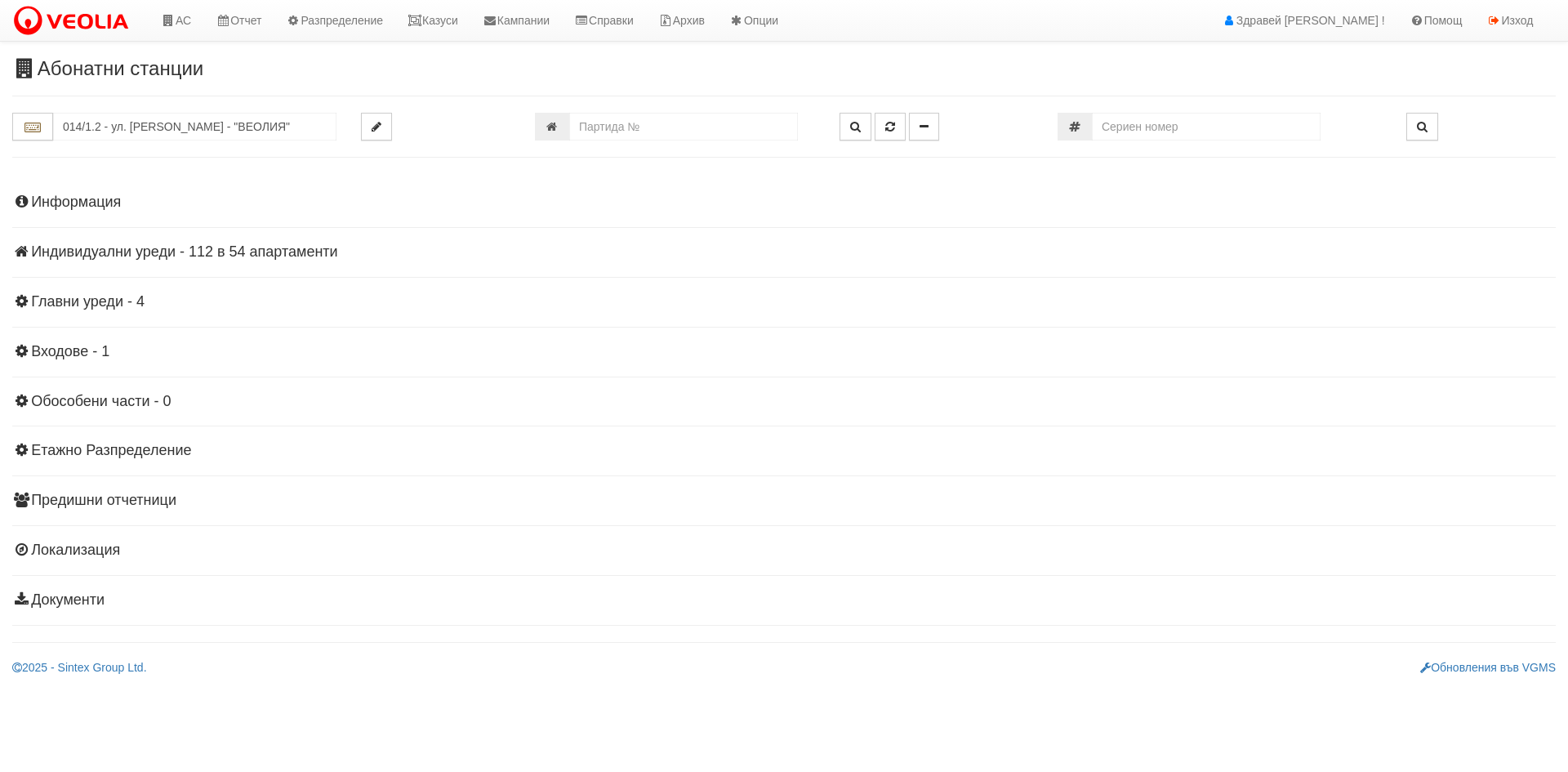
click at [79, 250] on h4 "Индивидуални уреди - 112 в 54 апартаменти" at bounding box center [784, 253] width 1544 height 17
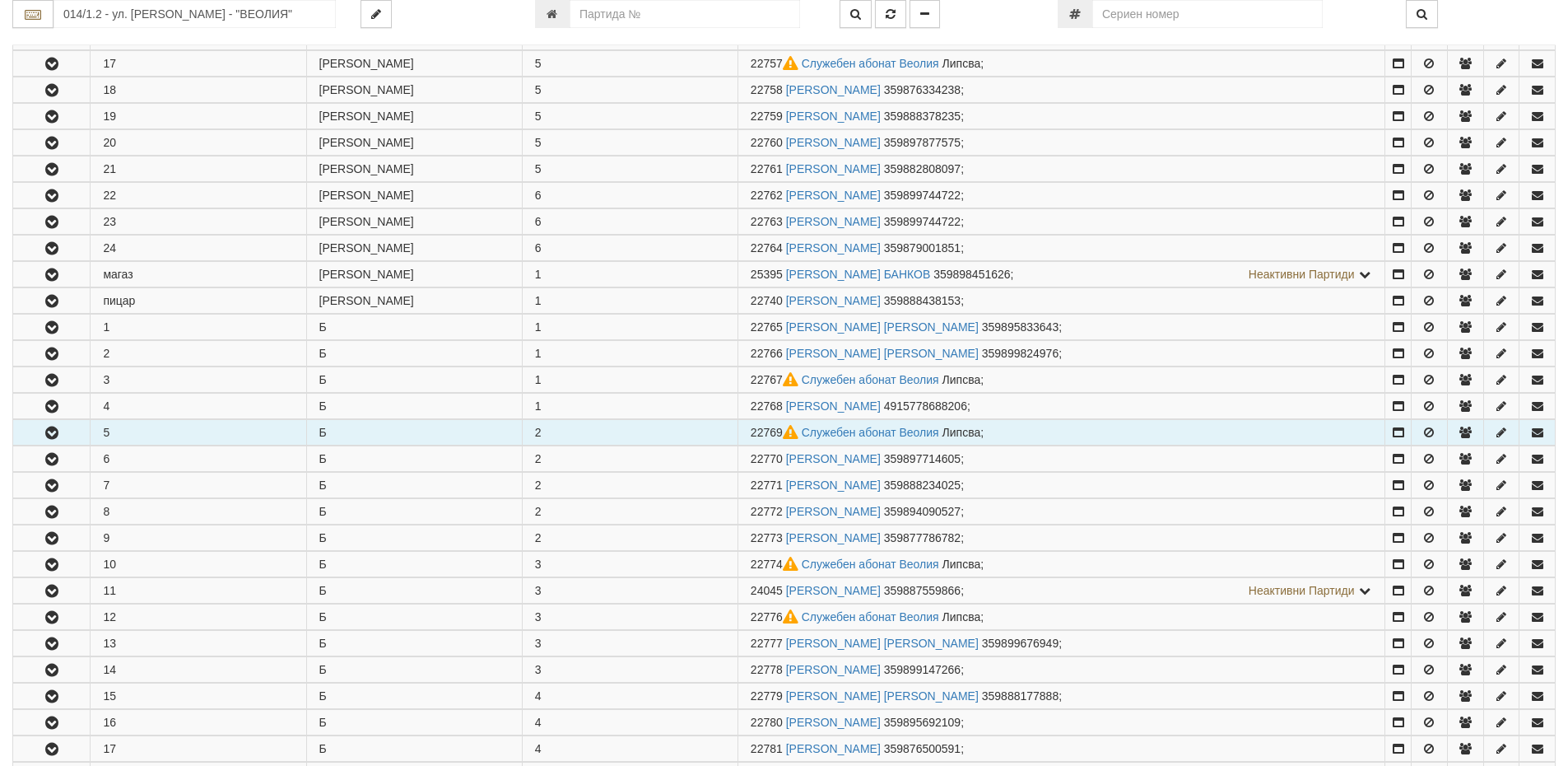
scroll to position [741, 0]
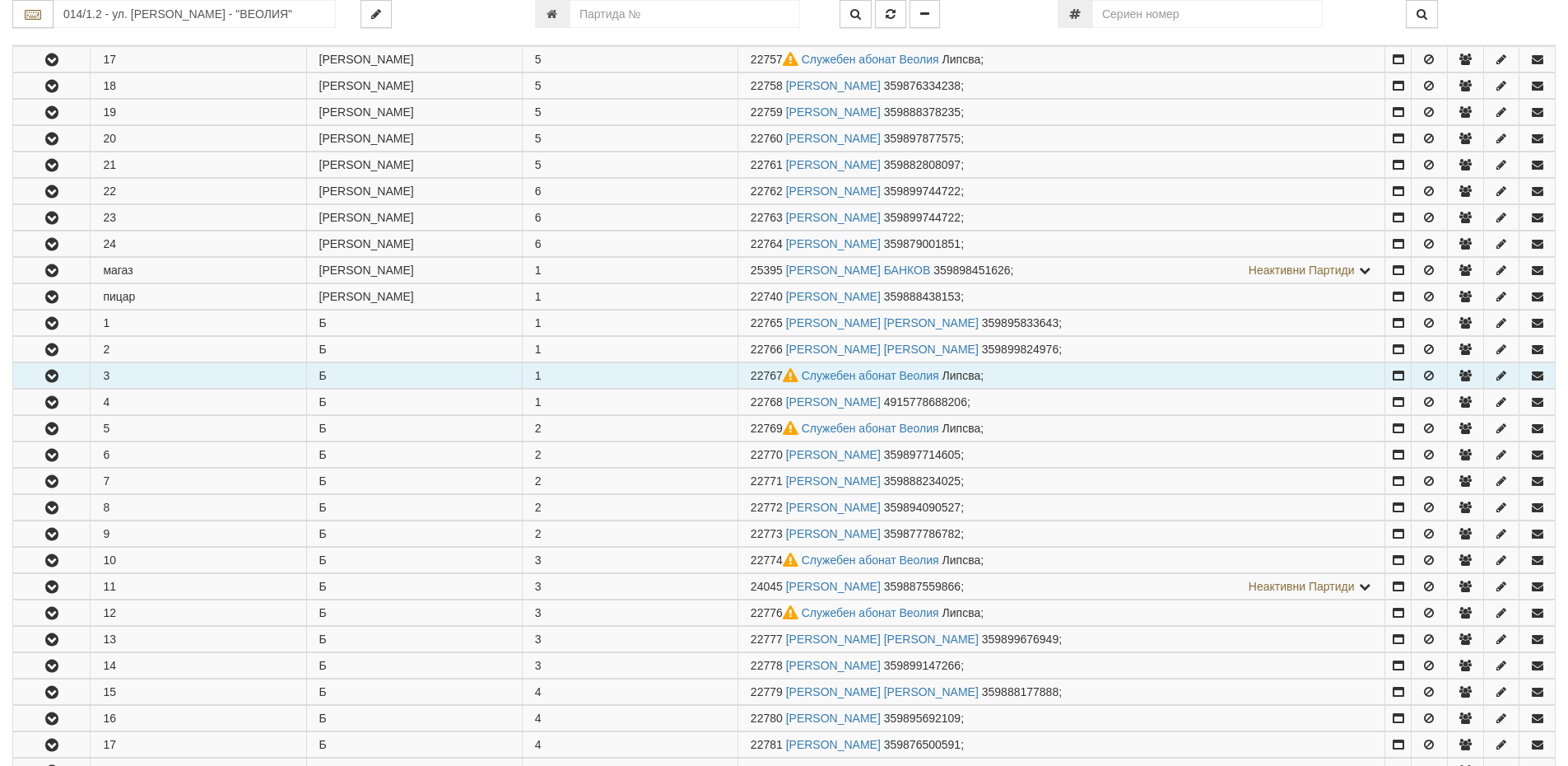
click at [61, 373] on icon "button" at bounding box center [52, 377] width 20 height 12
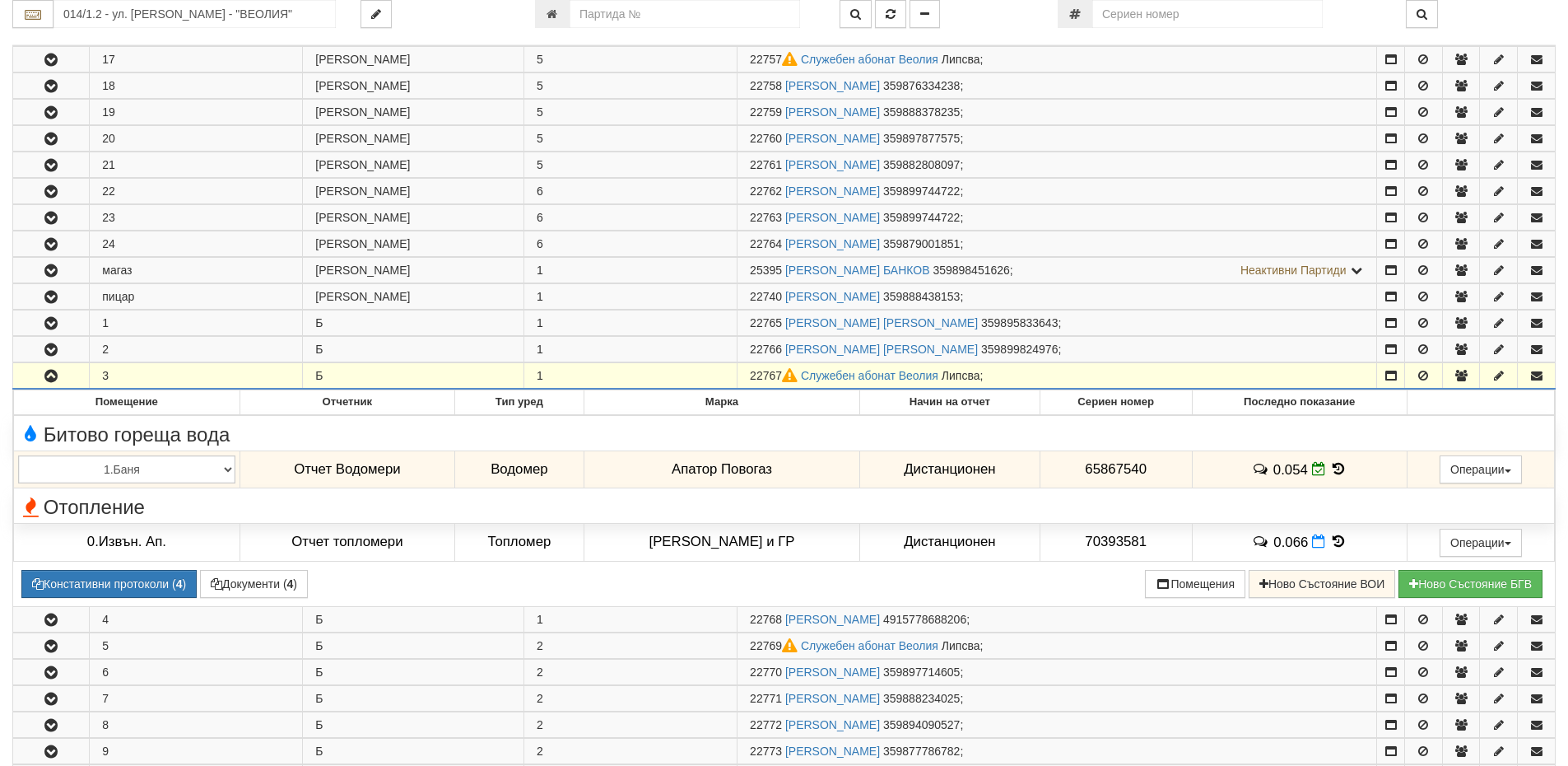
drag, startPoint x: 746, startPoint y: 377, endPoint x: 775, endPoint y: 376, distance: 29.0
click at [775, 376] on span "22767" at bounding box center [775, 376] width 51 height 13
copy span "22767"
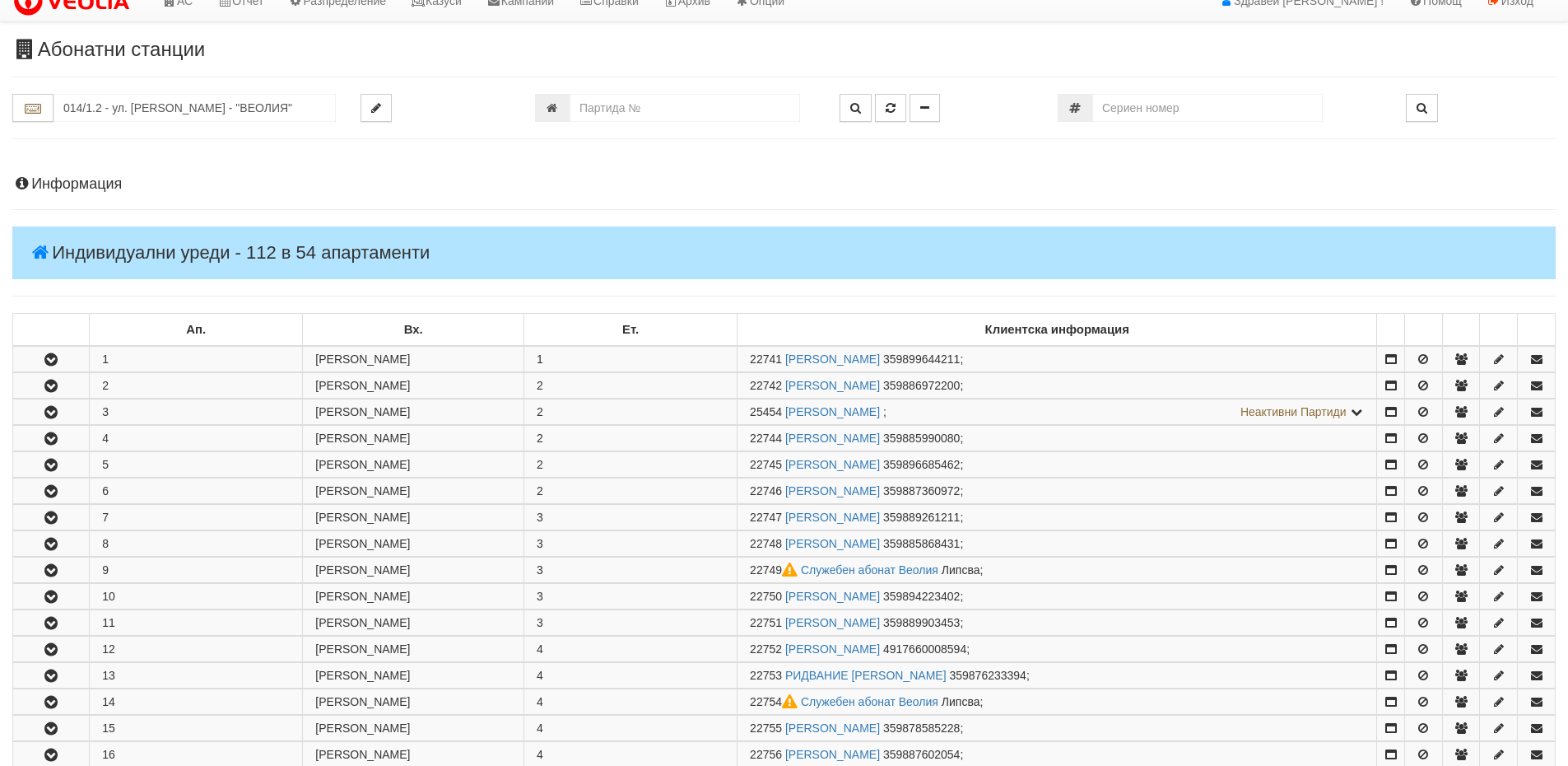
scroll to position [0, 0]
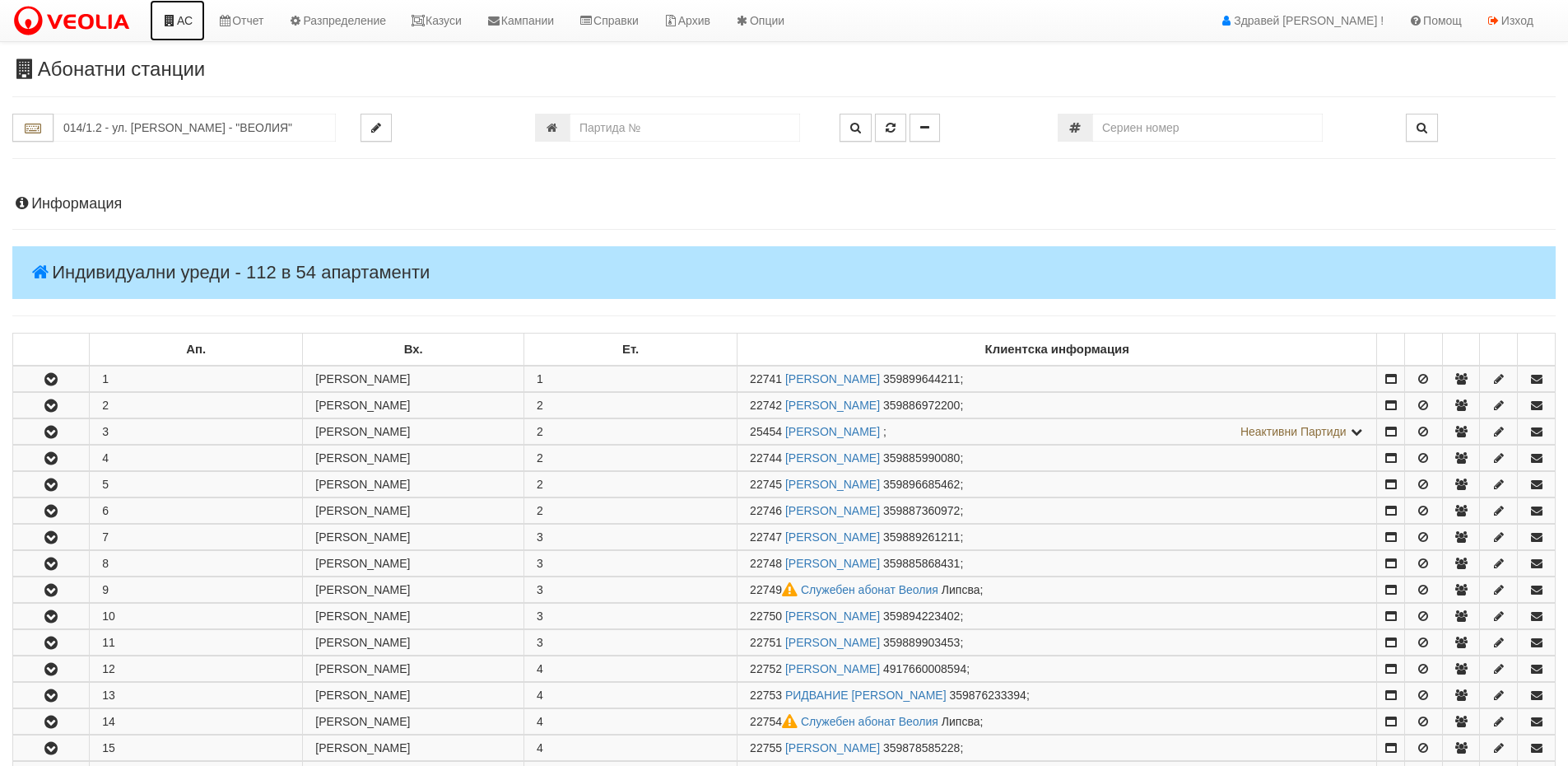
click at [164, 26] on icon at bounding box center [169, 21] width 15 height 12
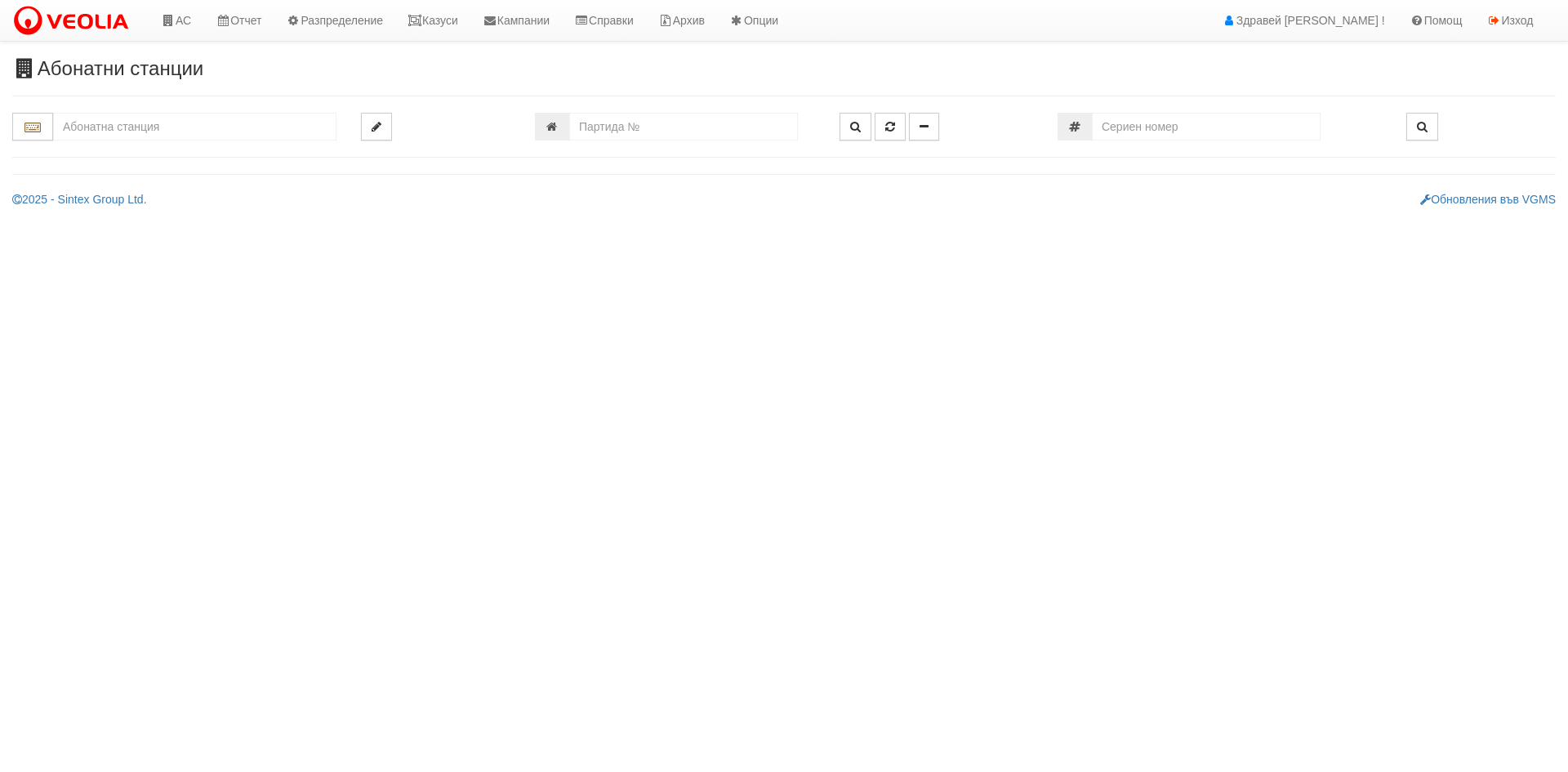
drag, startPoint x: 1056, startPoint y: 655, endPoint x: 985, endPoint y: 640, distance: 72.6
click at [1055, 220] on html "АС Отчет Настройки Период Глобални Параметри Сваляне Отчетни Карти Нулиране УДР" at bounding box center [784, 109] width 1568 height 220
